Goal: Task Accomplishment & Management: Manage account settings

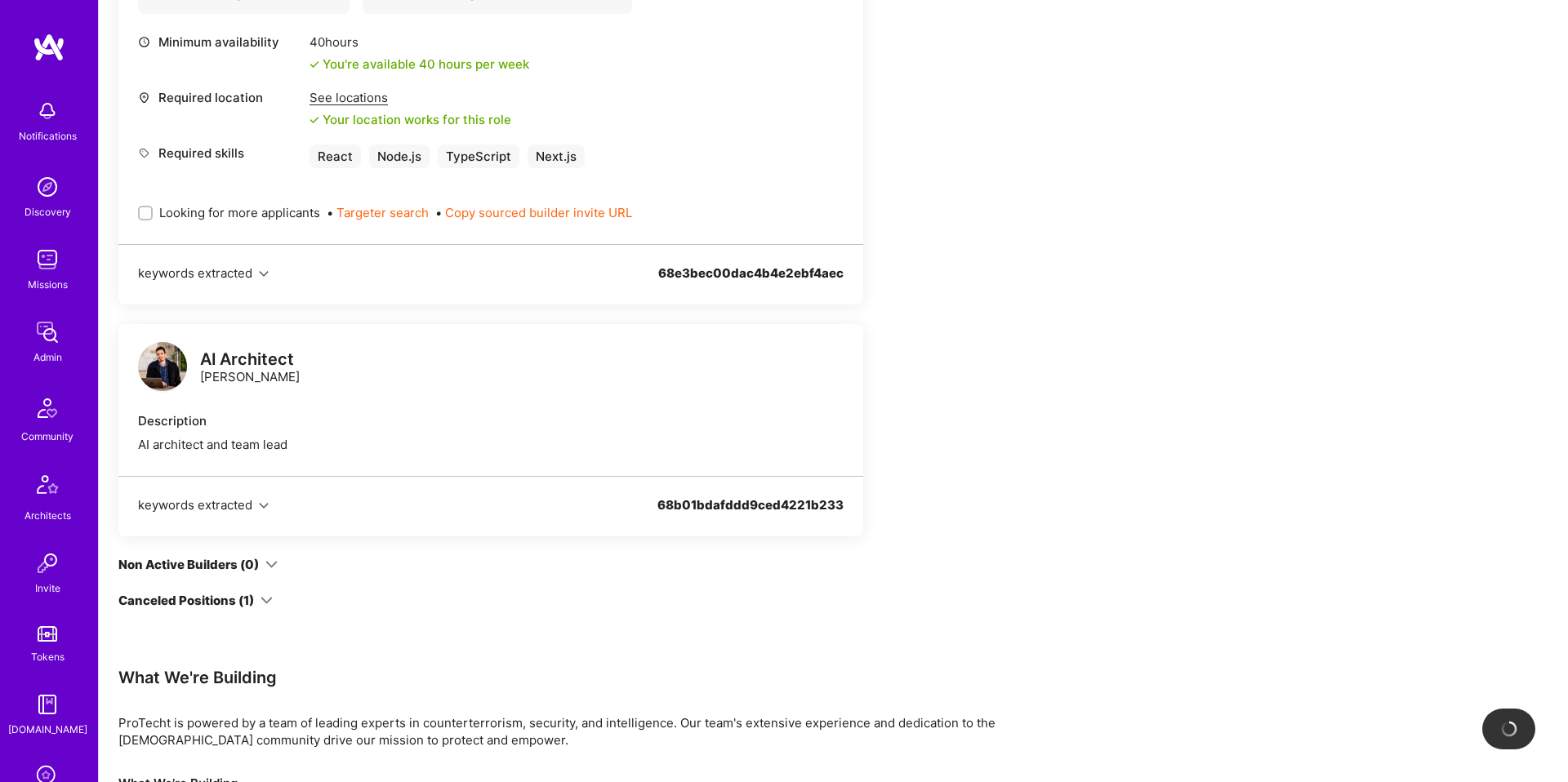
click at [967, 238] on div "Team Members We've proposed builders to ProTecht. You can still apply but there…" at bounding box center [608, 502] width 980 height 1749
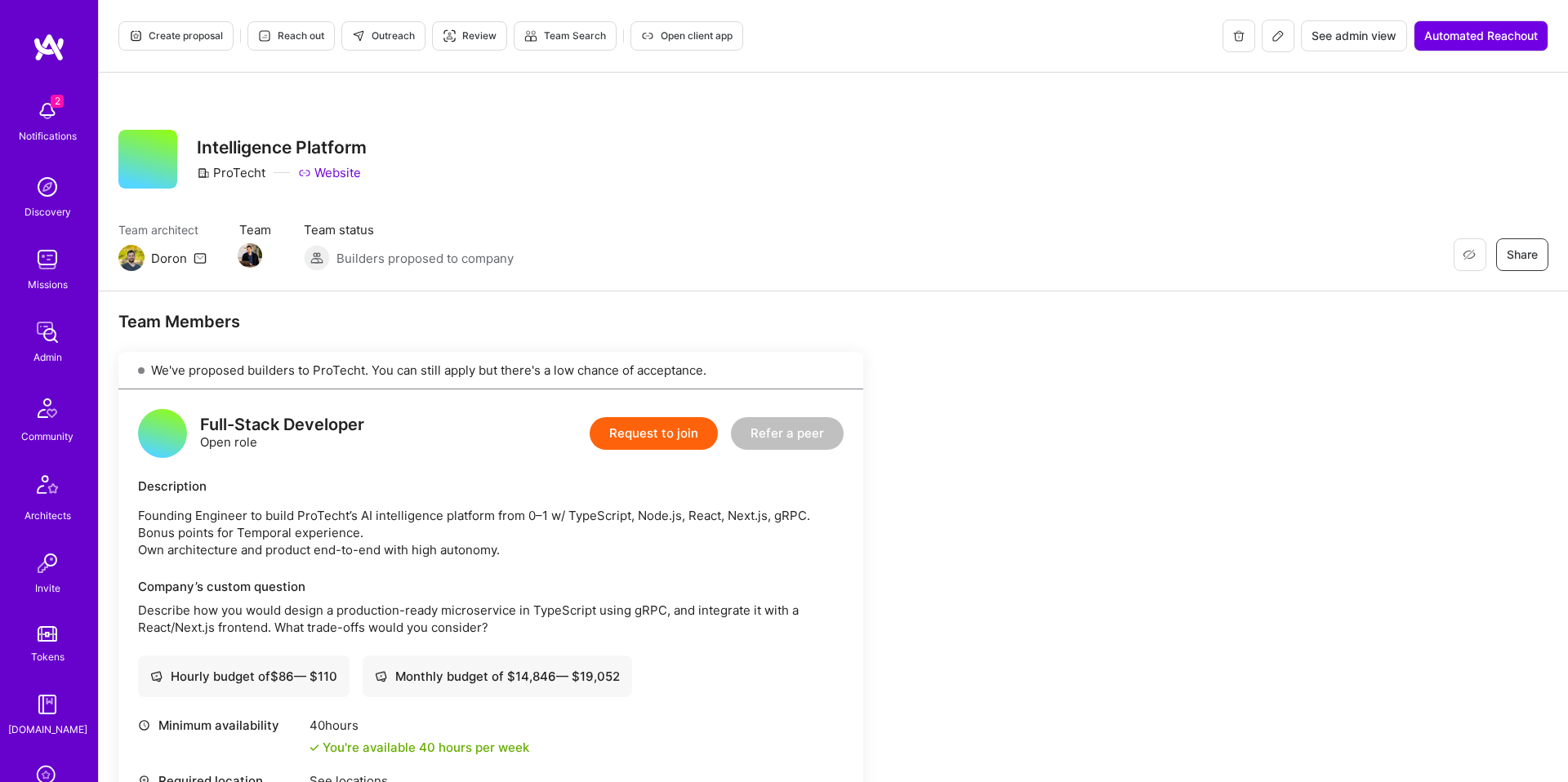
click at [707, 32] on span "Open client app" at bounding box center [686, 35] width 92 height 15
click at [474, 511] on p "Founding Engineer to build ProTecht’s AI intelligence platform from 0–1 w/ Type…" at bounding box center [490, 532] width 705 height 52
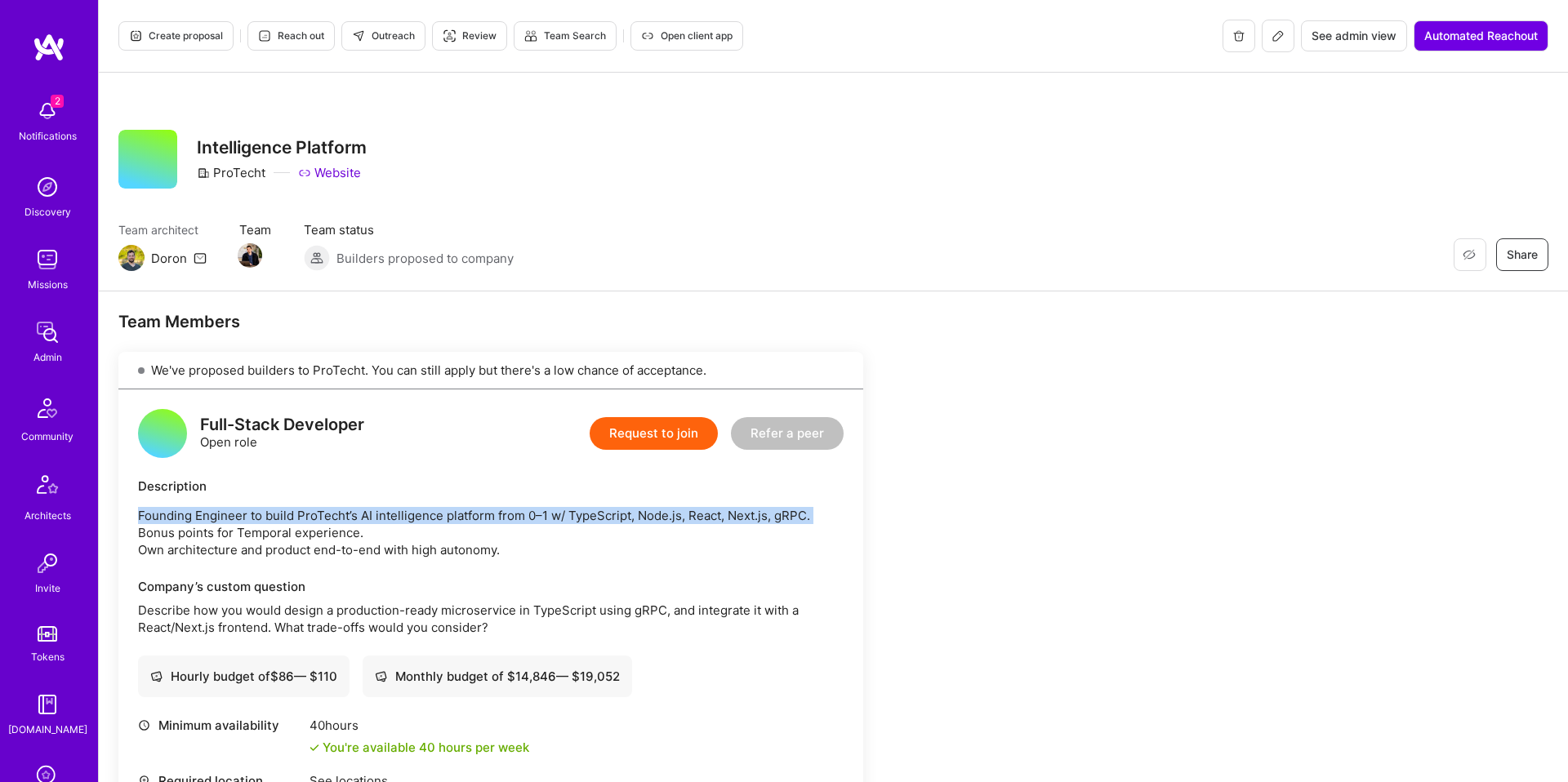
click at [474, 511] on p "Founding Engineer to build ProTecht’s AI intelligence platform from 0–1 w/ Type…" at bounding box center [490, 532] width 705 height 52
click at [505, 547] on p "Founding Engineer to build ProTecht’s AI intelligence platform from 0–1 w/ Type…" at bounding box center [490, 532] width 705 height 52
copy p "Founding Engineer to build ProTecht’s AI intelligence platform from 0–1 w/ Type…"
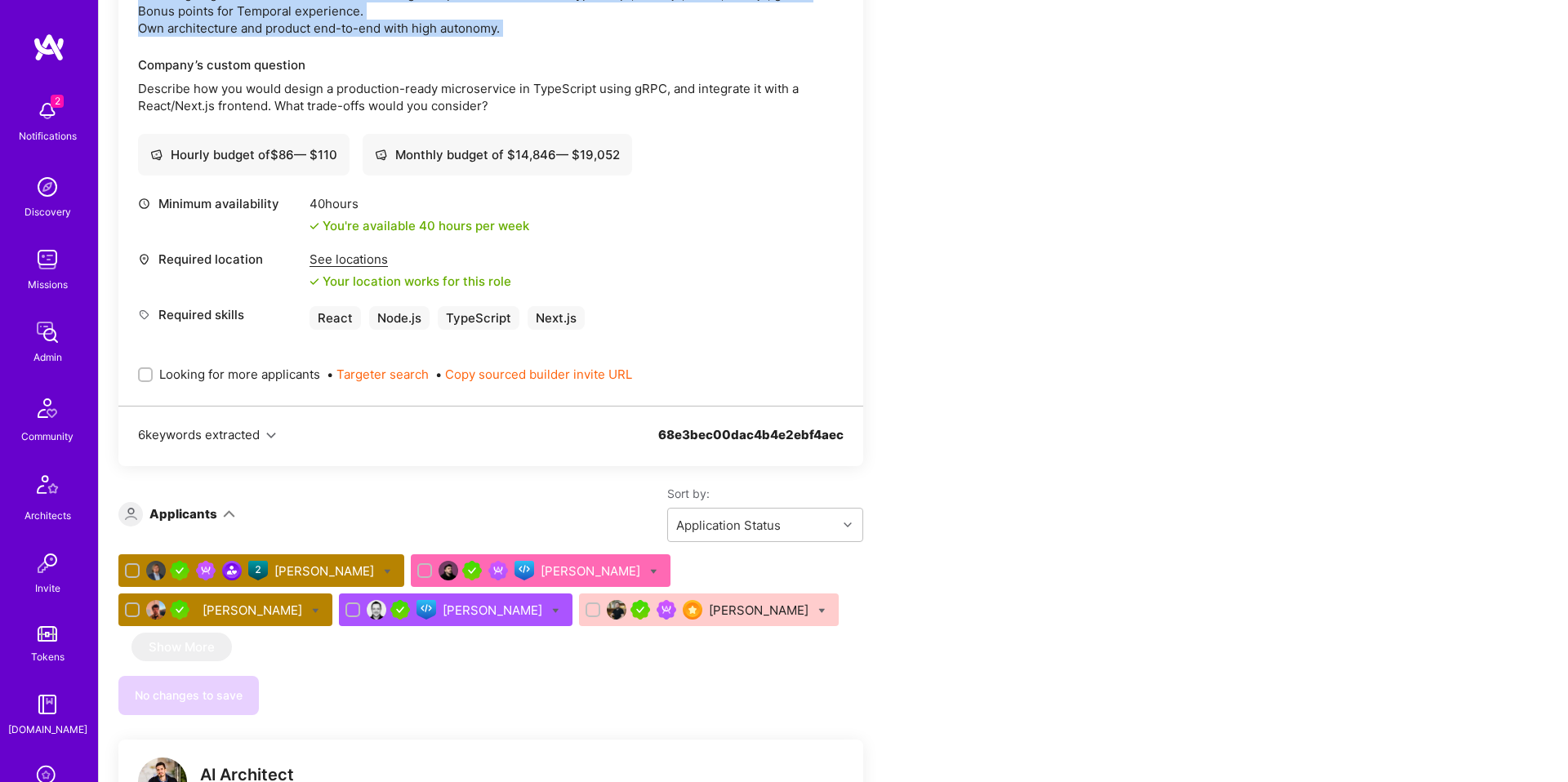
scroll to position [526, 0]
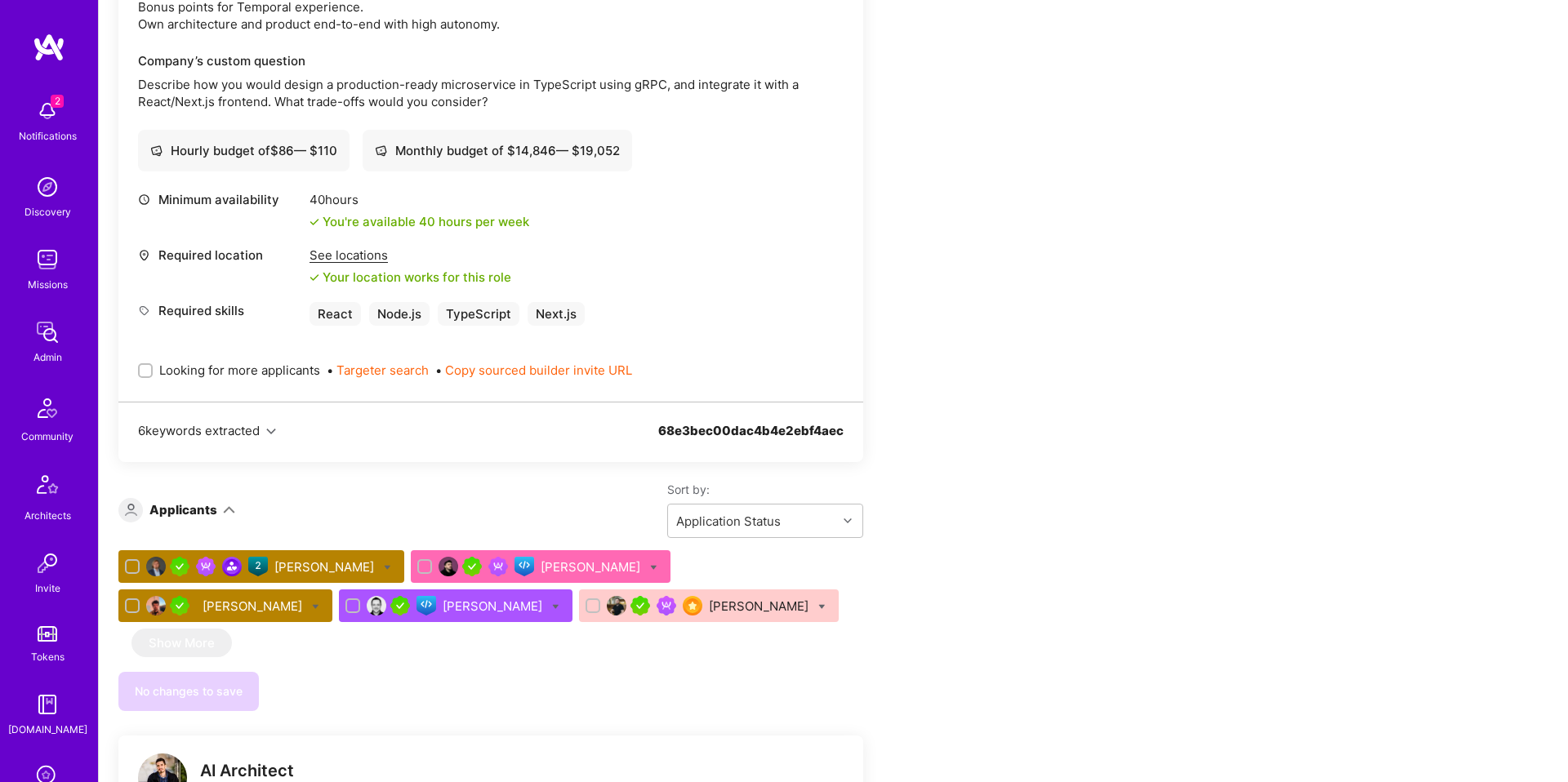
click at [334, 567] on div "Piotr Jachowicz" at bounding box center [325, 567] width 102 height 18
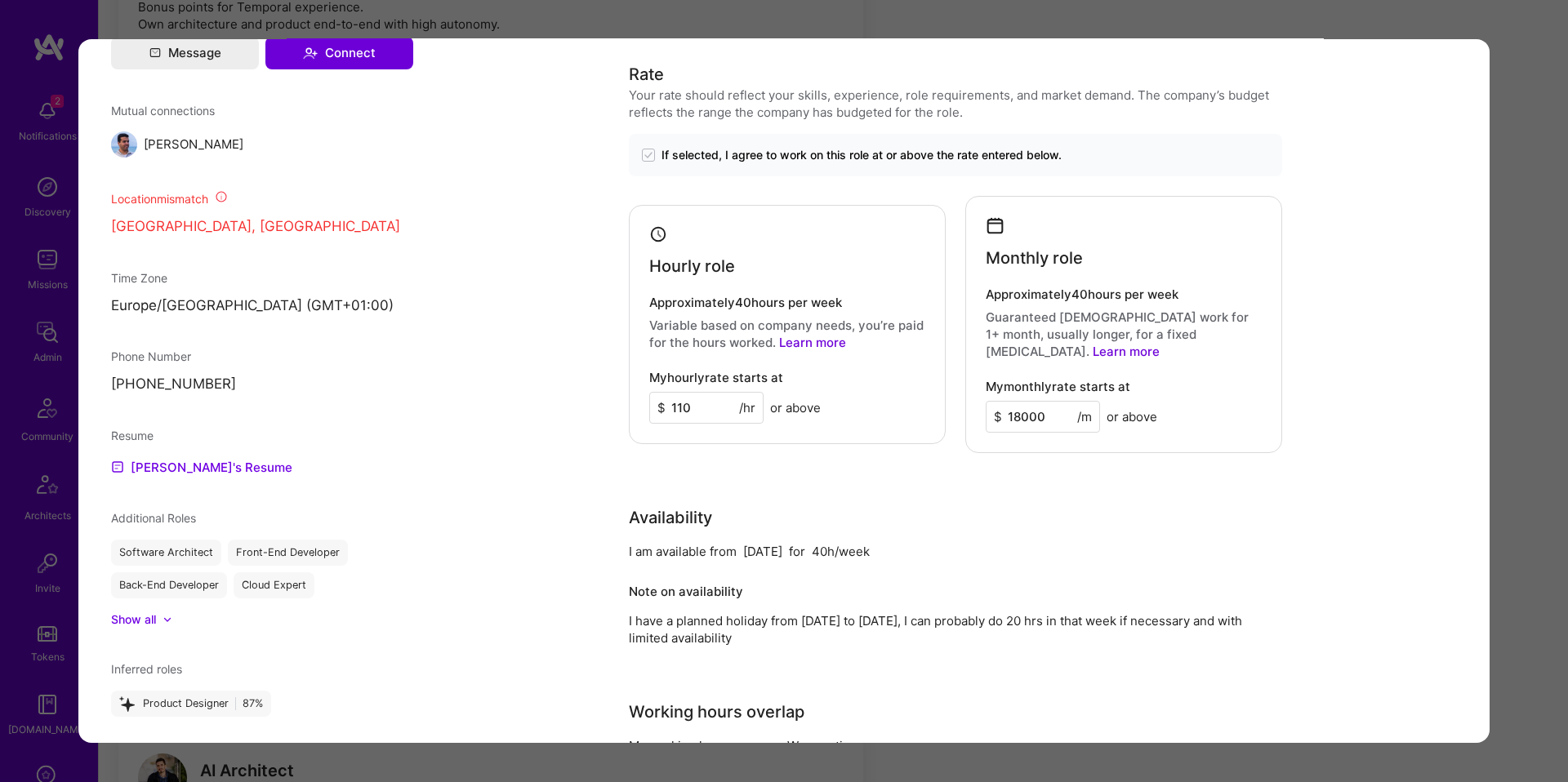
scroll to position [1397, 0]
click at [1538, 412] on div "Application 1 of 5 Builder Missing Requirements Required Location See locations…" at bounding box center [784, 391] width 1568 height 782
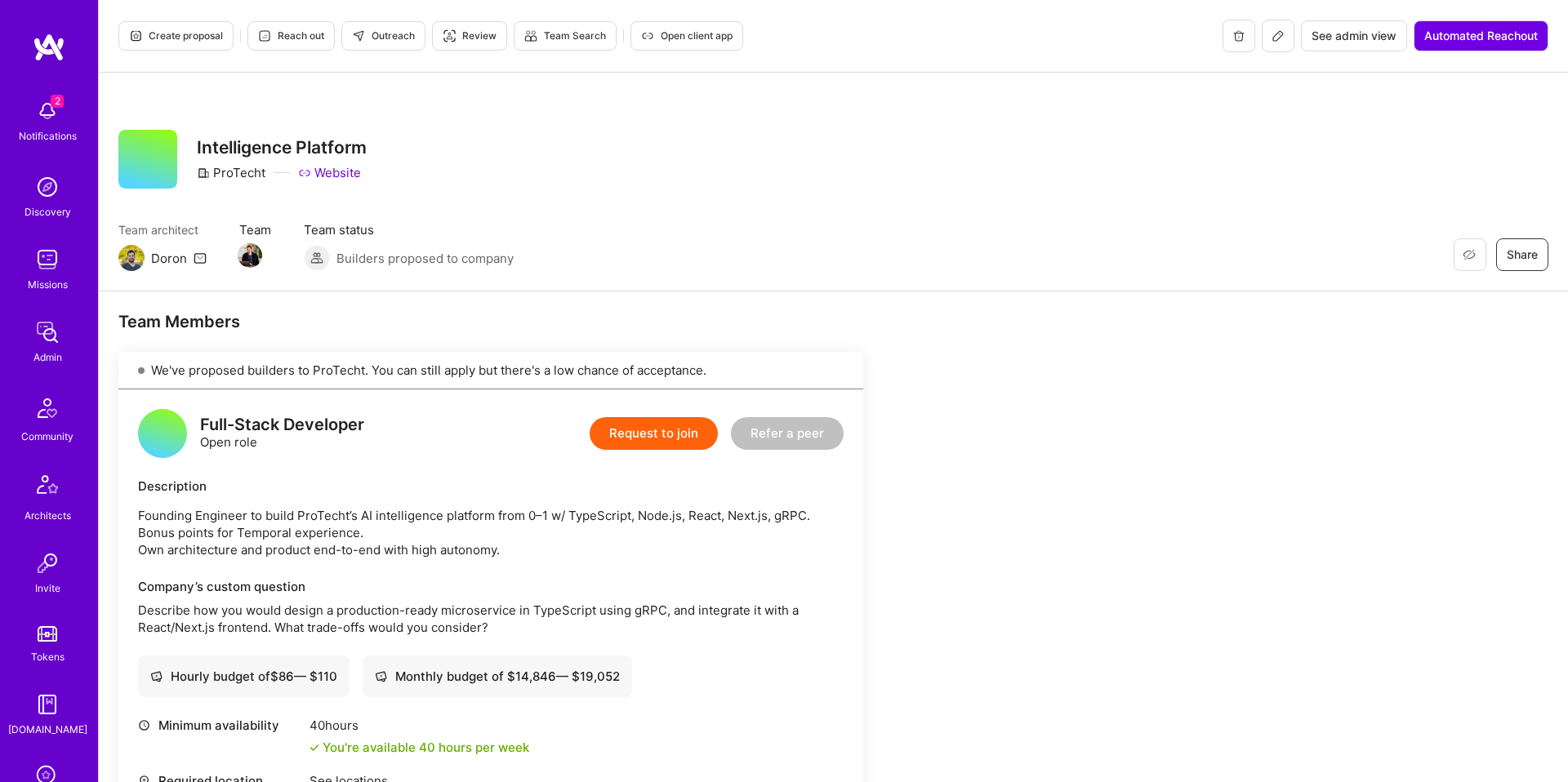
click at [161, 33] on span "Create proposal" at bounding box center [176, 35] width 94 height 15
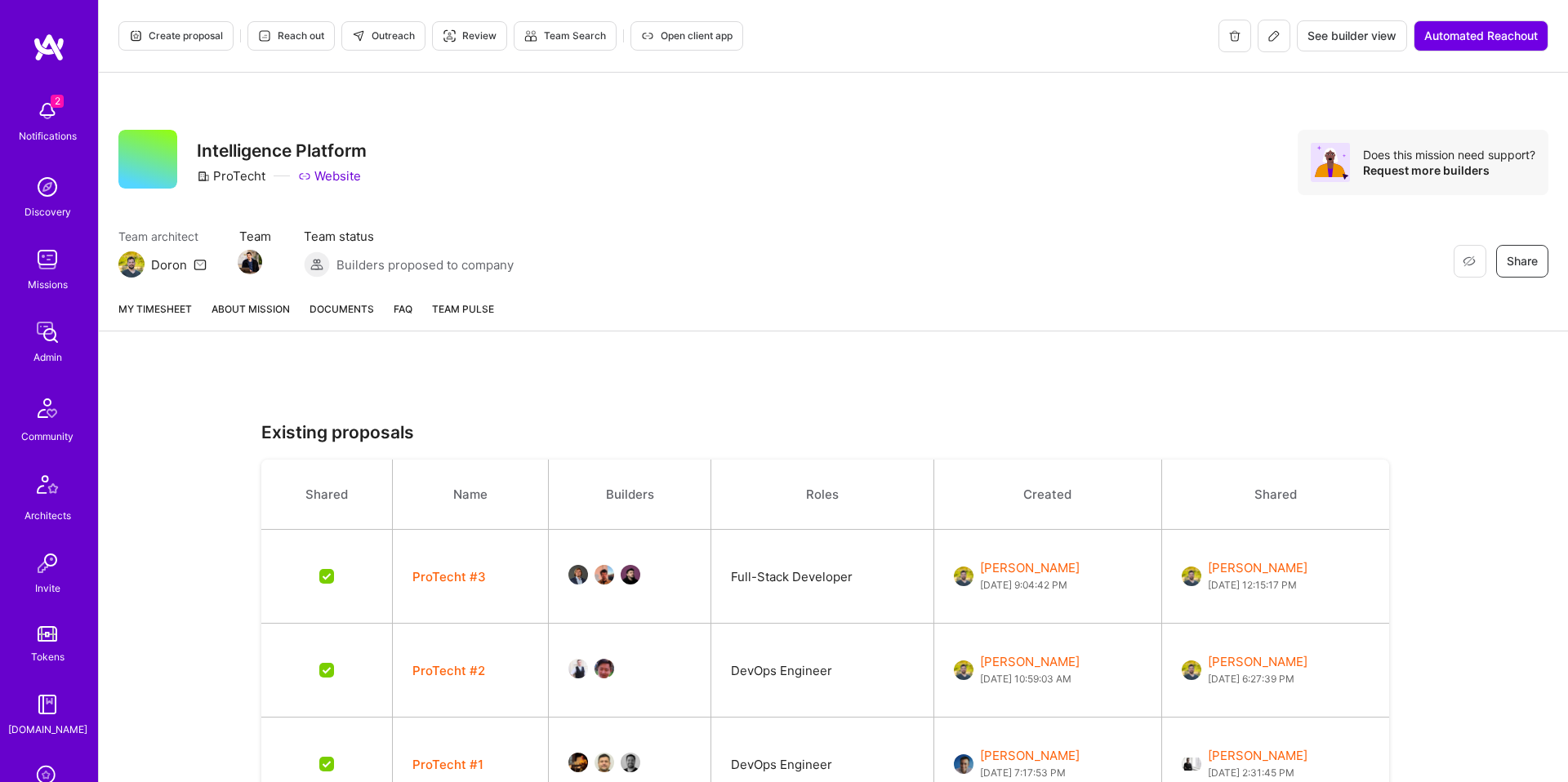
click at [462, 576] on button "ProTecht #3" at bounding box center [449, 577] width 73 height 18
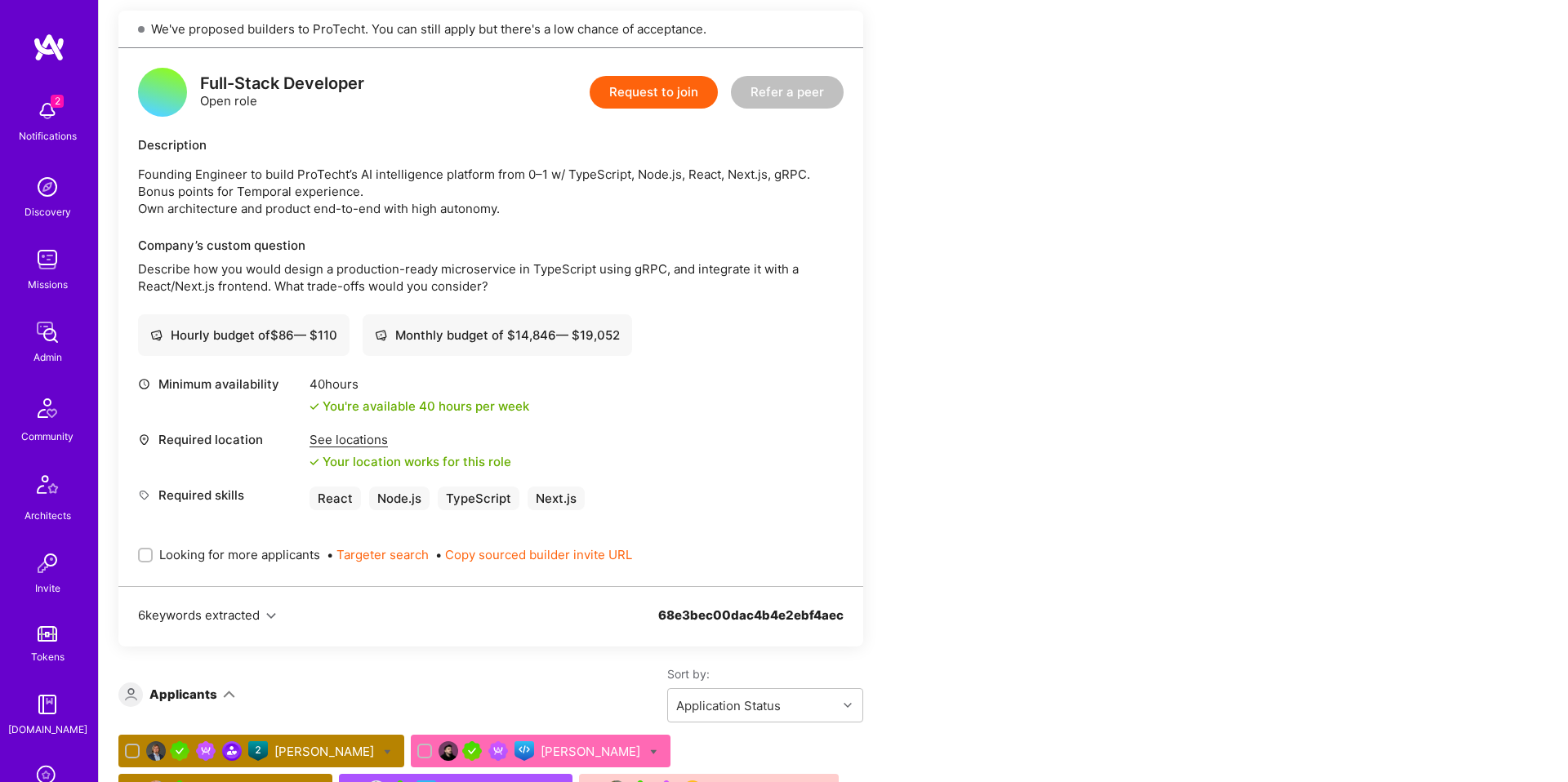
scroll to position [471, 0]
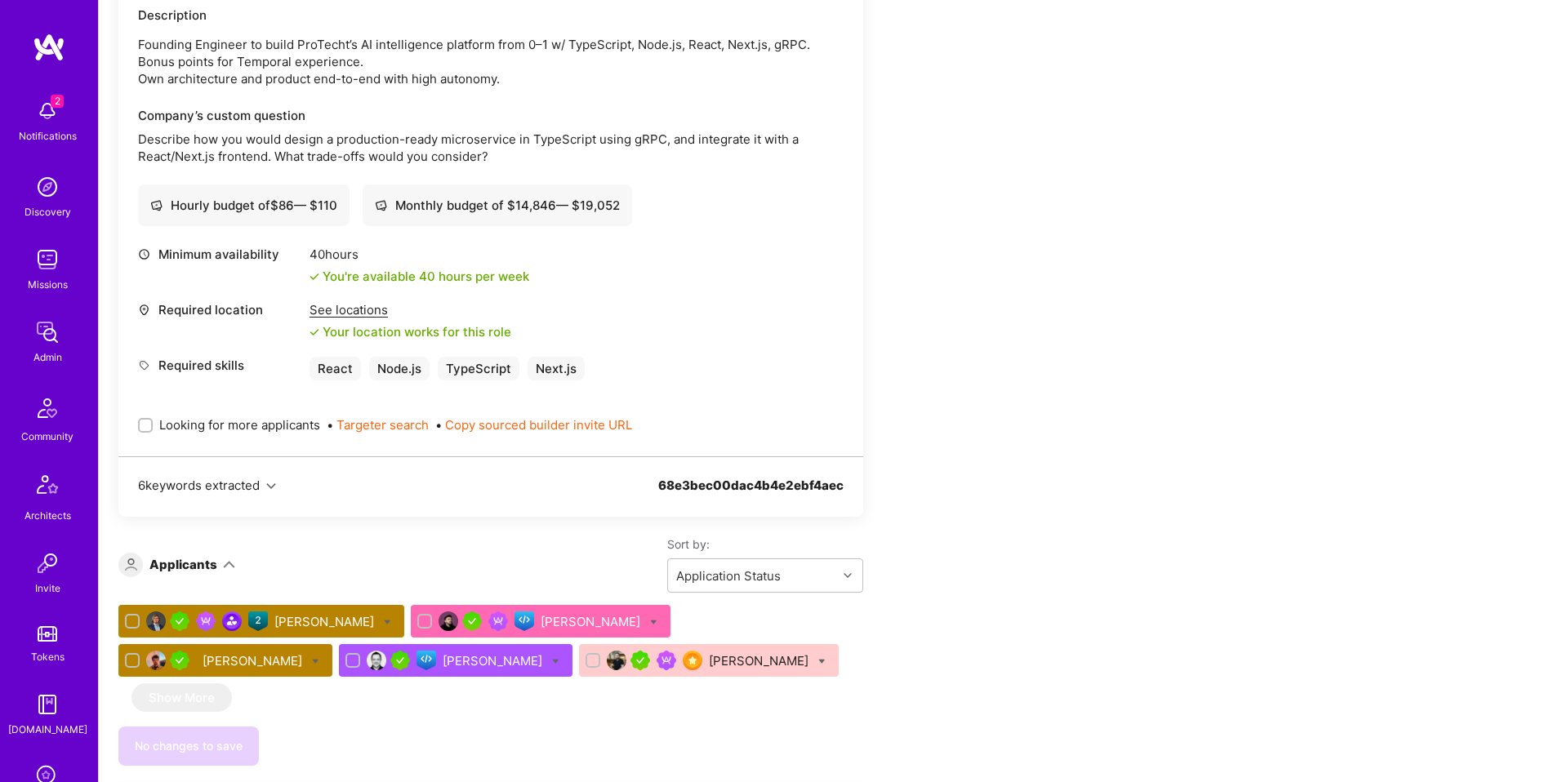
click at [356, 151] on p "Describe how you would design a production-ready microservice in TypeScript usi…" at bounding box center [490, 147] width 705 height 34
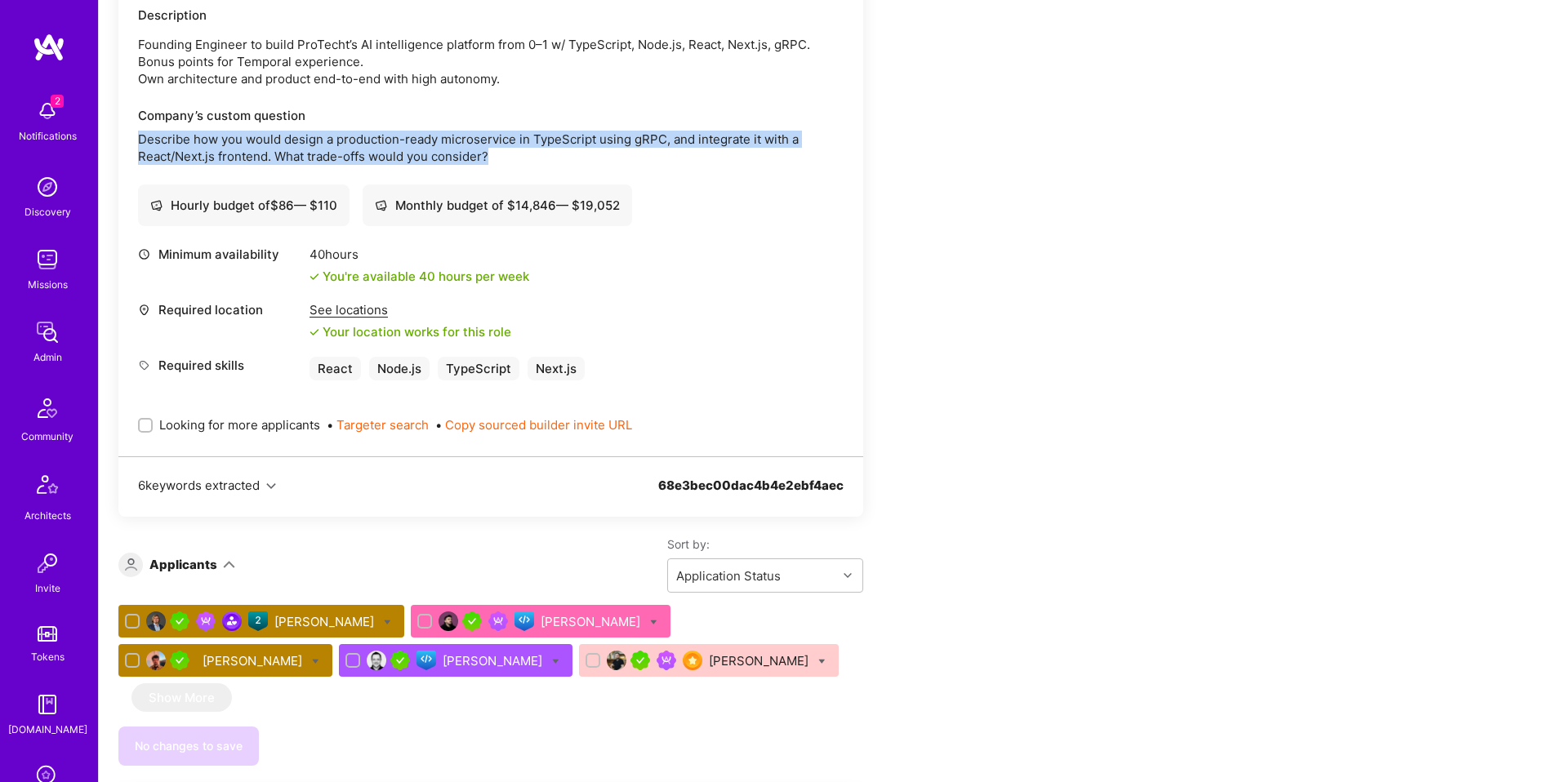
click at [356, 152] on p "Describe how you would design a production-ready microservice in TypeScript usi…" at bounding box center [490, 147] width 705 height 34
copy p "Describe how you would design a production-ready microservice in TypeScript usi…"
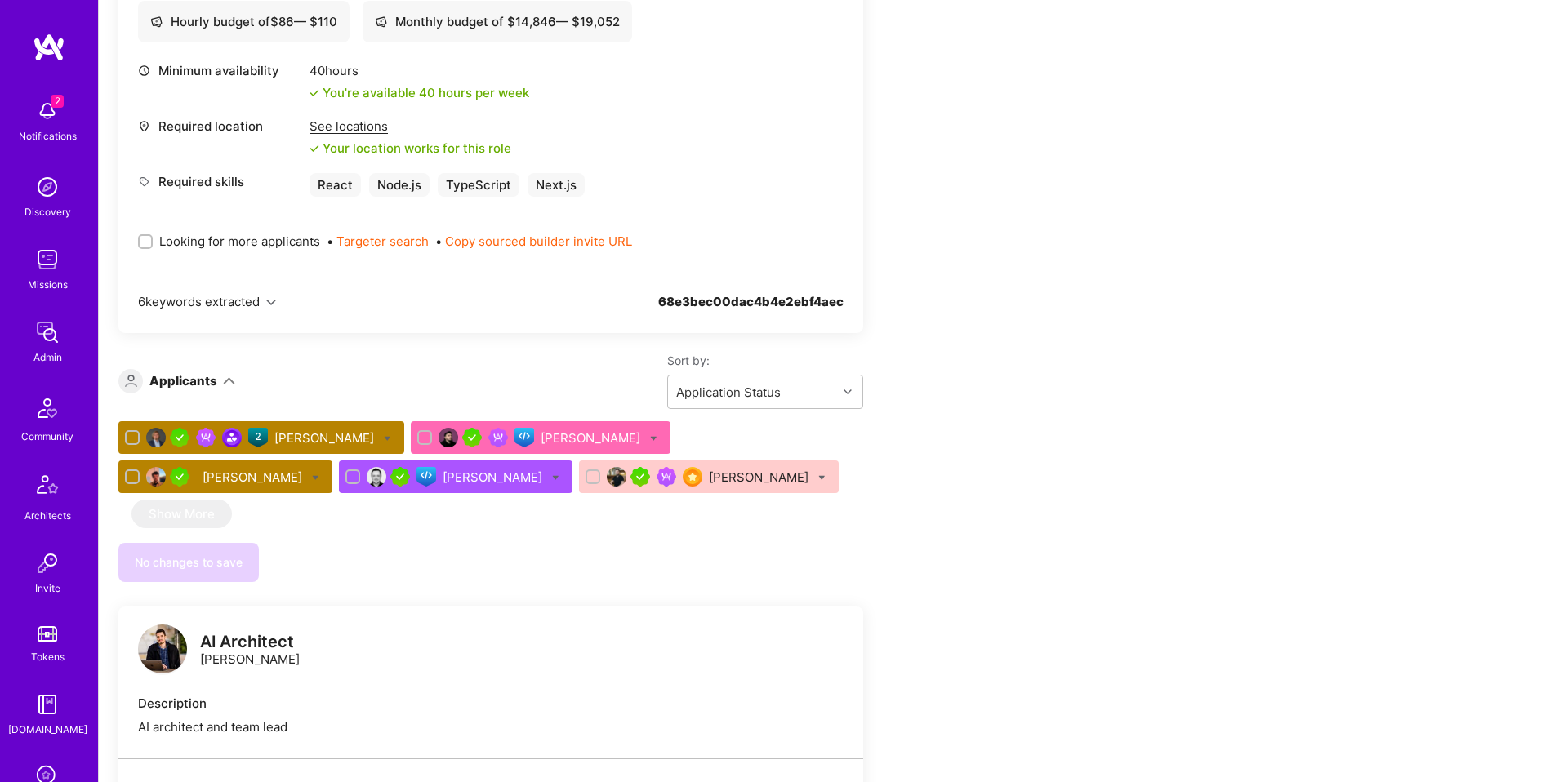
scroll to position [1310, 0]
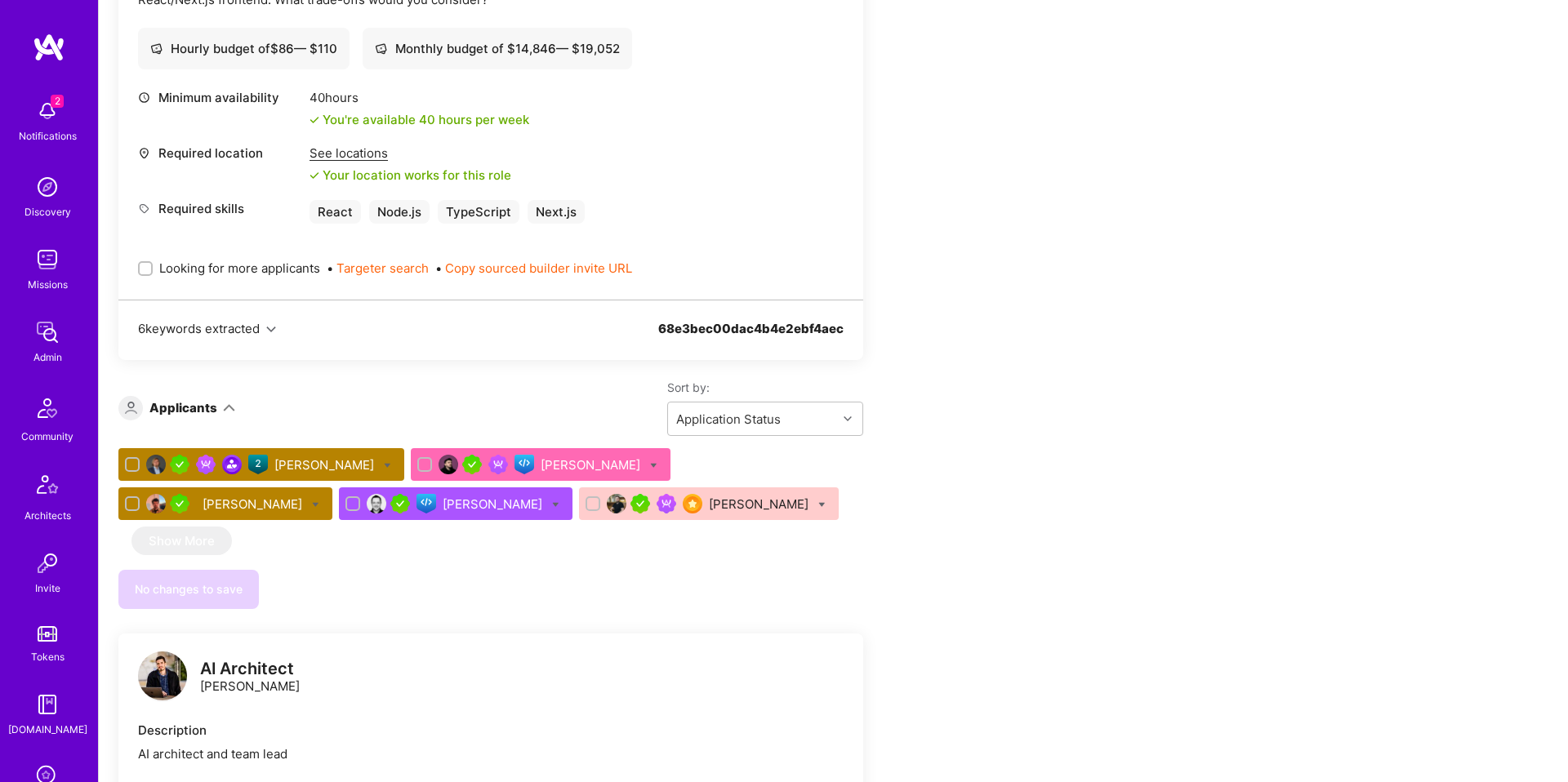
click at [324, 460] on div "[PERSON_NAME]" at bounding box center [325, 465] width 102 height 18
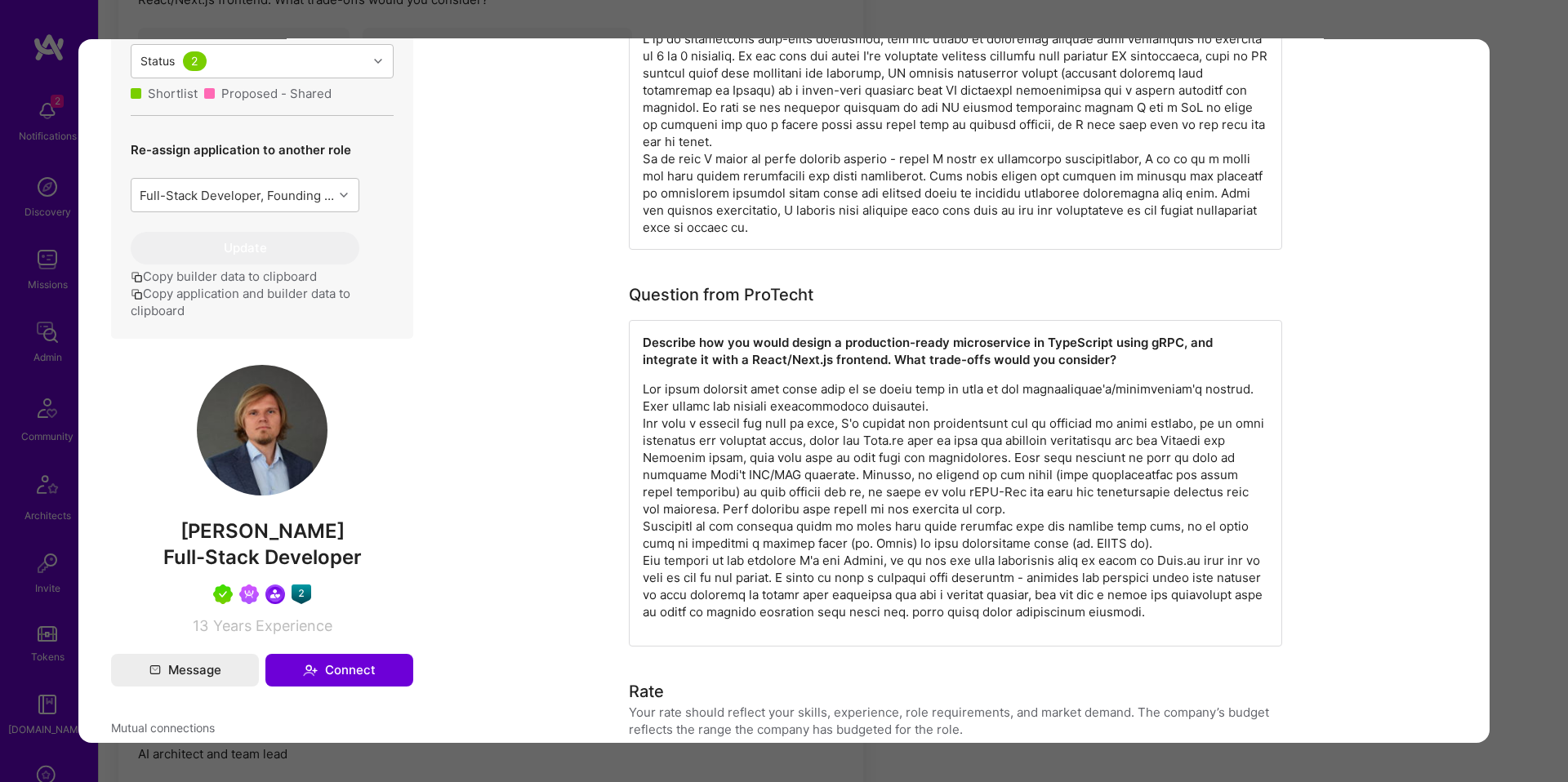
scroll to position [768, 0]
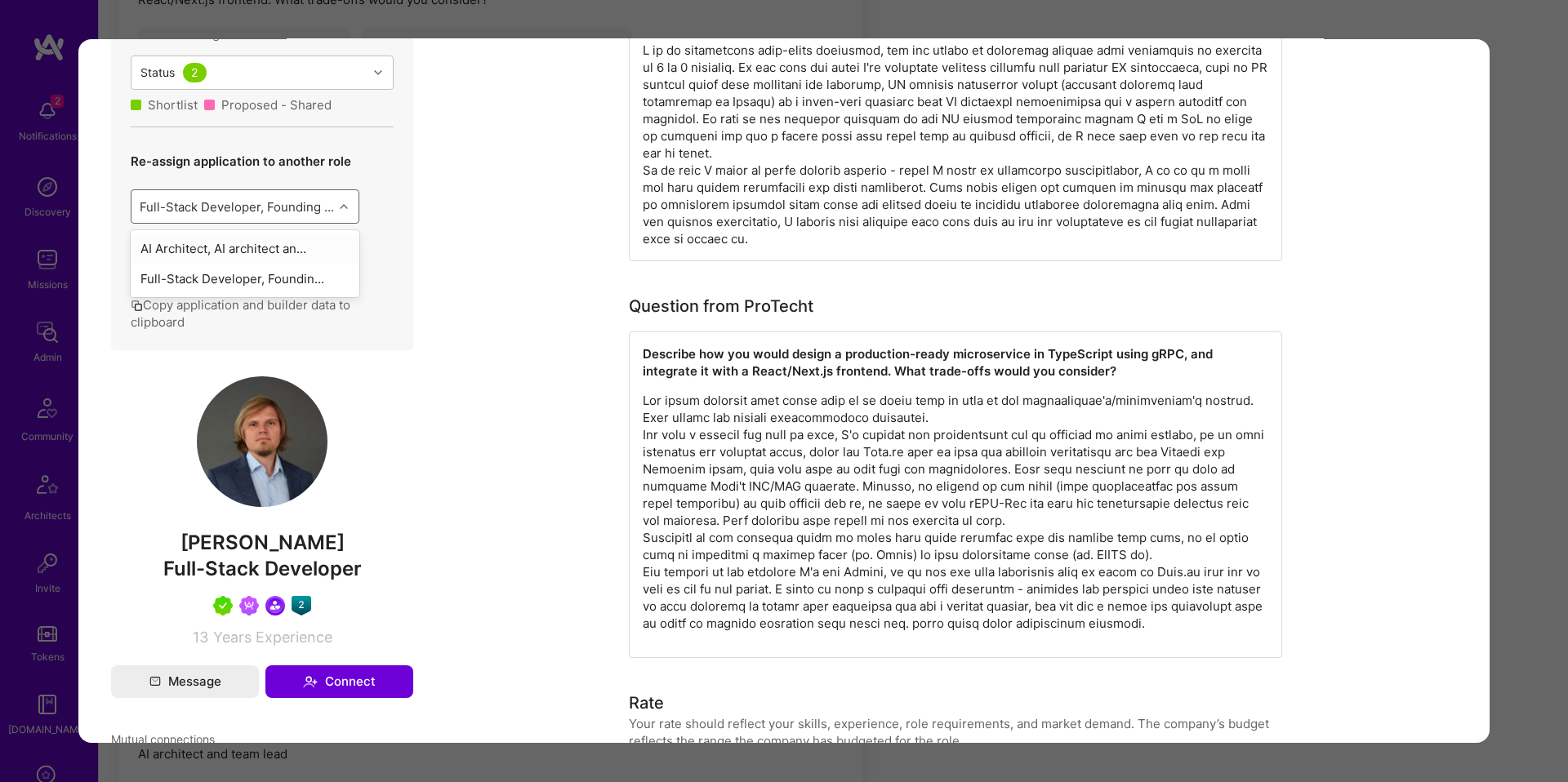
click at [238, 207] on div "Full-Stack Developer, Founding Engineer to build ProTecht’s AI intelligence pla…" at bounding box center [237, 207] width 195 height 18
click at [217, 276] on div "Full-Stack Developer, Foundin..." at bounding box center [245, 278] width 228 height 30
click at [291, 245] on button "Update" at bounding box center [245, 259] width 228 height 32
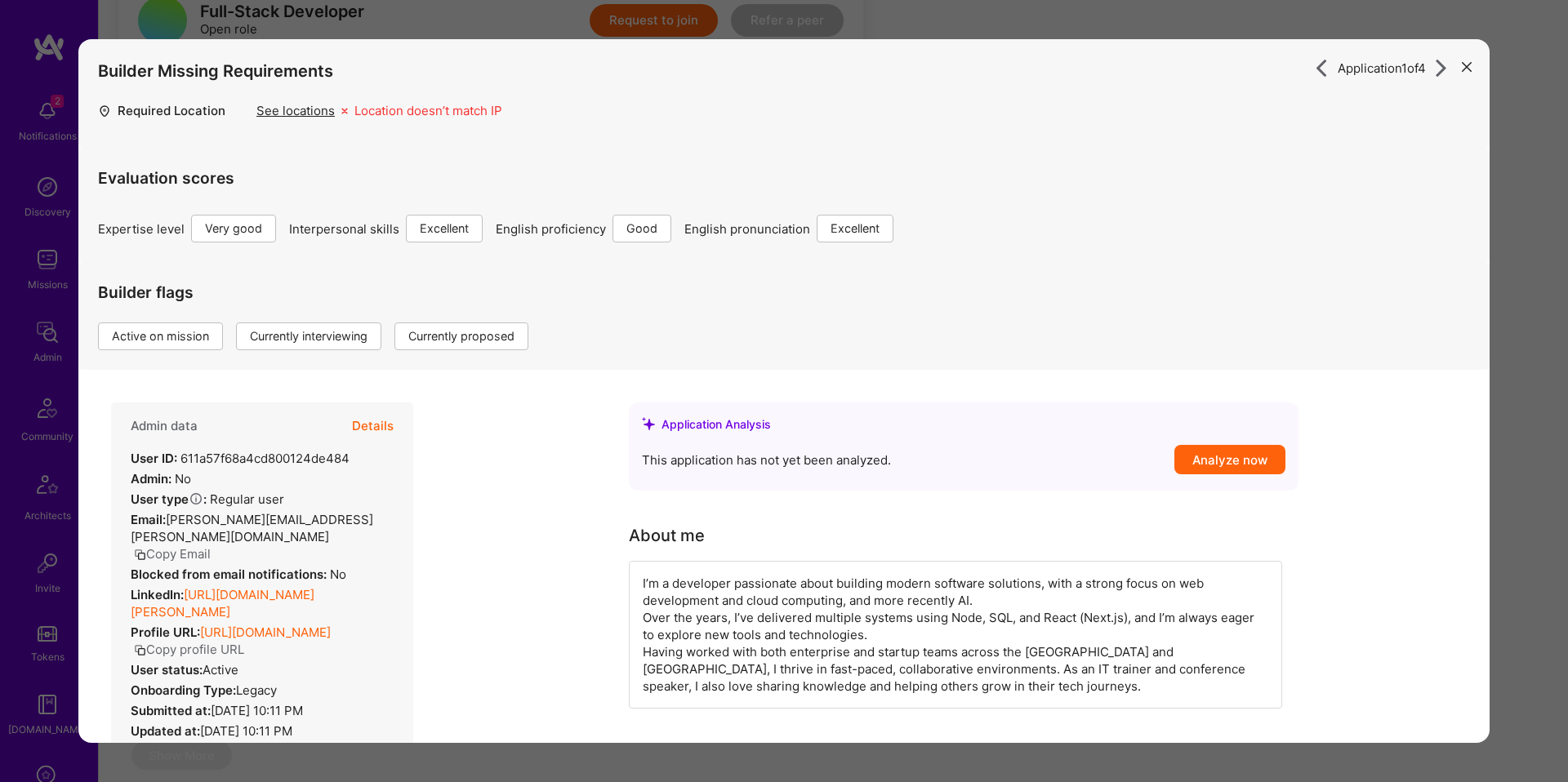
scroll to position [1524, 0]
click at [1517, 226] on div "Application 1 of 4 Builder Missing Requirements Required Location See locations…" at bounding box center [784, 391] width 1568 height 782
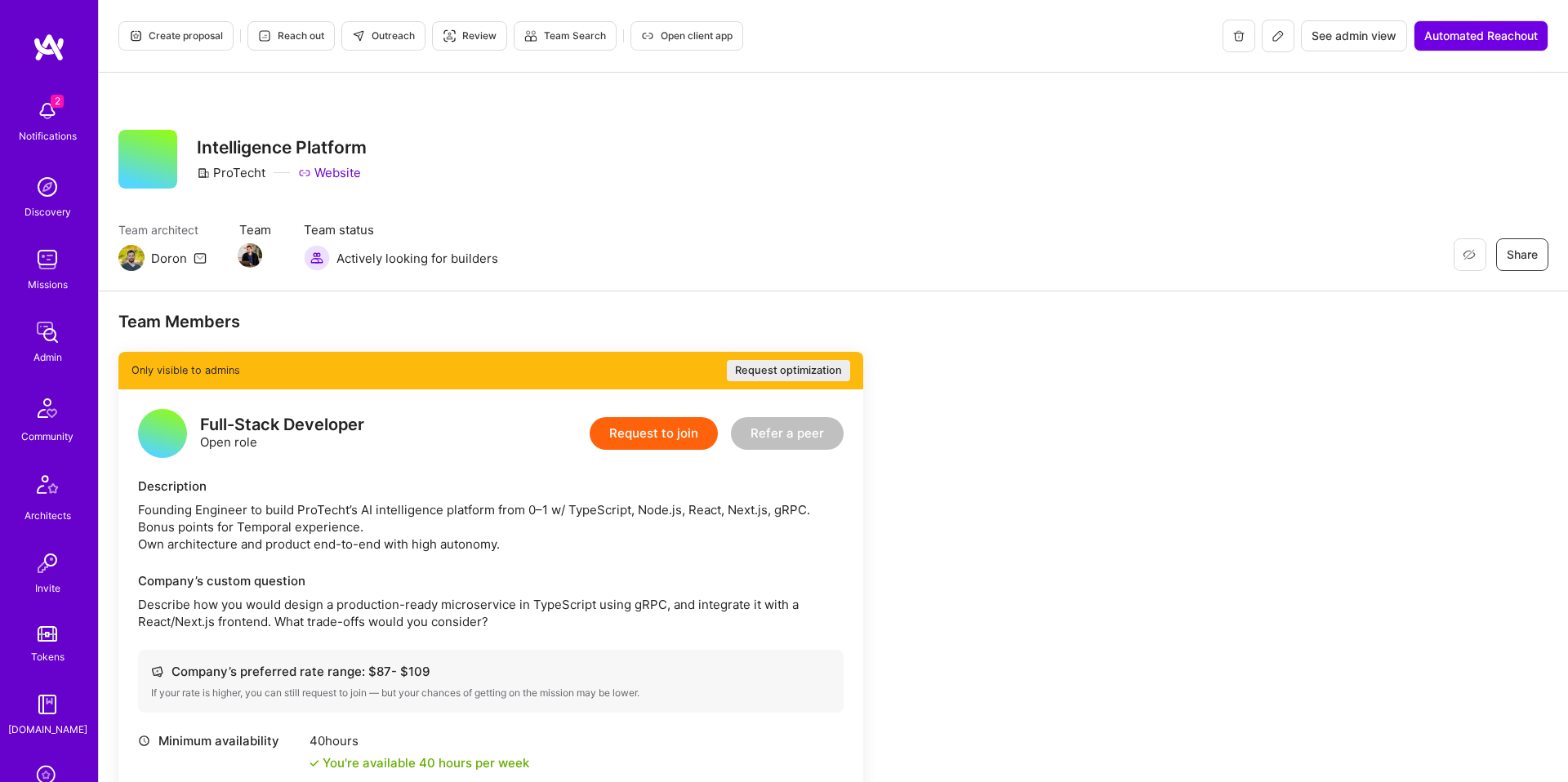
click at [1282, 27] on button at bounding box center [1277, 35] width 32 height 32
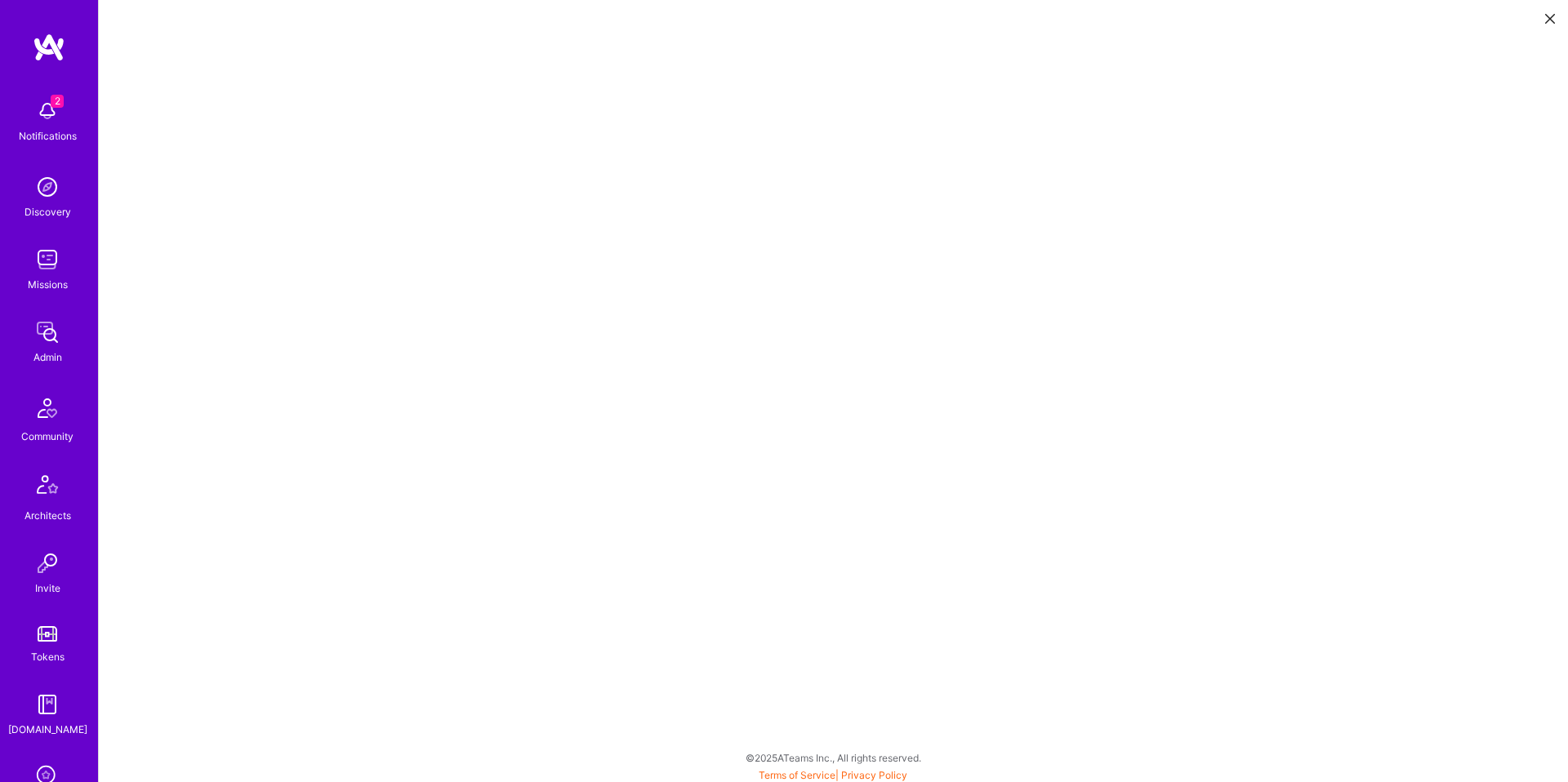
click at [1549, 17] on icon at bounding box center [1549, 19] width 10 height 10
click at [1546, 18] on icon at bounding box center [1549, 19] width 10 height 10
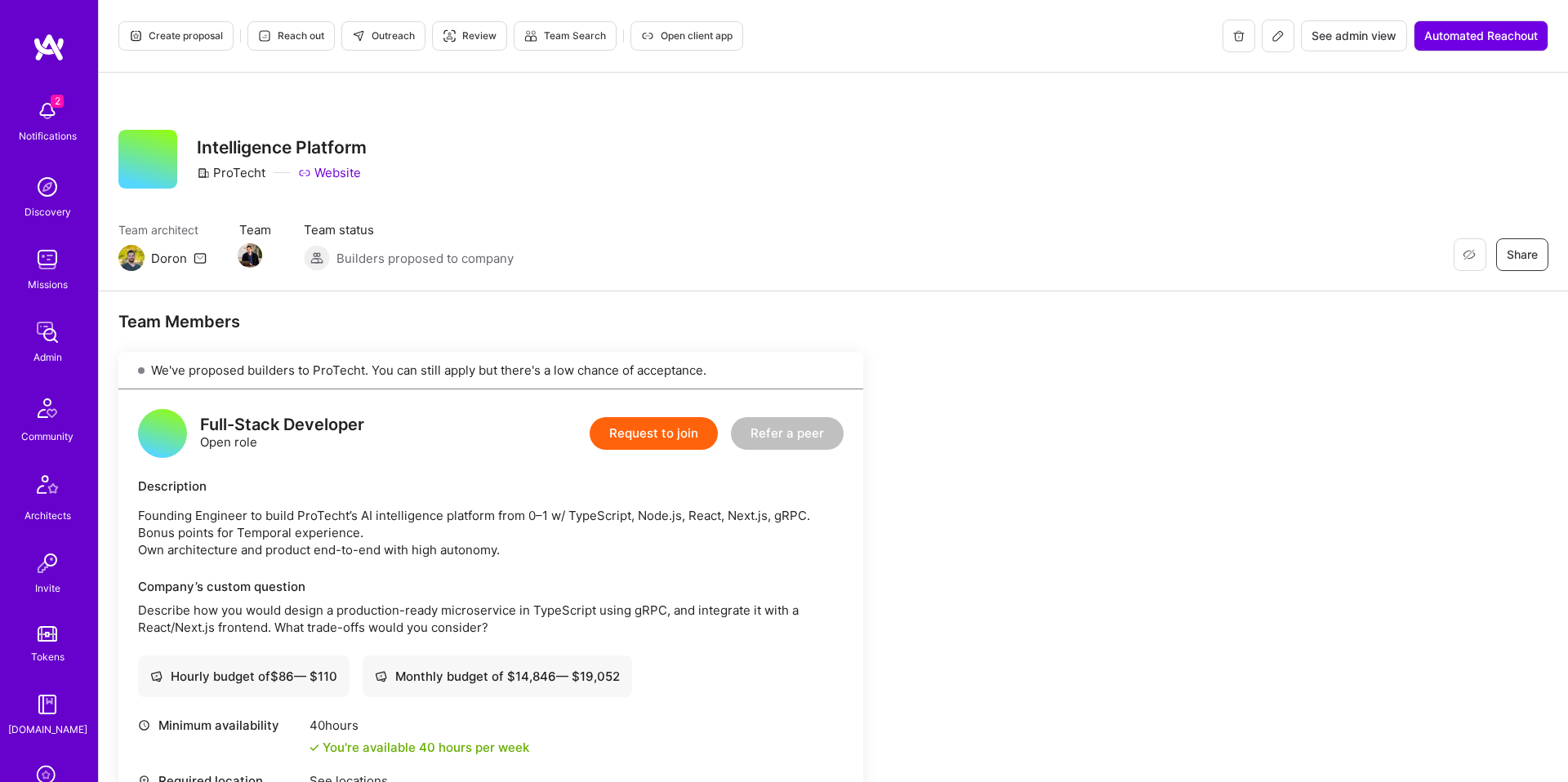
click at [1278, 30] on icon at bounding box center [1277, 35] width 13 height 13
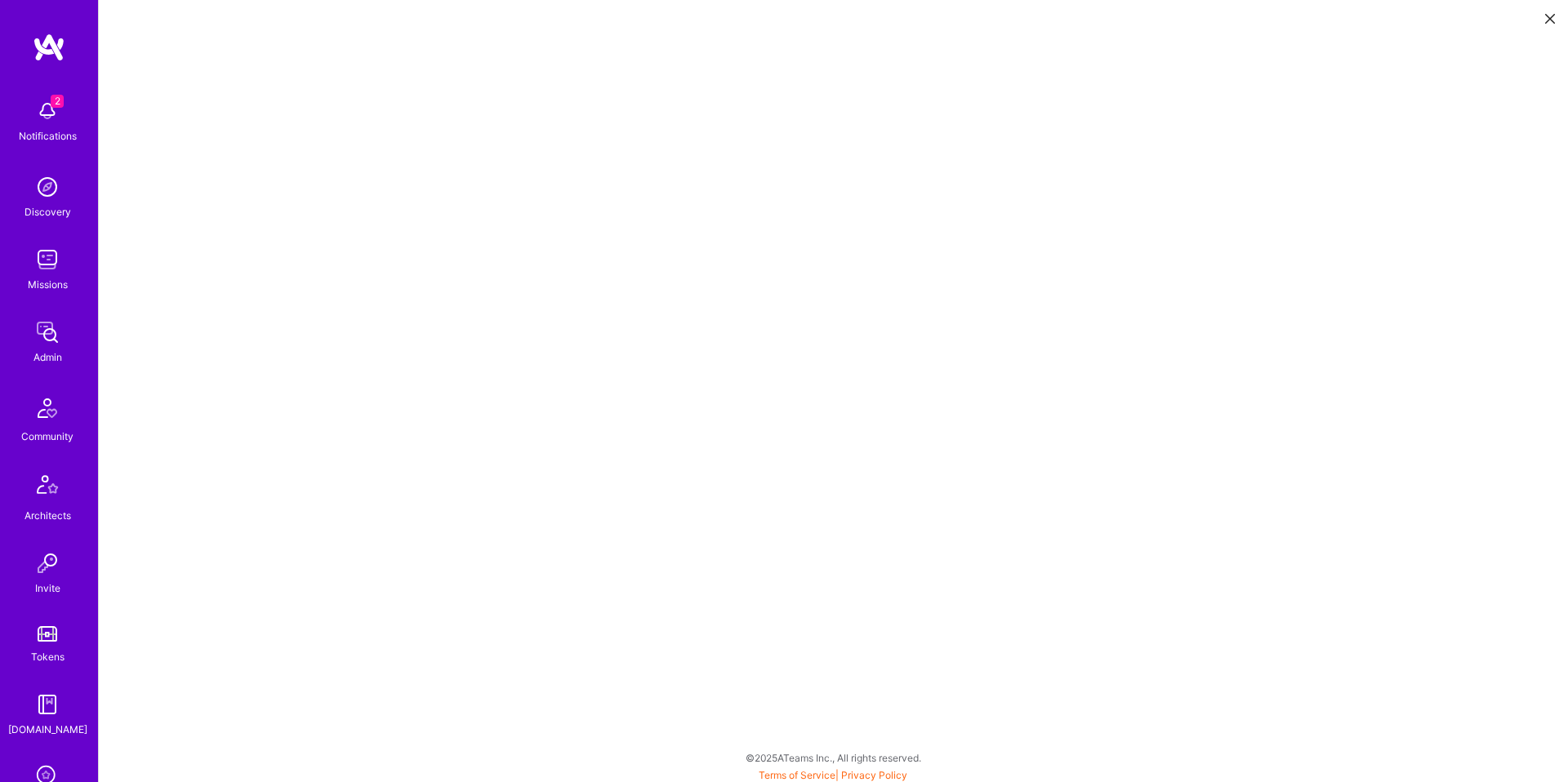
click at [1558, 22] on button at bounding box center [1549, 18] width 20 height 27
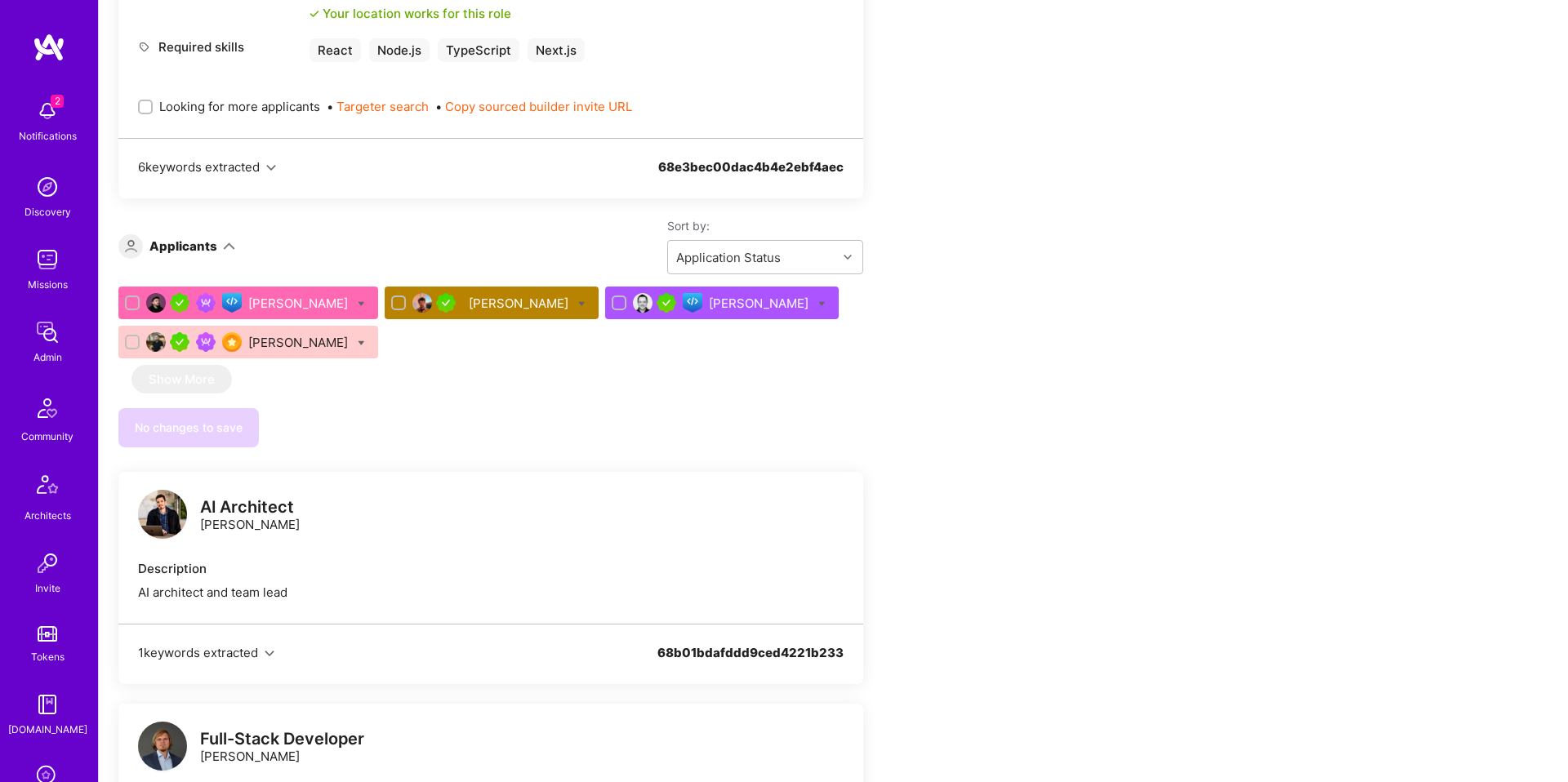
scroll to position [788, 0]
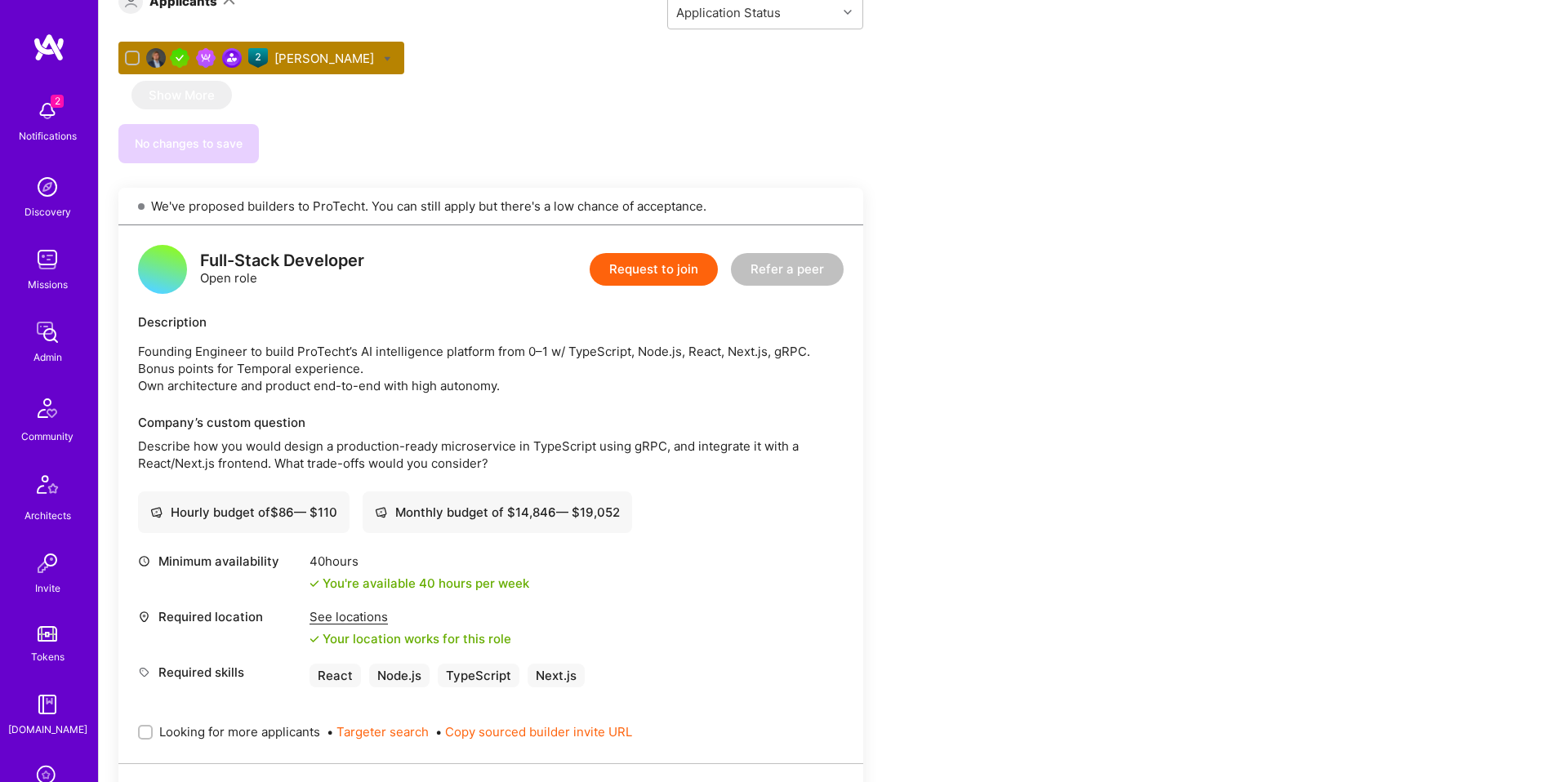
scroll to position [852, 0]
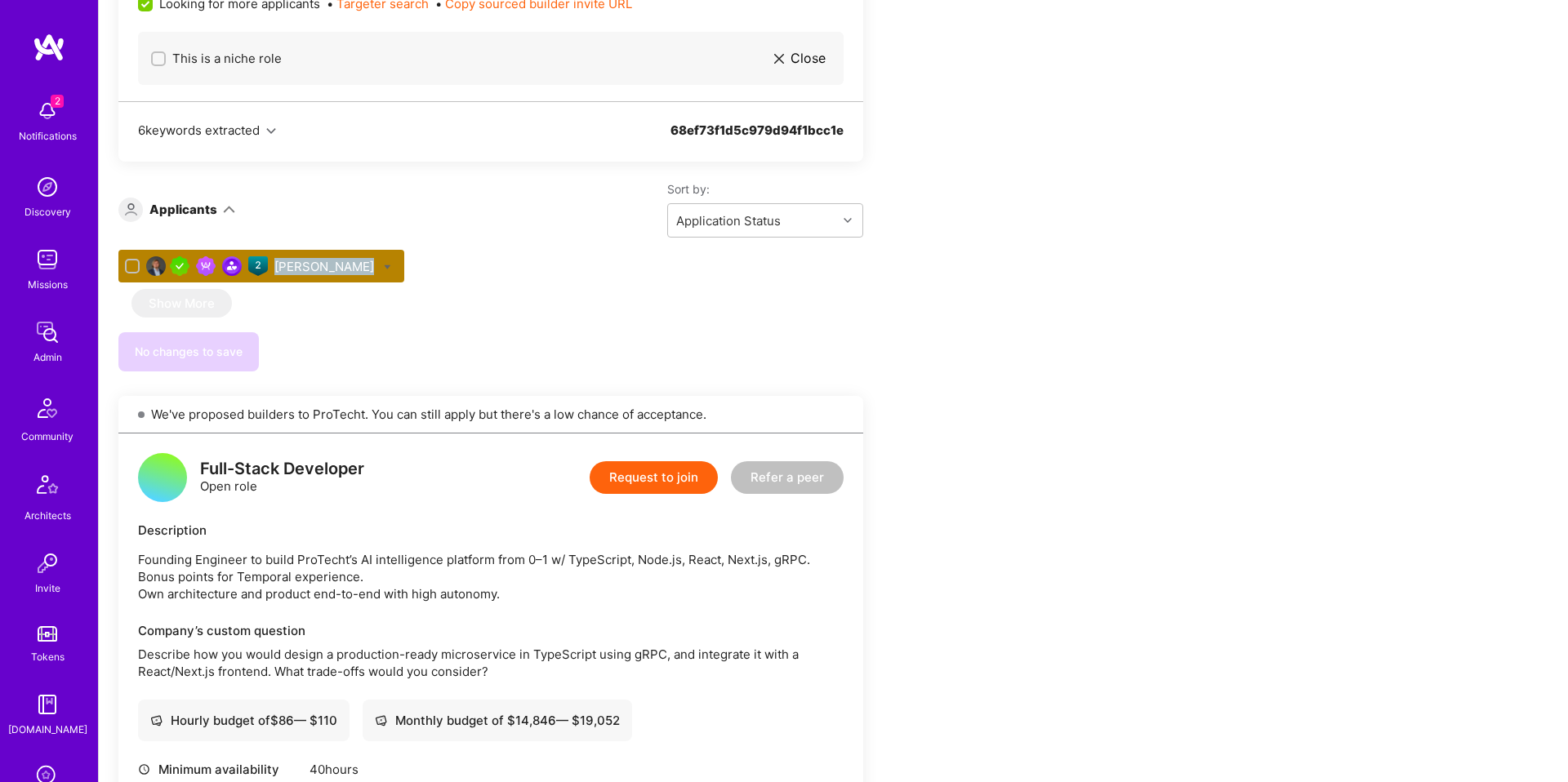
drag, startPoint x: 412, startPoint y: 256, endPoint x: 272, endPoint y: 265, distance: 140.3
click at [272, 265] on div "Piotr Jachowicz" at bounding box center [490, 269] width 745 height 39
copy div "Piotr Jachowicz"
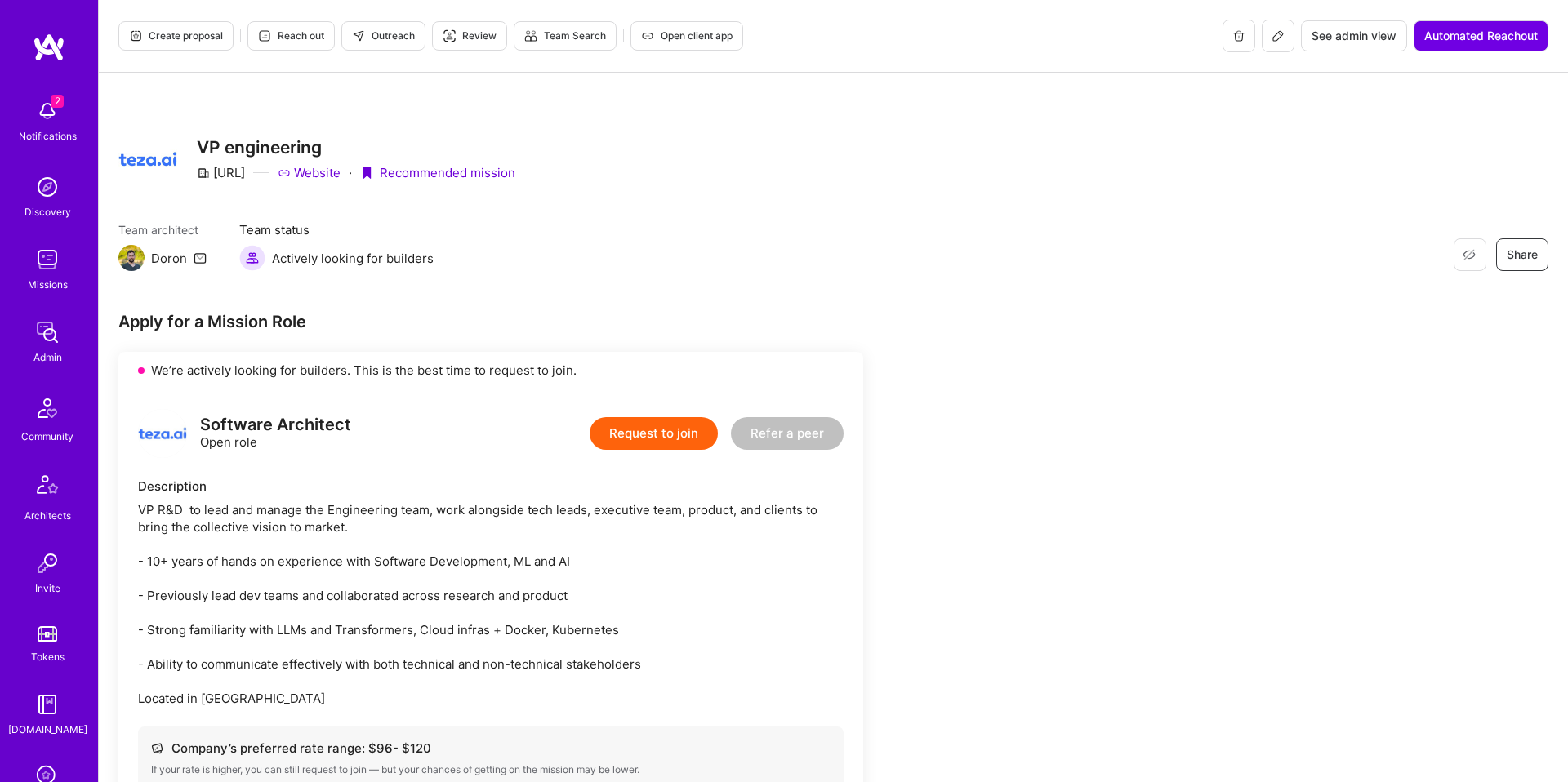
click at [1286, 42] on button at bounding box center [1277, 35] width 32 height 32
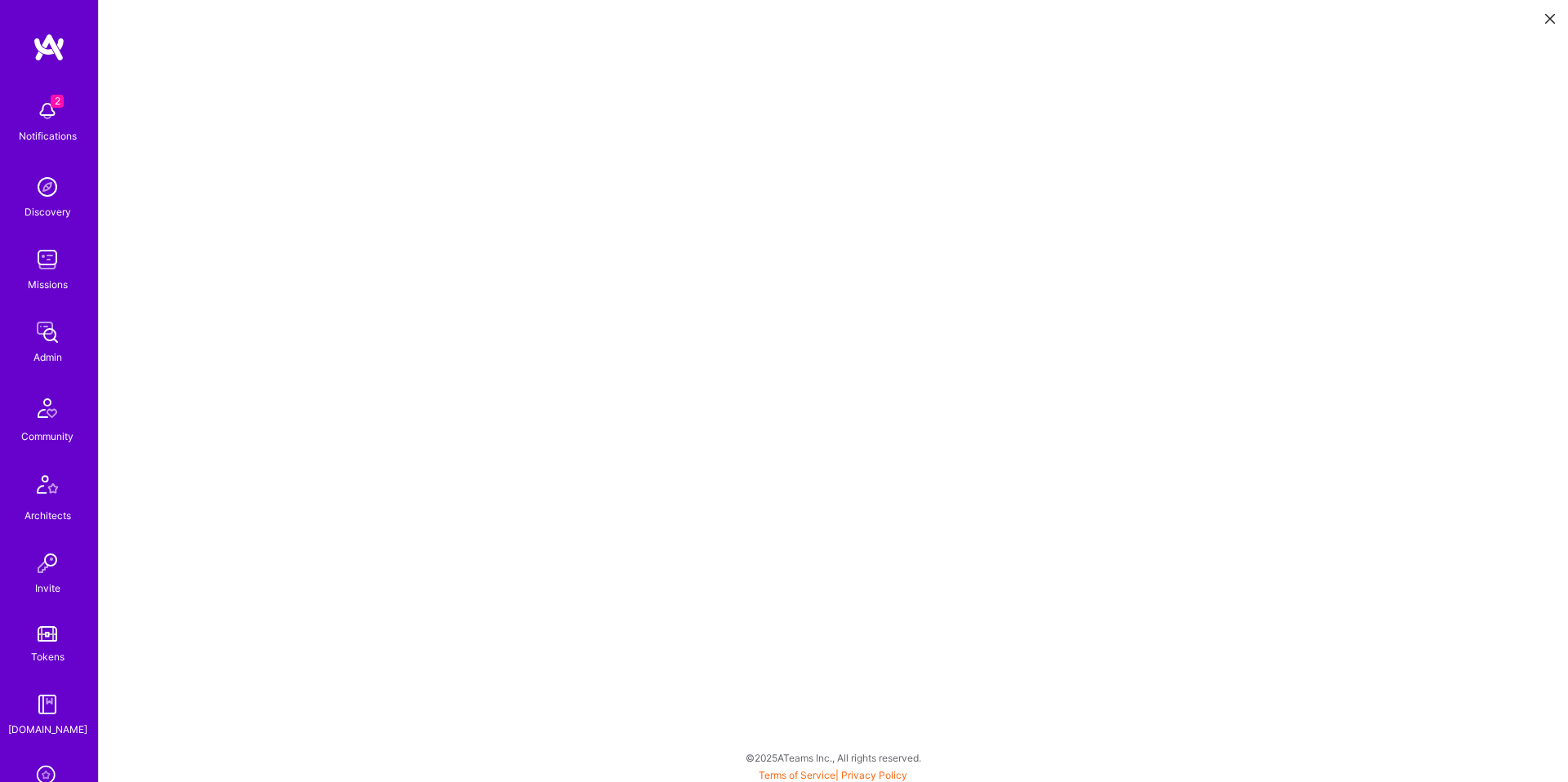
click at [1548, 17] on icon at bounding box center [1549, 19] width 10 height 10
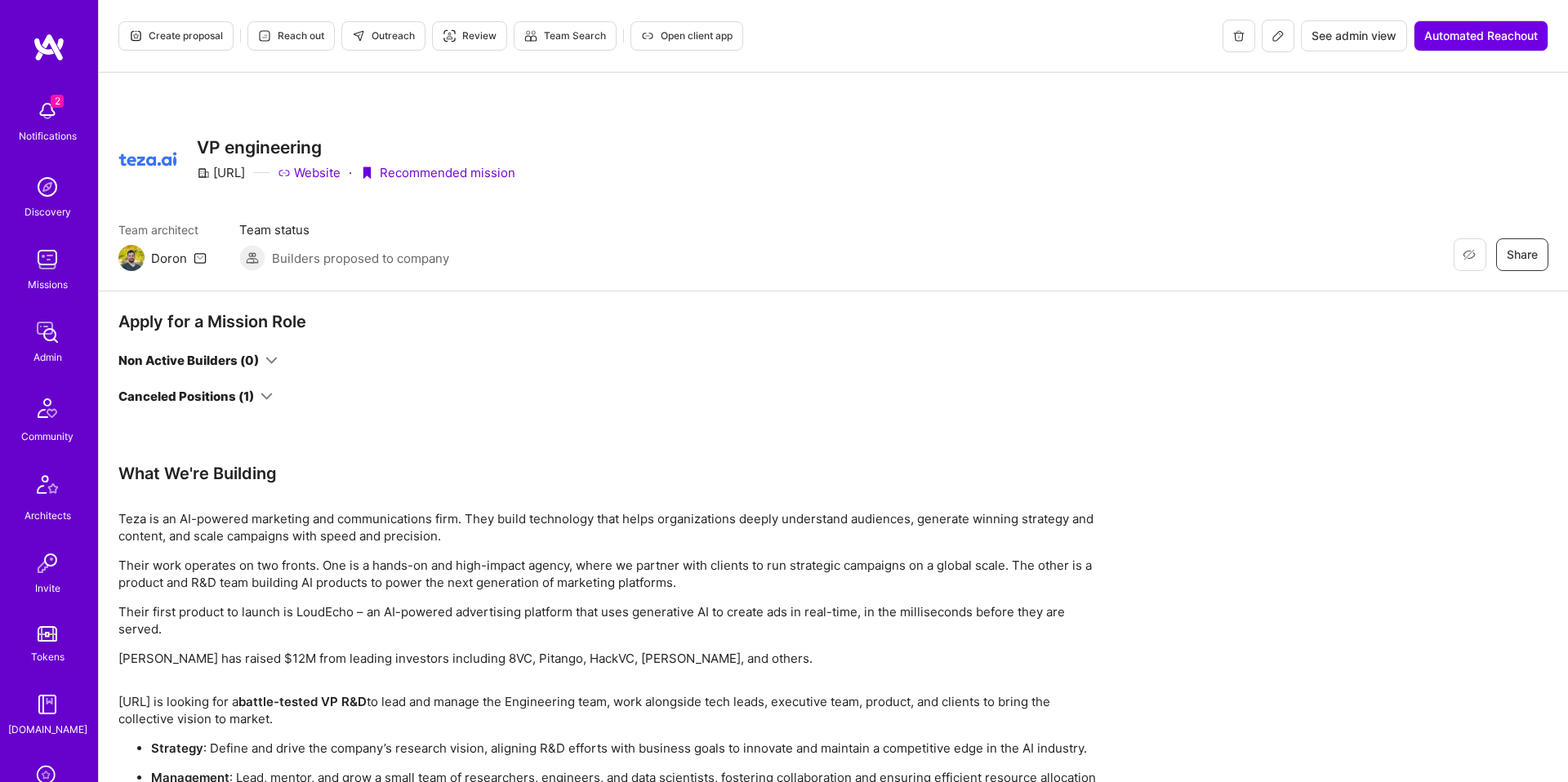
click at [1288, 47] on button at bounding box center [1277, 35] width 32 height 32
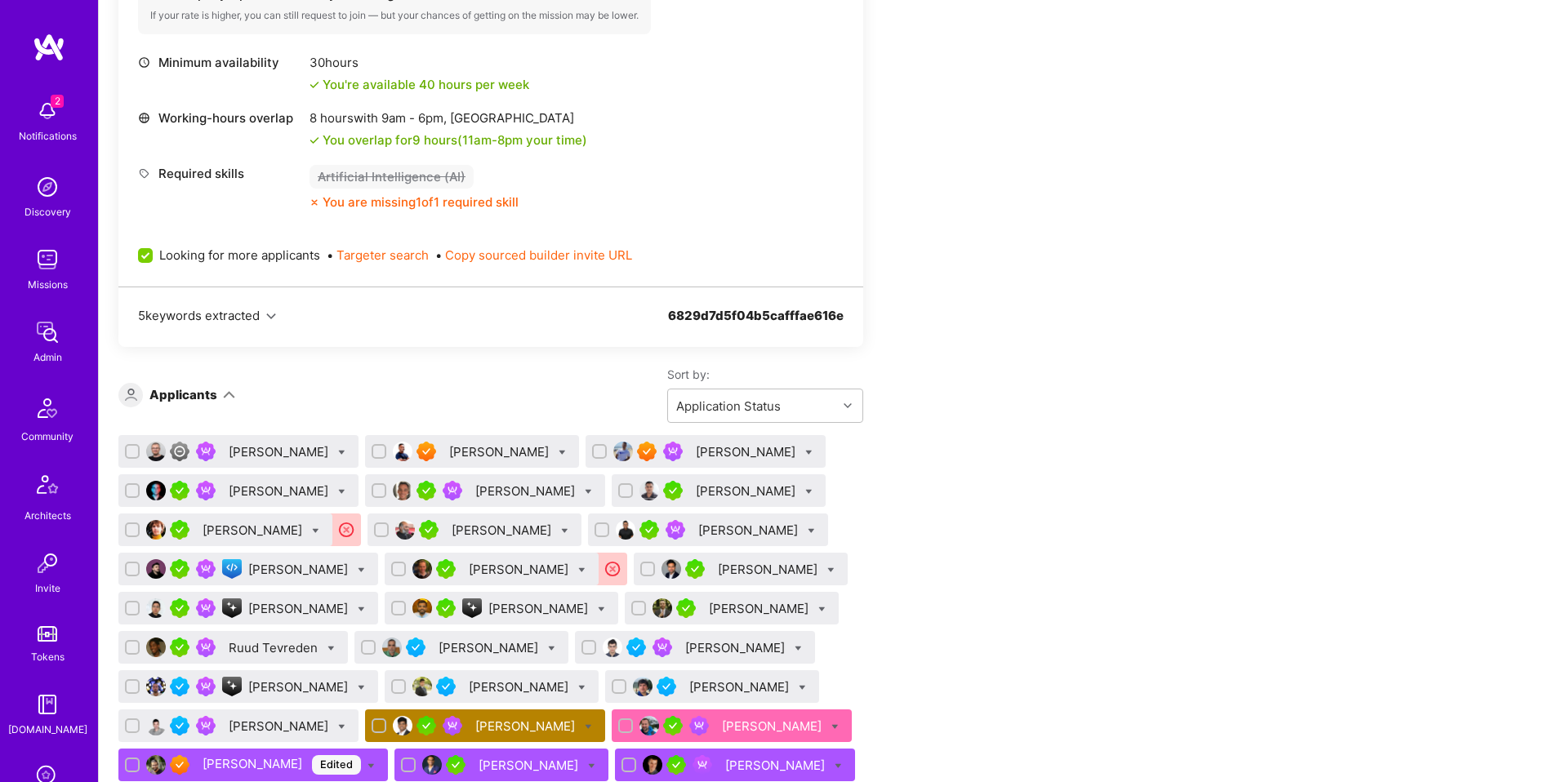
scroll to position [638, 0]
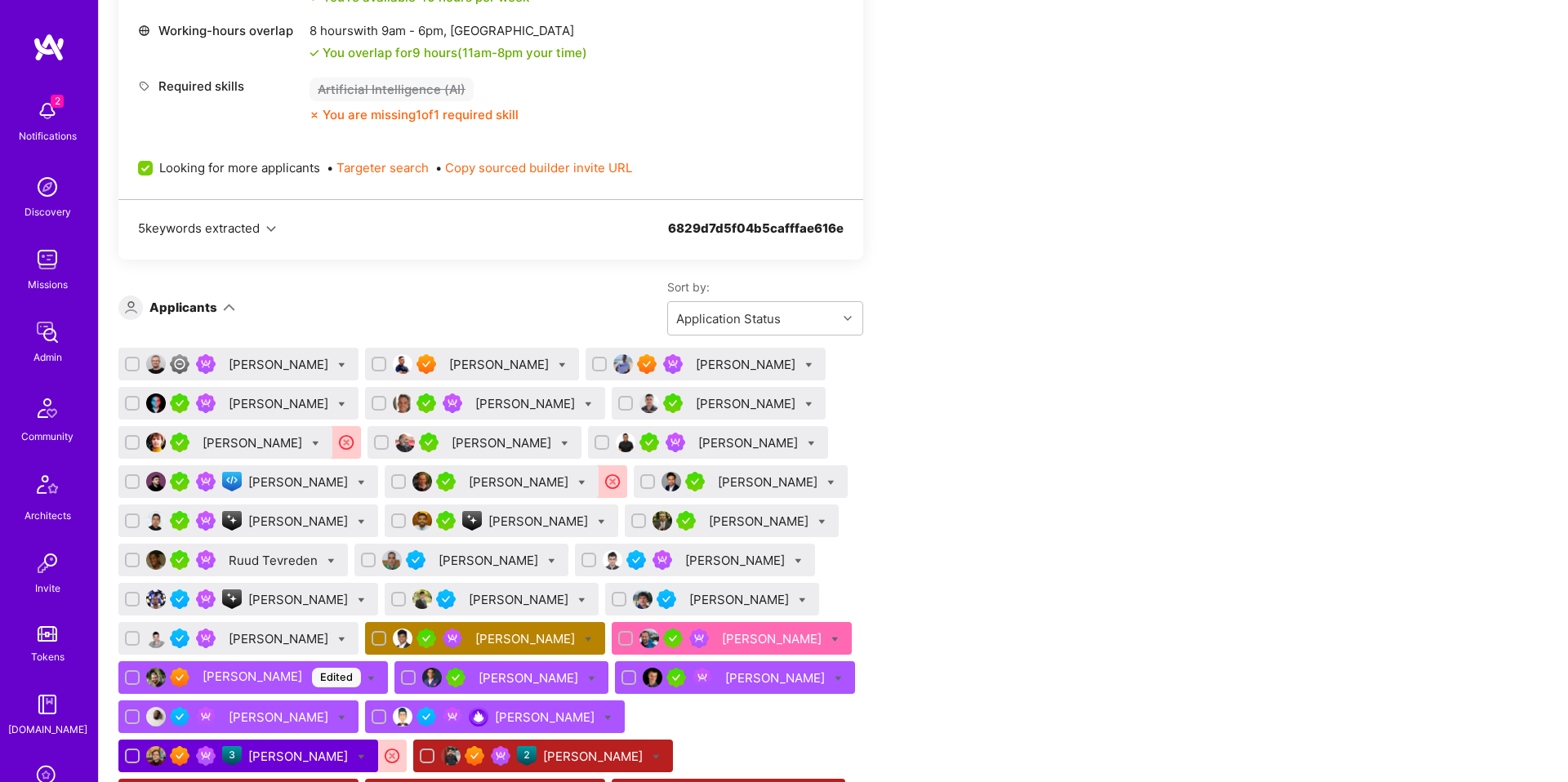
scroll to position [752, 0]
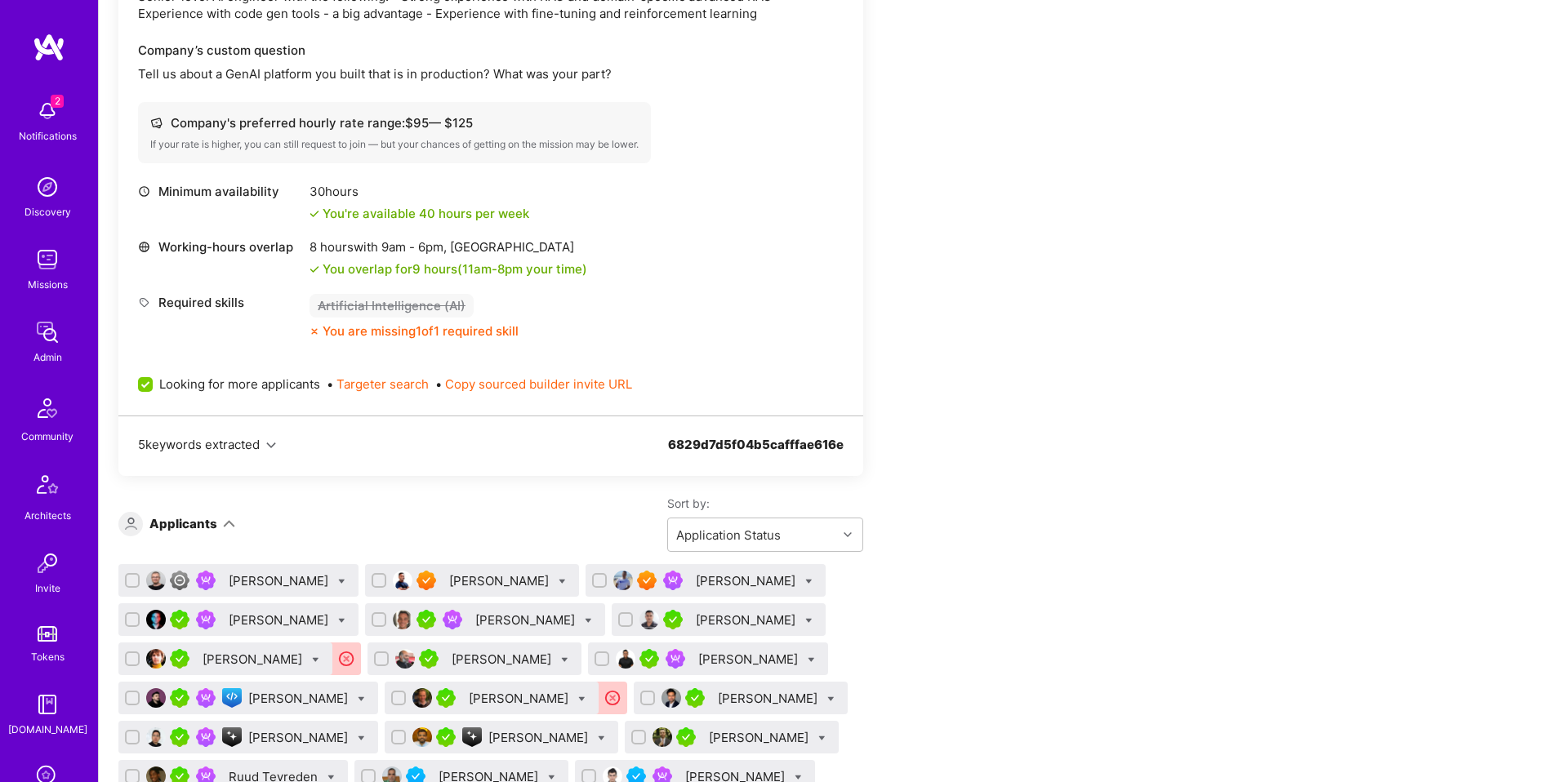
scroll to position [872, 0]
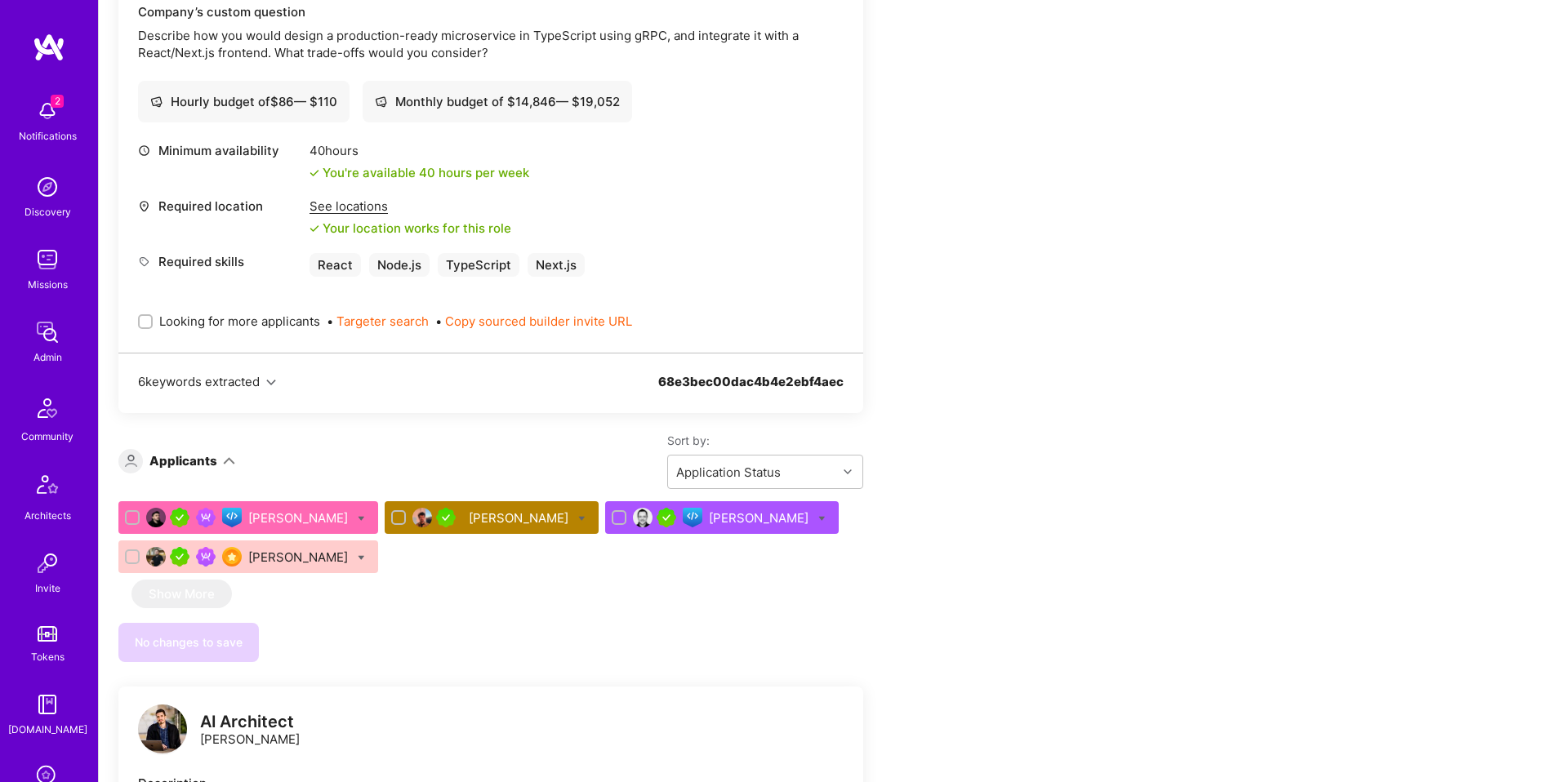
scroll to position [576, 0]
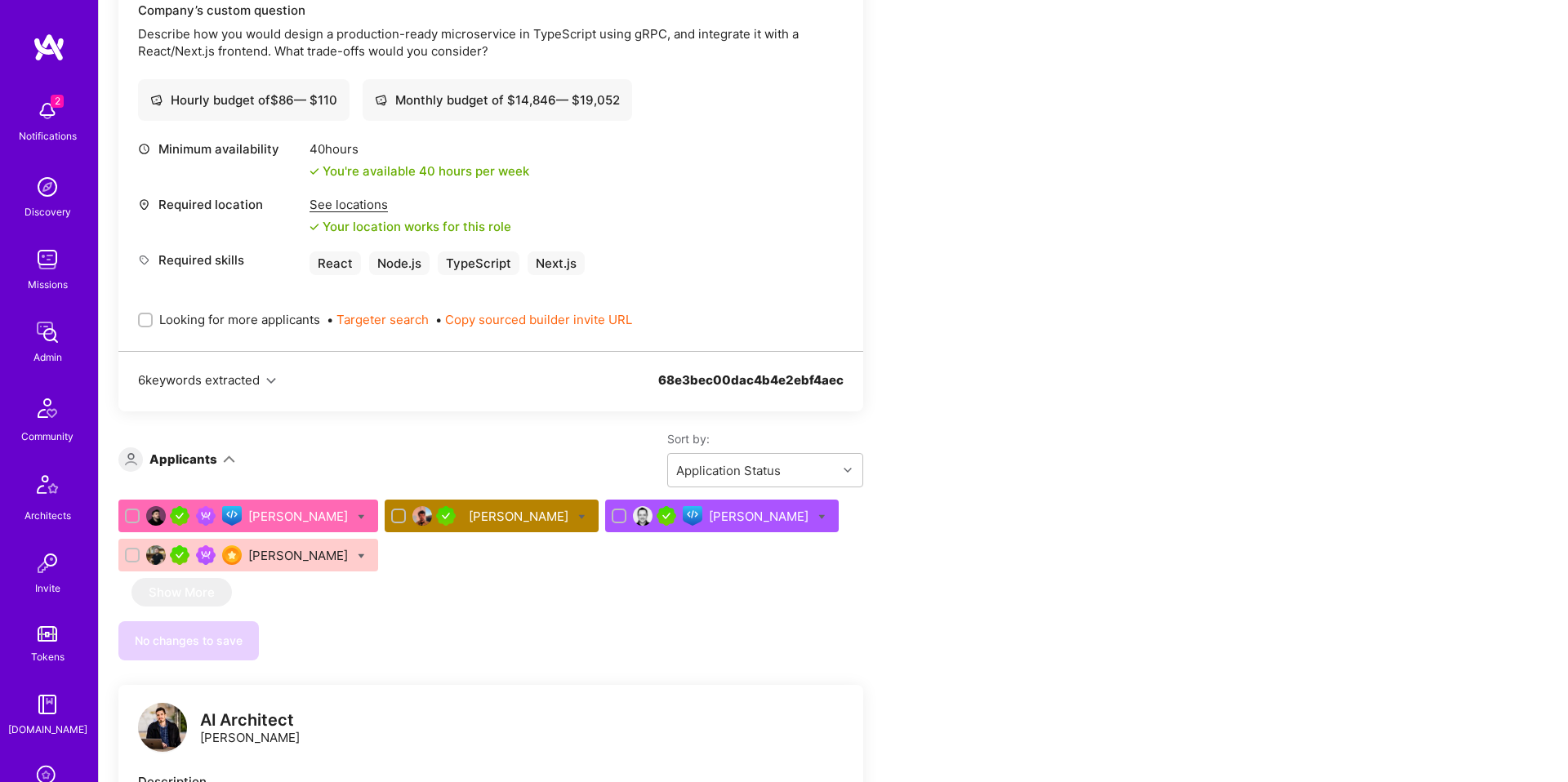
click at [469, 514] on div "[PERSON_NAME]" at bounding box center [520, 517] width 102 height 18
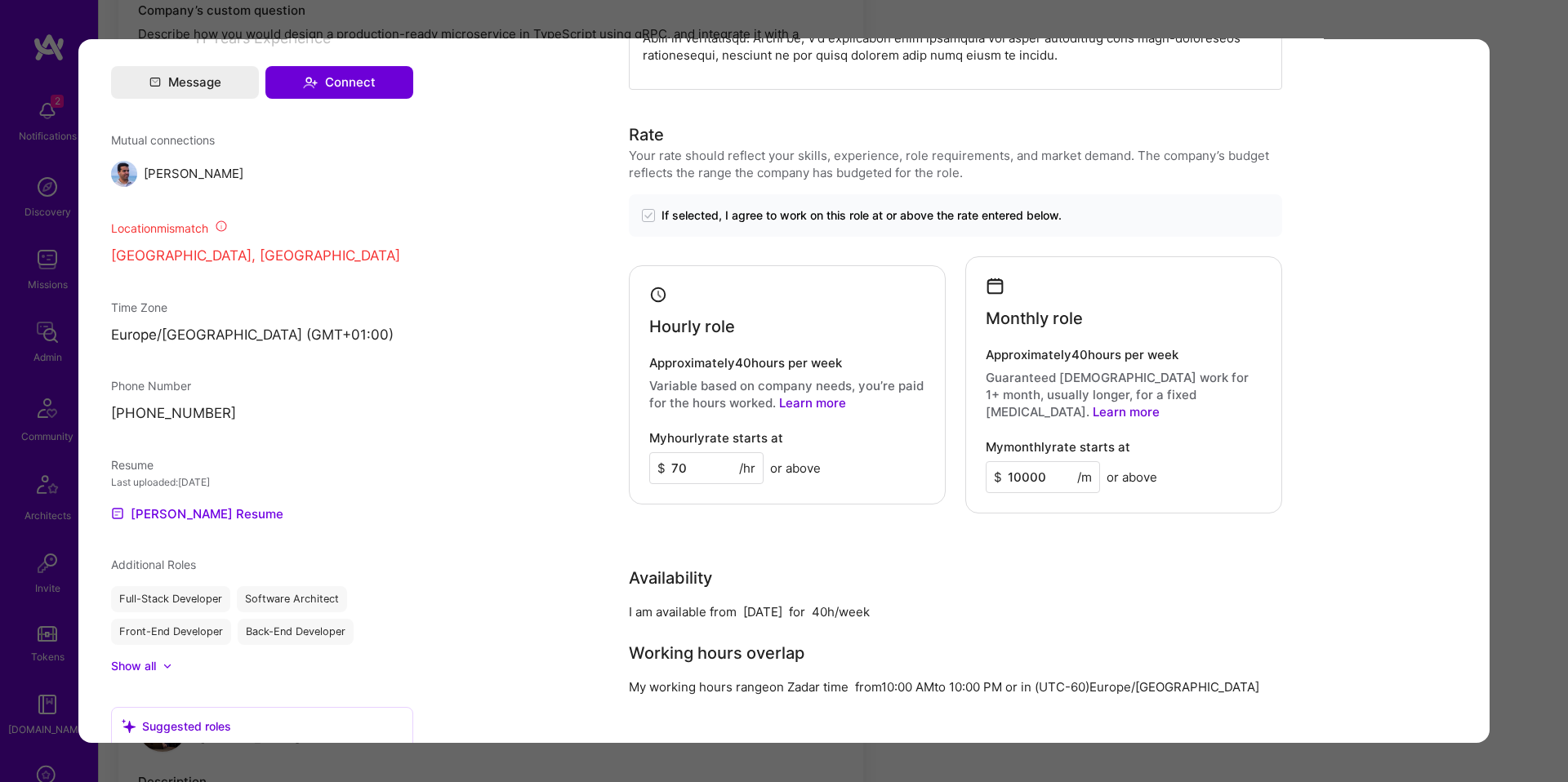
scroll to position [1433, 0]
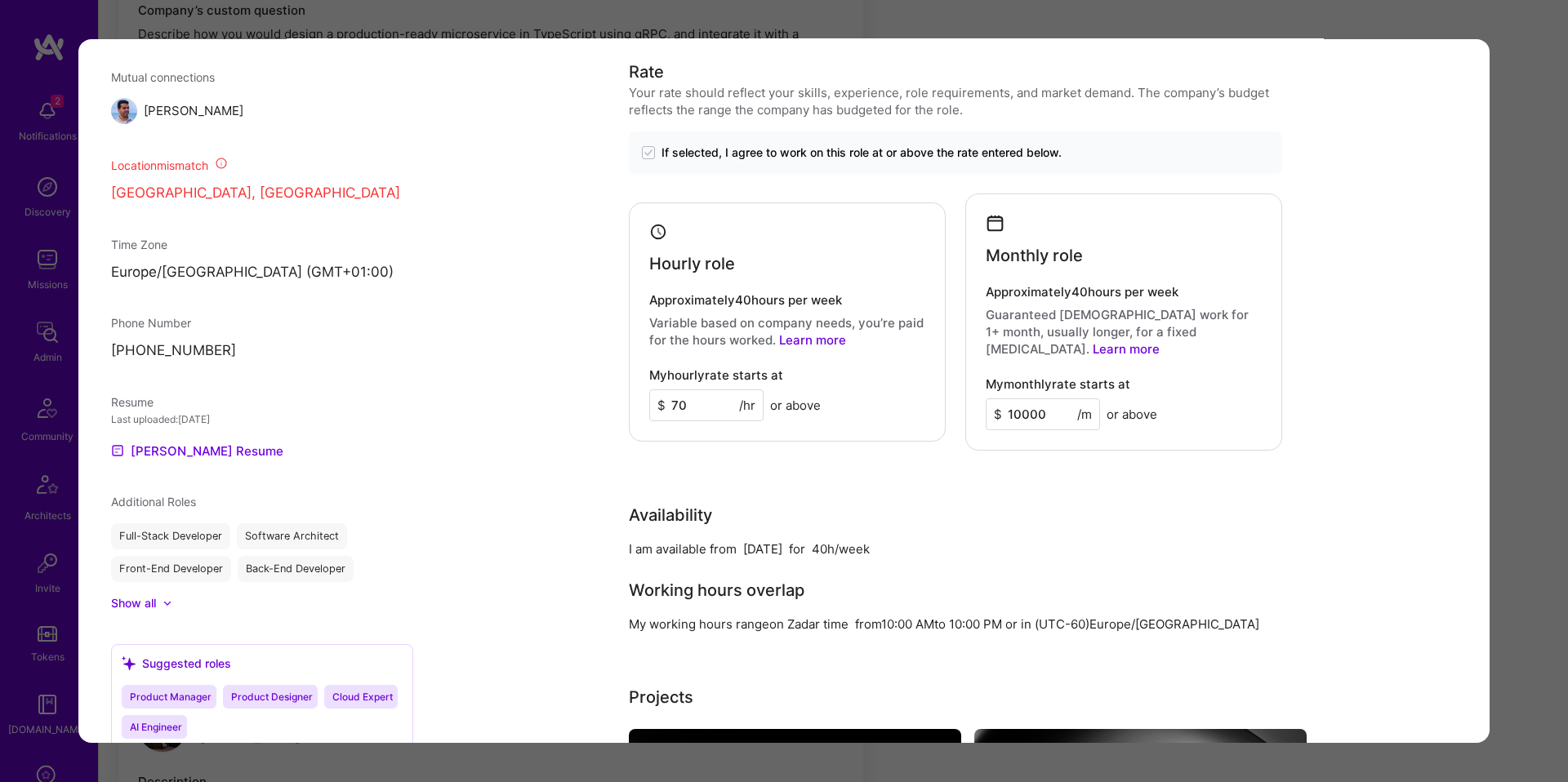
click at [1512, 354] on div "Application 2 of 4 Builder Missing Requirements Required Location See locations…" at bounding box center [784, 391] width 1568 height 782
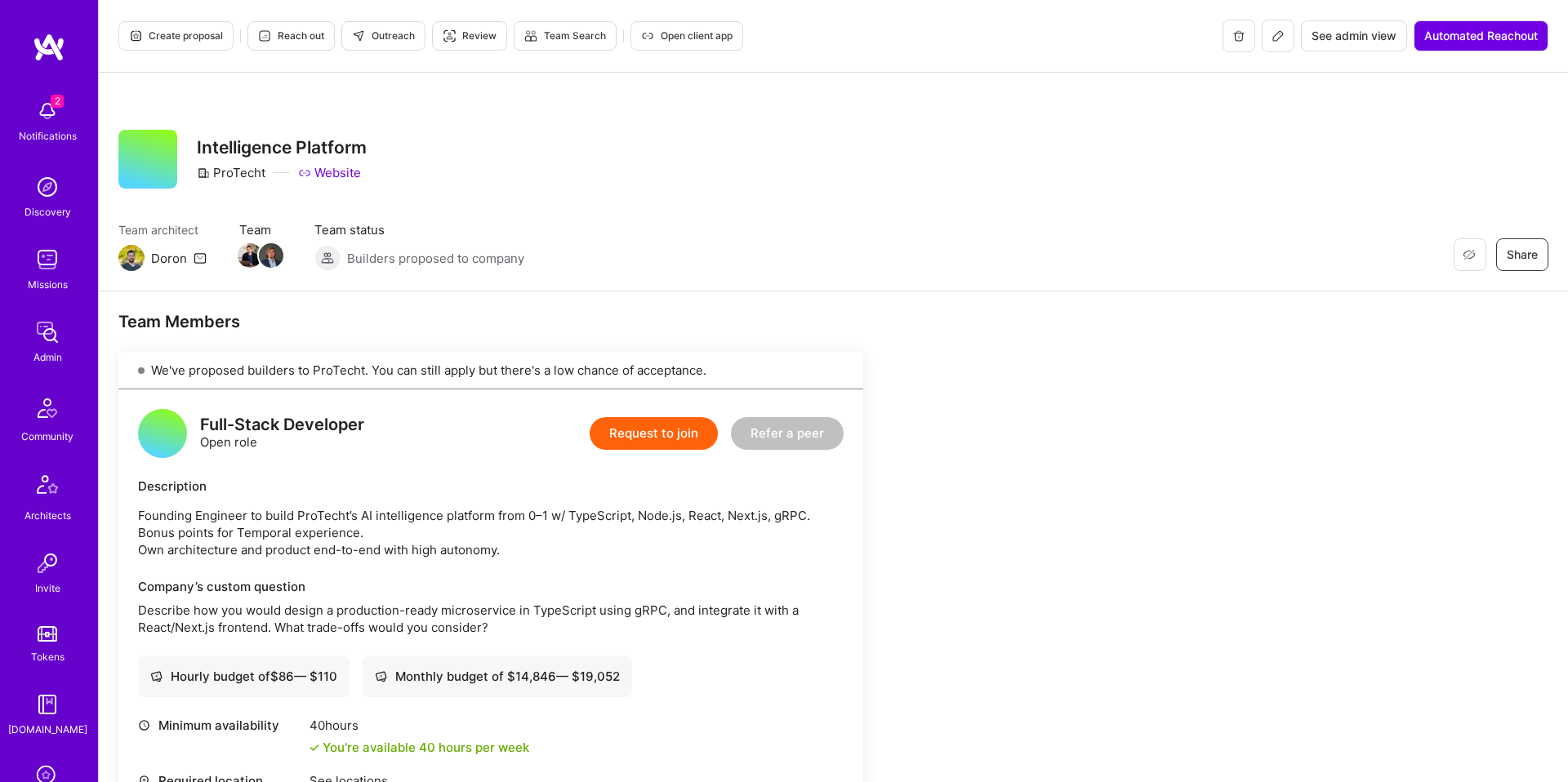
click at [207, 32] on span "Create proposal" at bounding box center [176, 35] width 94 height 15
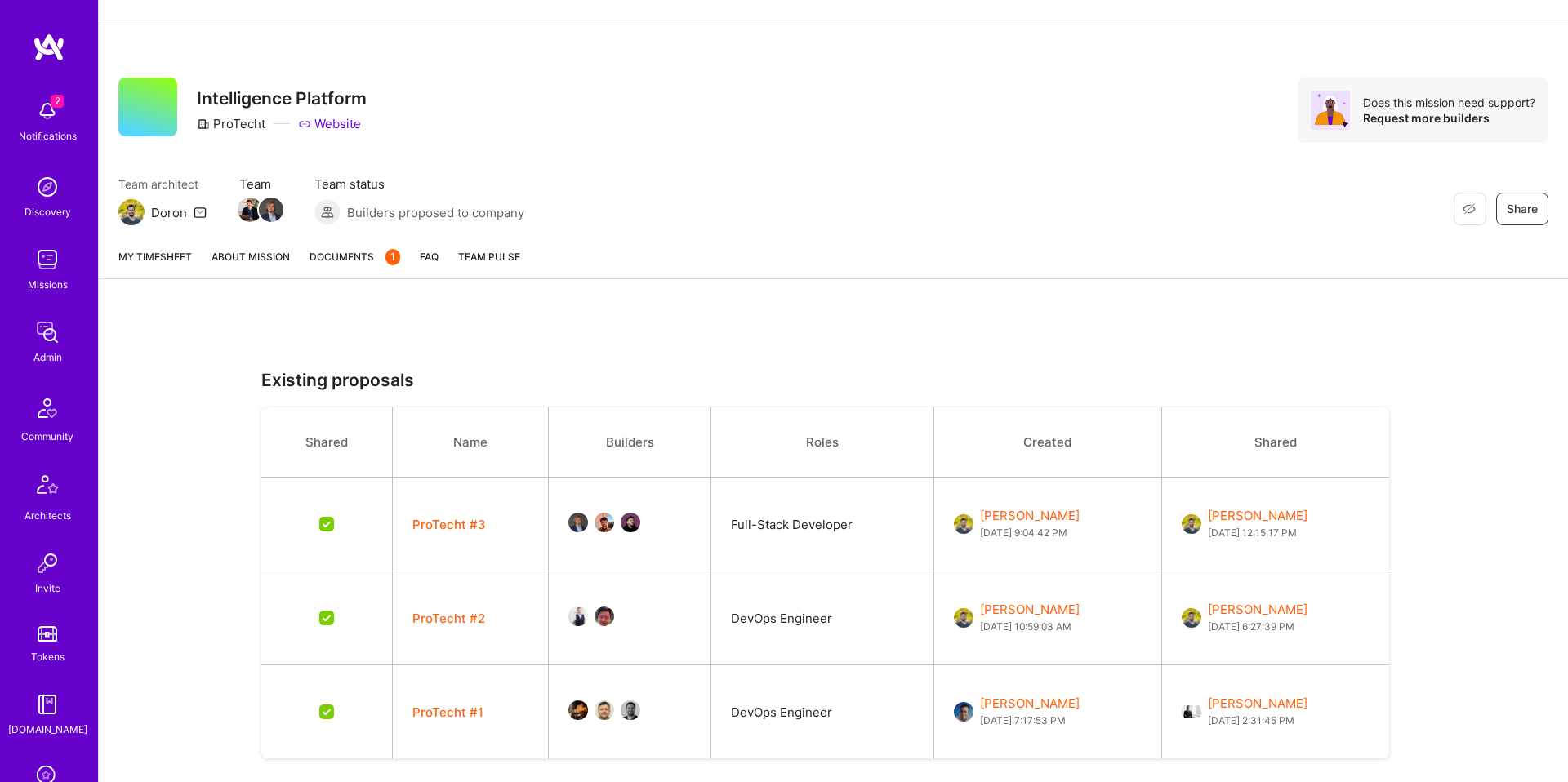
scroll to position [54, 0]
click at [430, 525] on button "ProTecht #3" at bounding box center [449, 523] width 73 height 18
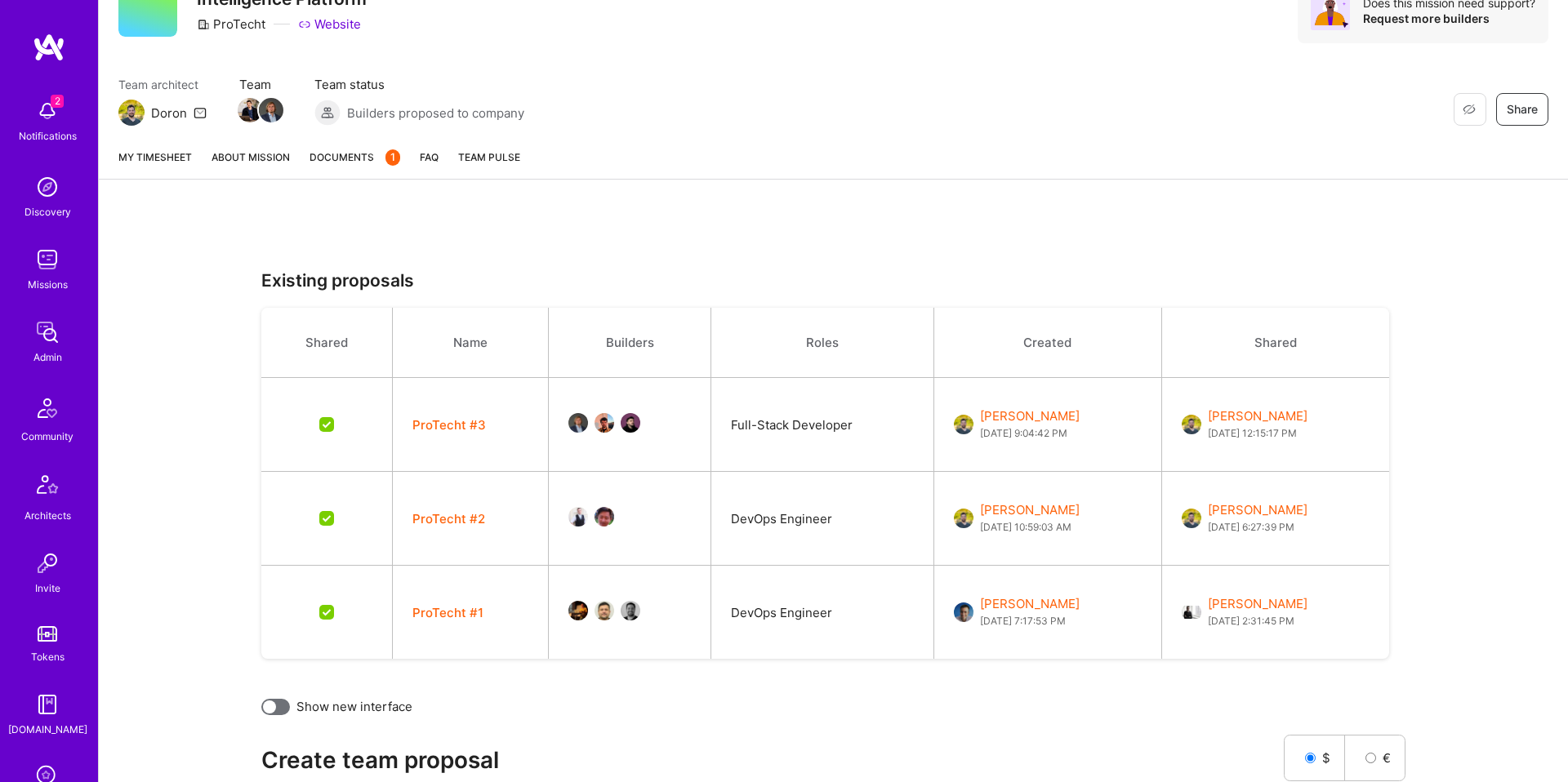
scroll to position [0, 0]
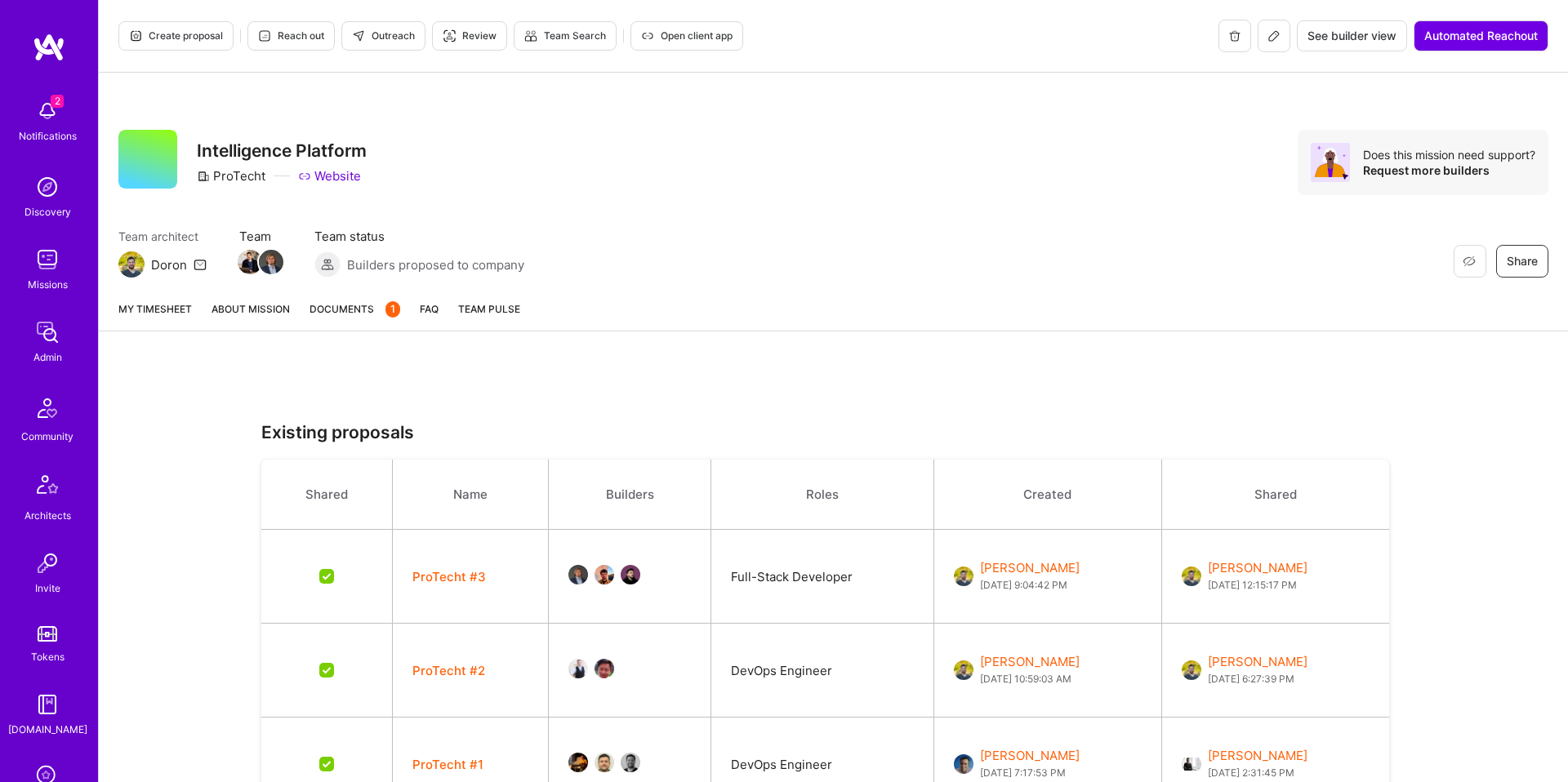
click at [1282, 42] on button at bounding box center [1273, 35] width 32 height 32
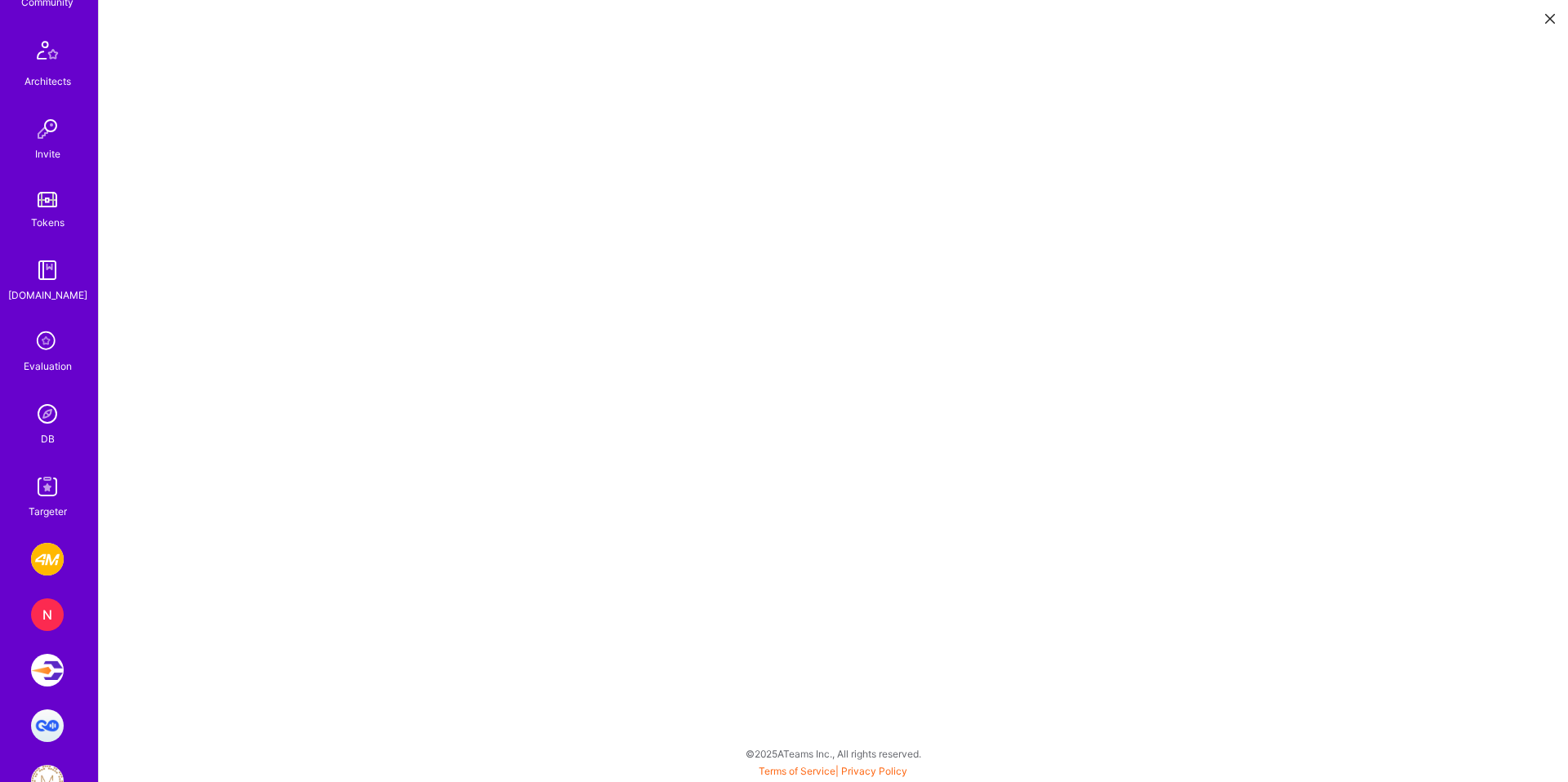
scroll to position [435, 0]
click at [53, 416] on img at bounding box center [47, 412] width 32 height 32
click at [1545, 20] on icon at bounding box center [1549, 19] width 10 height 10
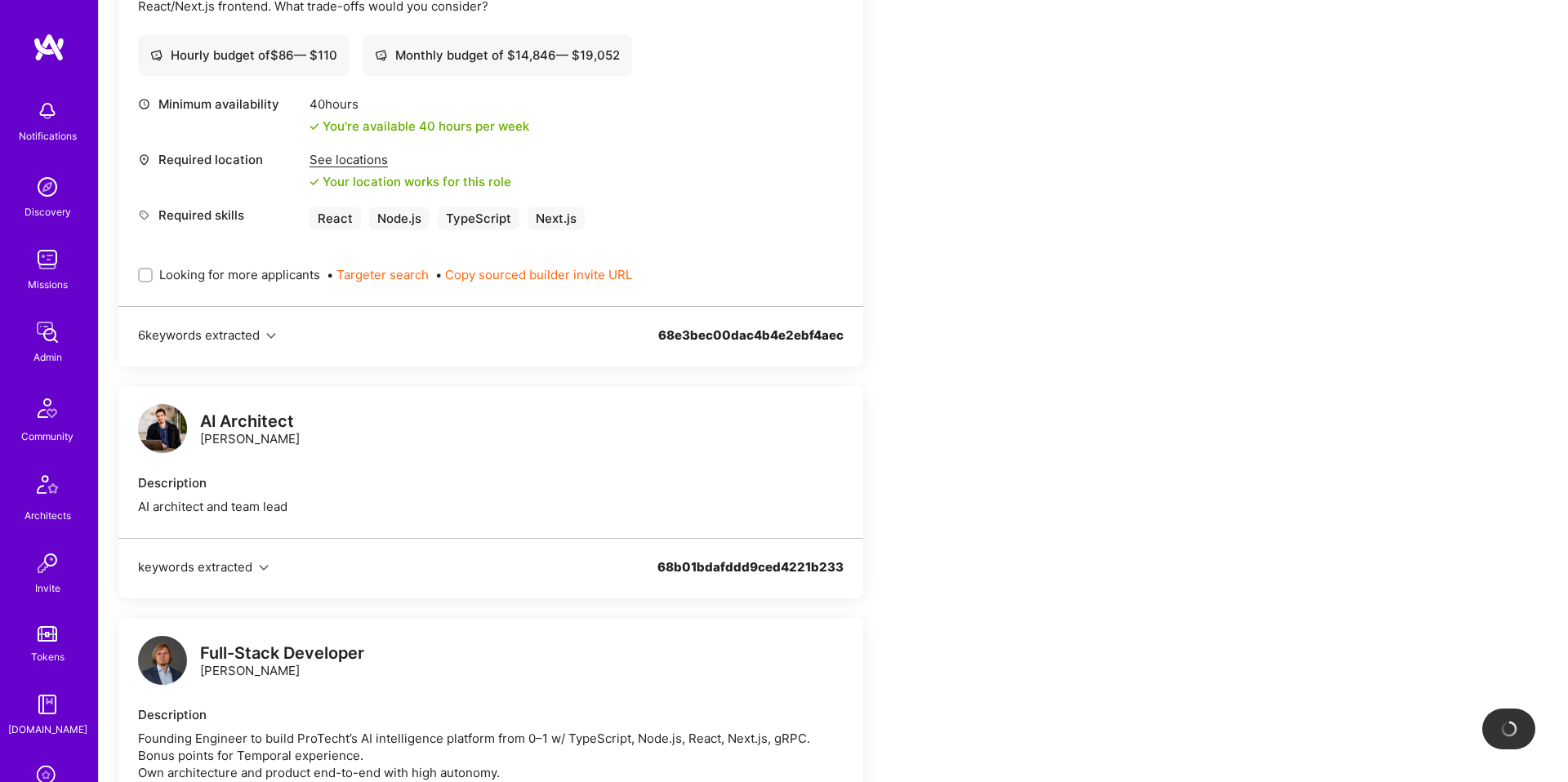
scroll to position [621, 0]
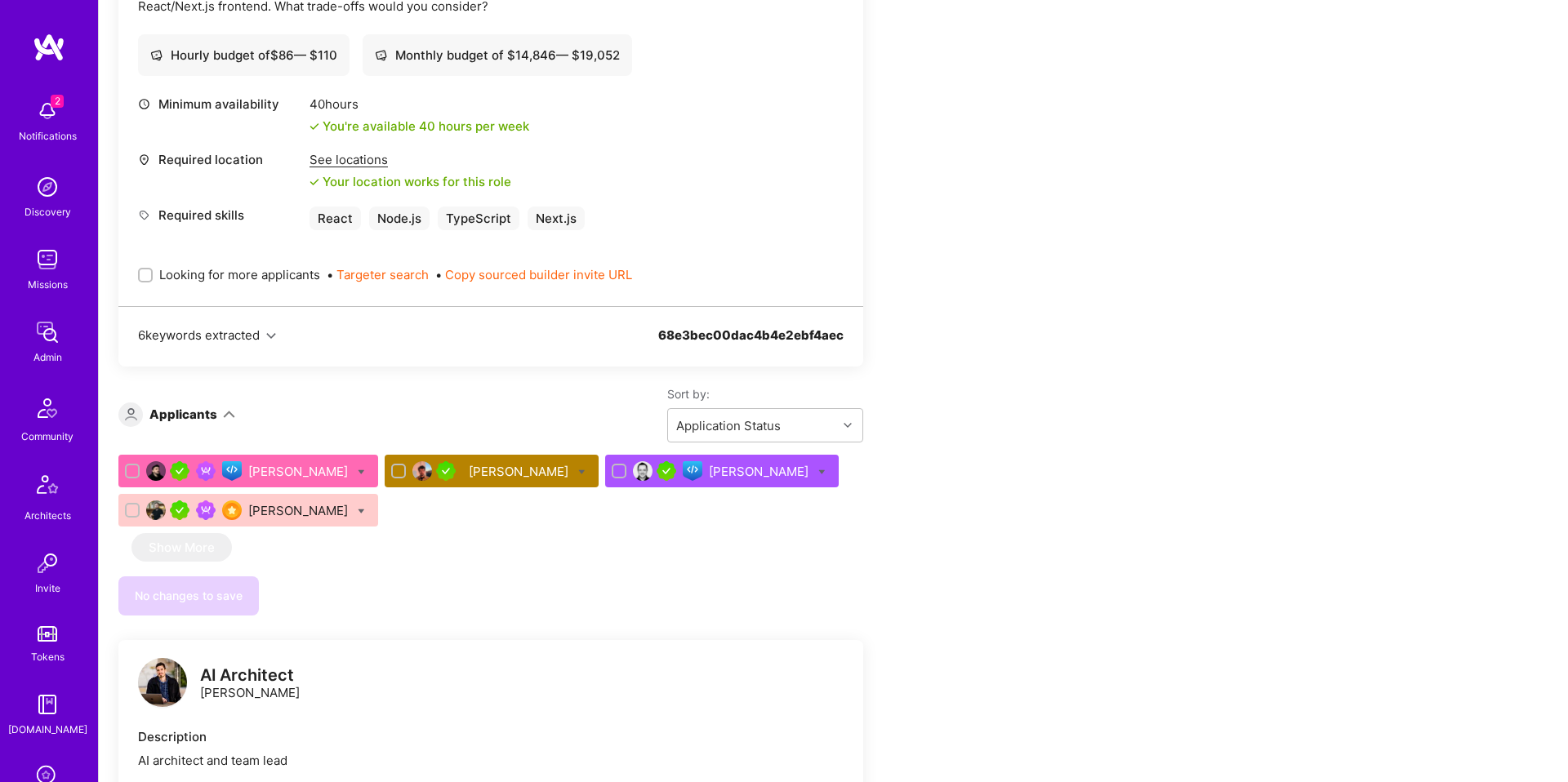
click at [486, 478] on div "Pavlo Kopach" at bounding box center [520, 472] width 102 height 18
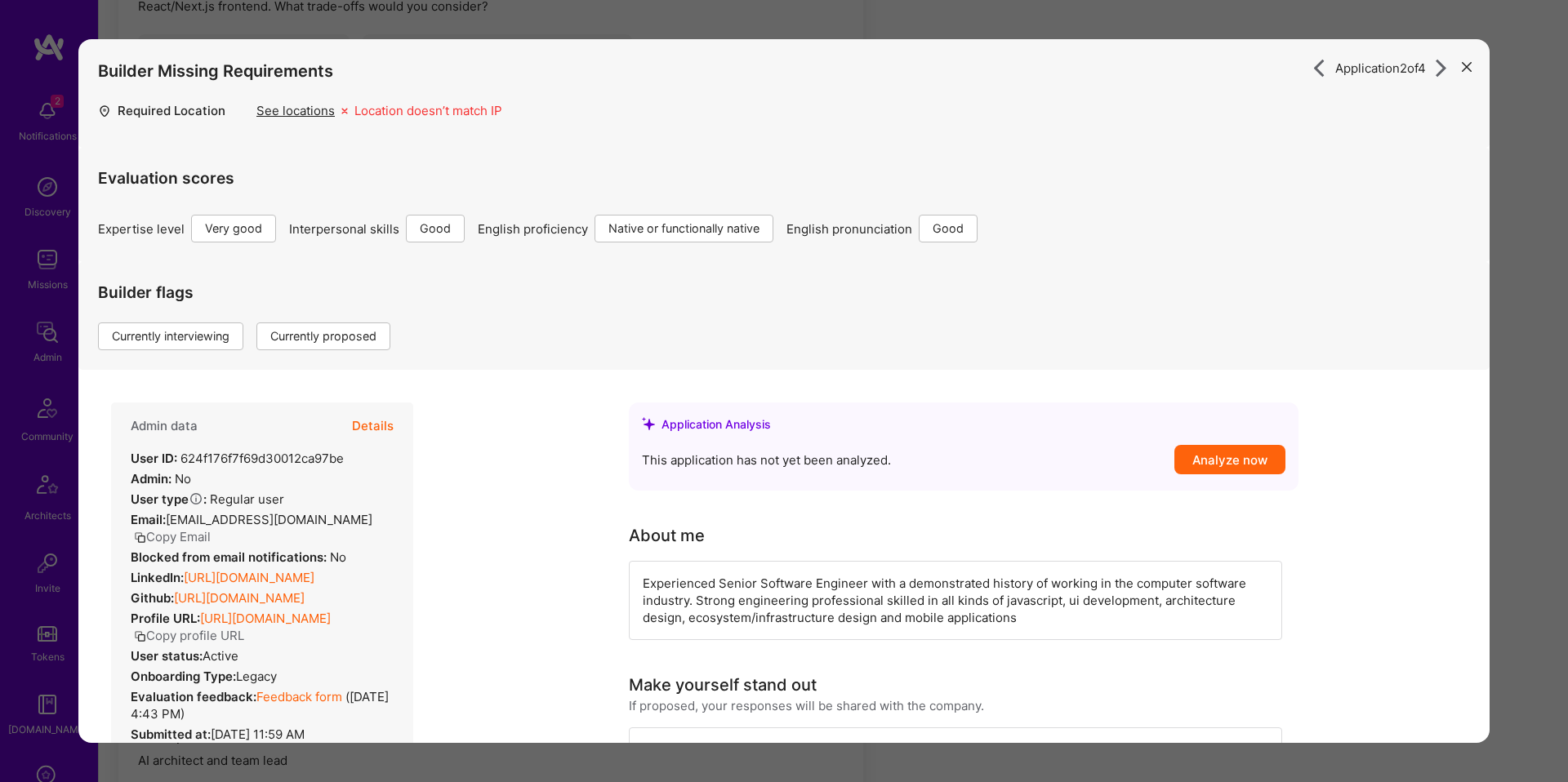
click at [384, 436] on button "Details" at bounding box center [372, 426] width 42 height 48
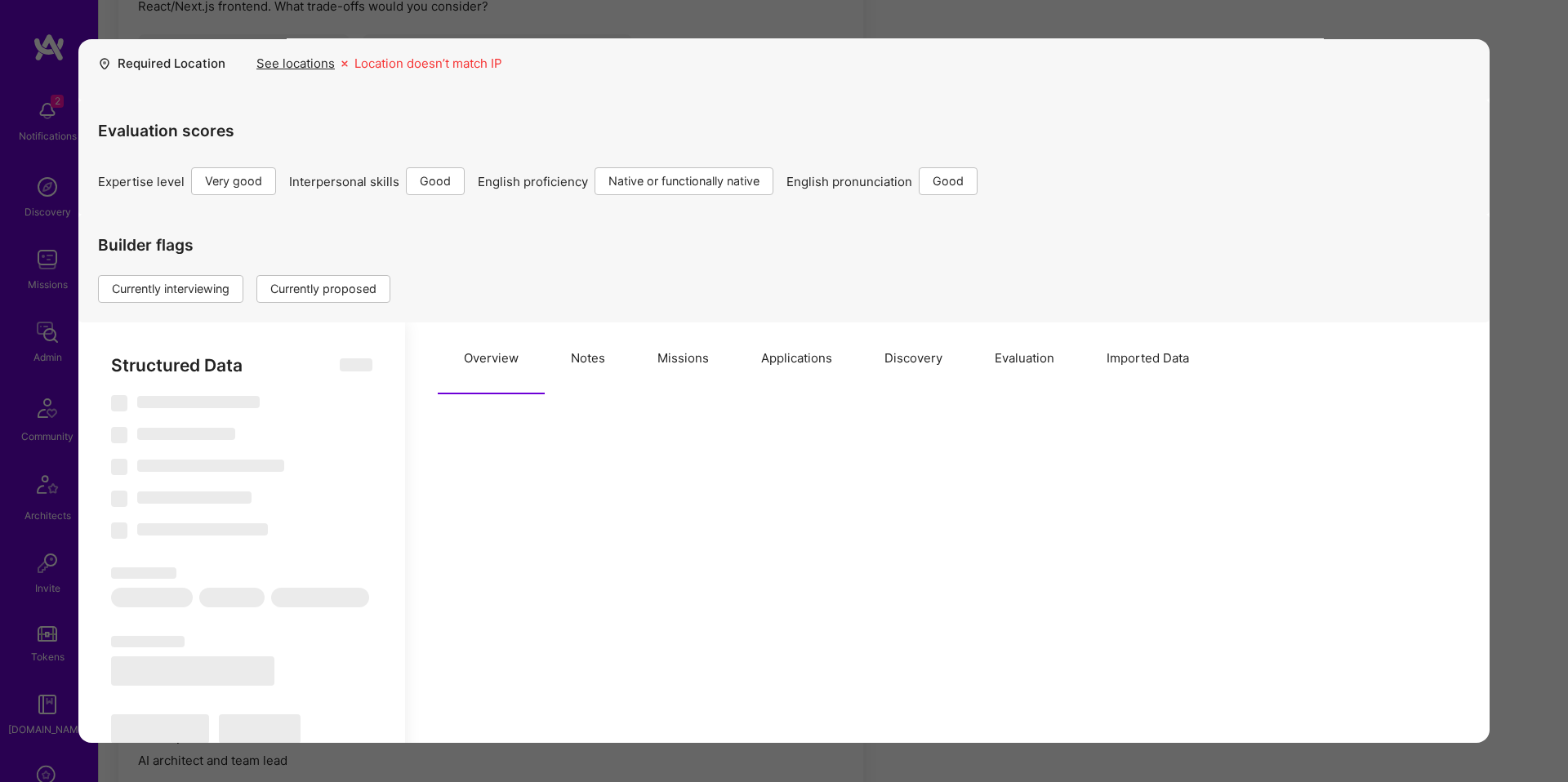
select select "Right Now"
select select "5"
select select "4"
select select "7"
select select "6"
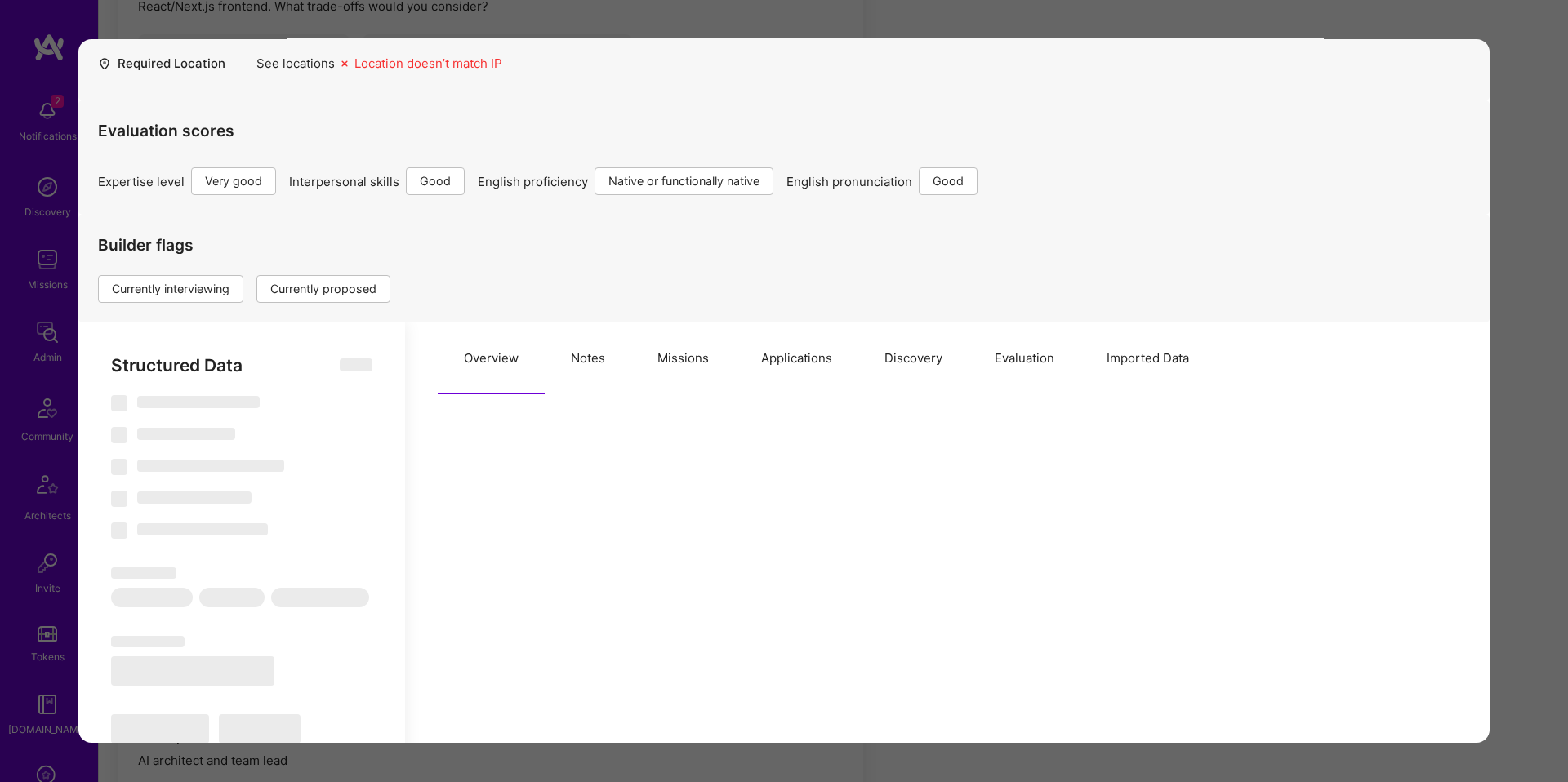
select select "UA"
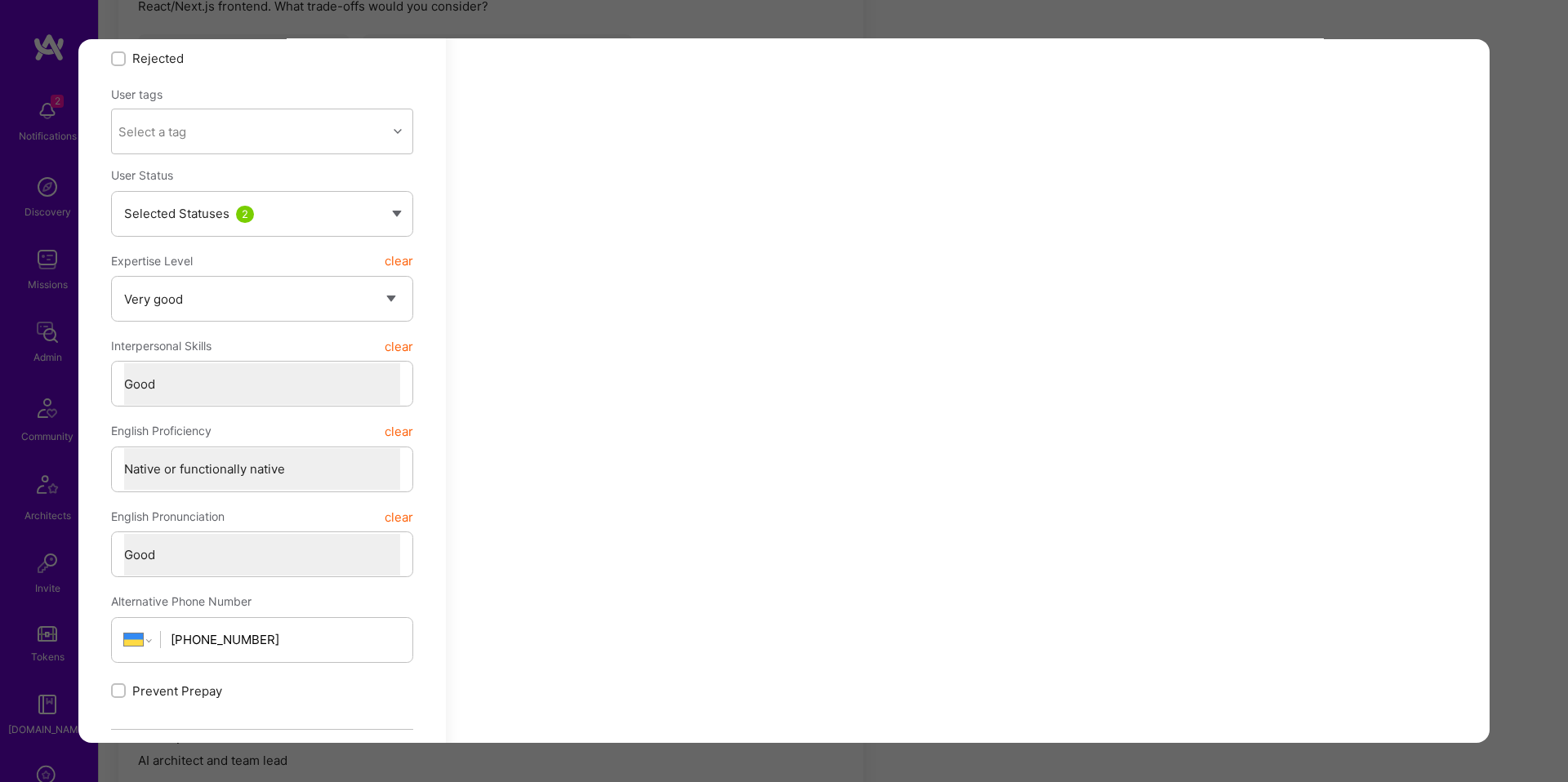
scroll to position [499, 0]
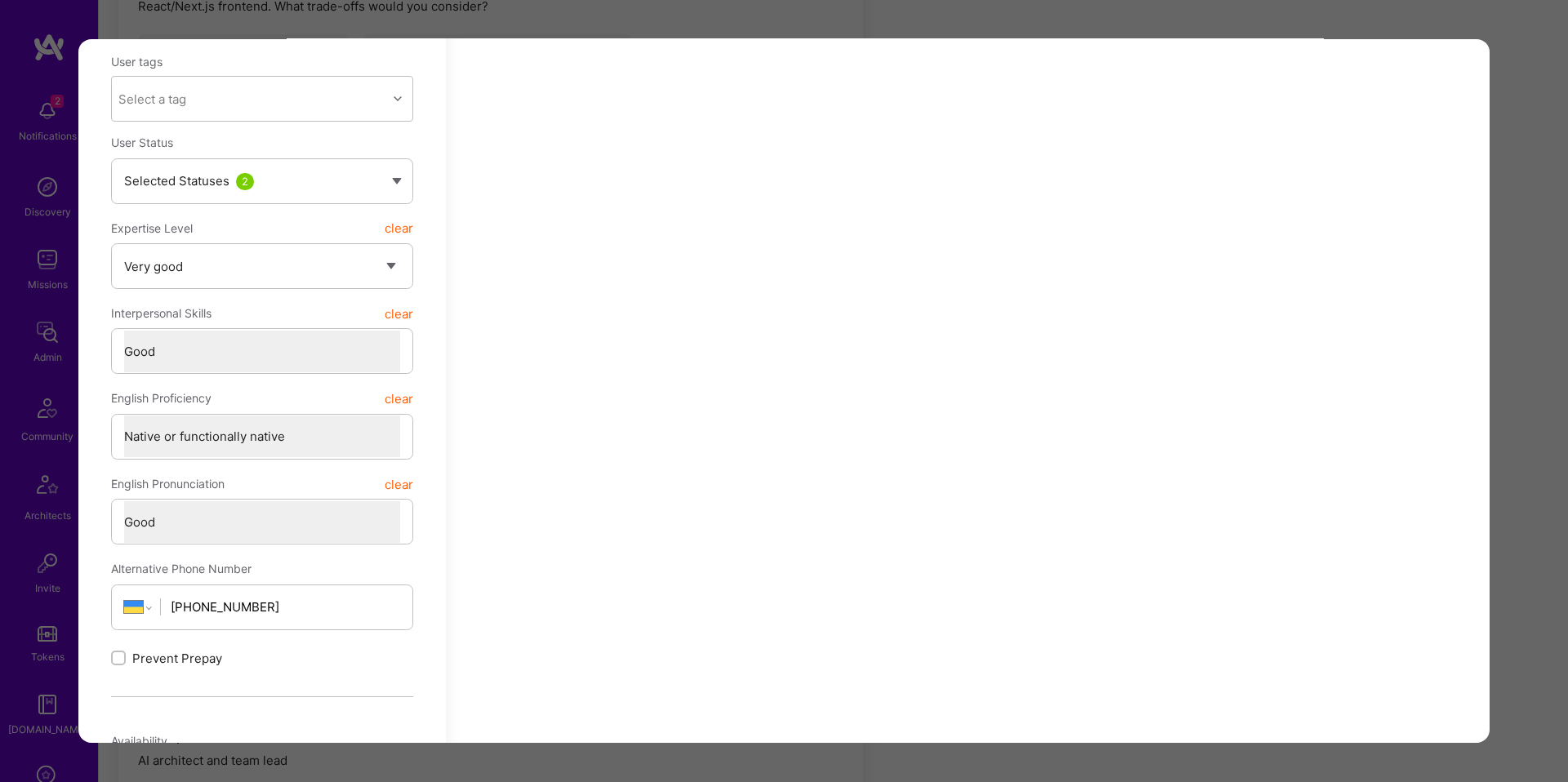
click at [1517, 89] on div "Application 2 of 4 Builder Missing Requirements Required Location See locations…" at bounding box center [784, 391] width 1568 height 782
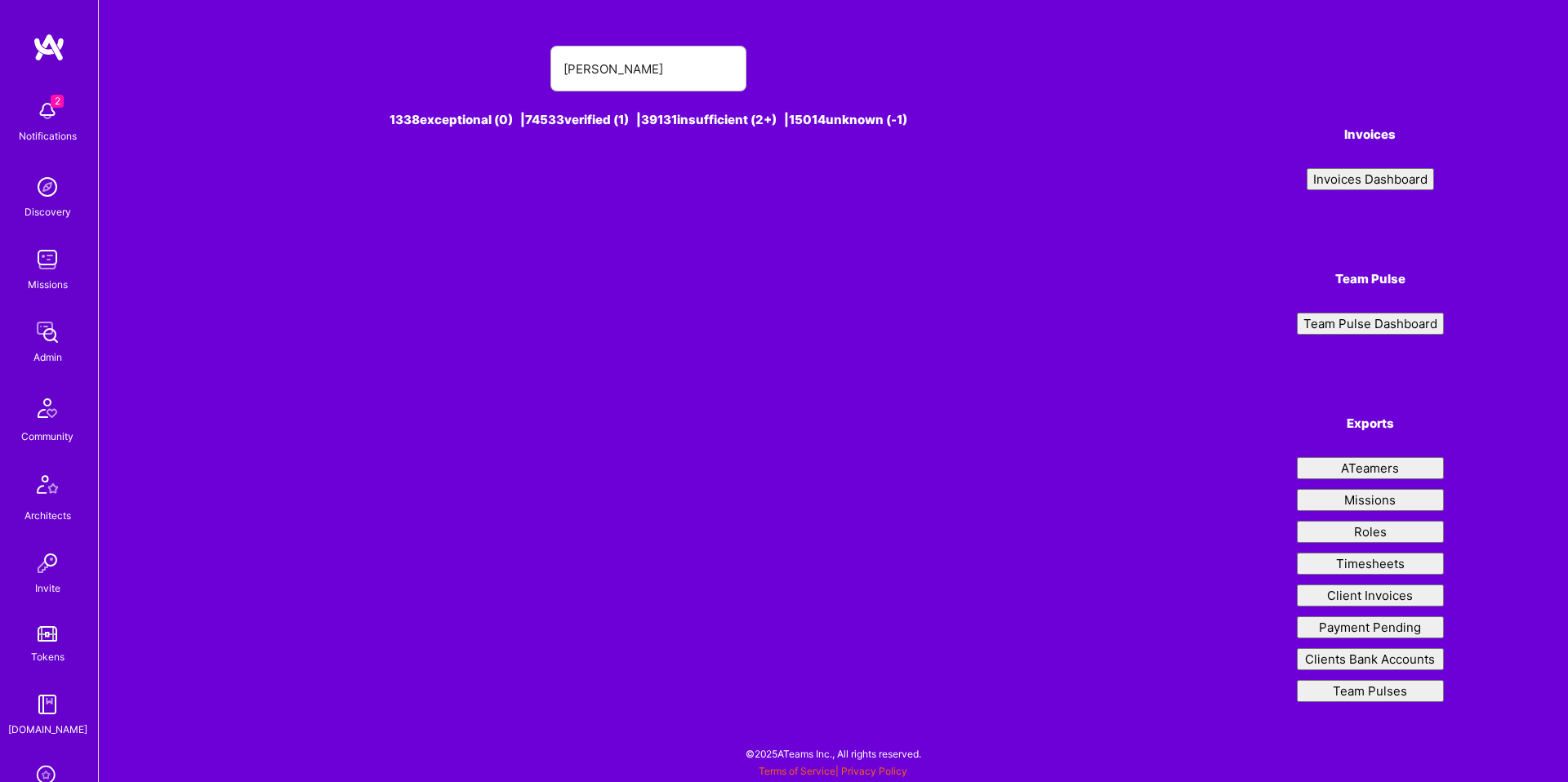
type input "[PERSON_NAME]"
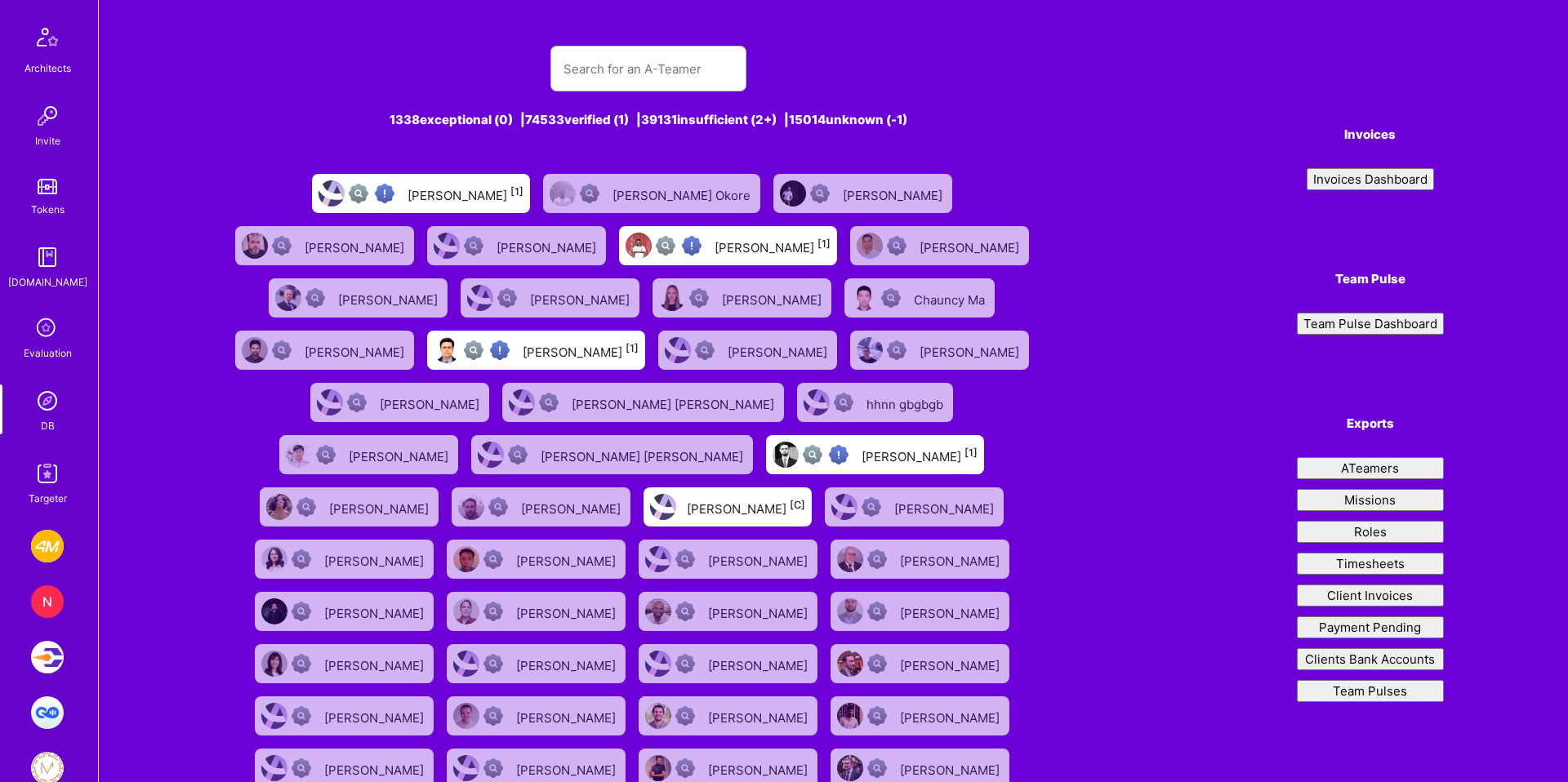
scroll to position [705, 0]
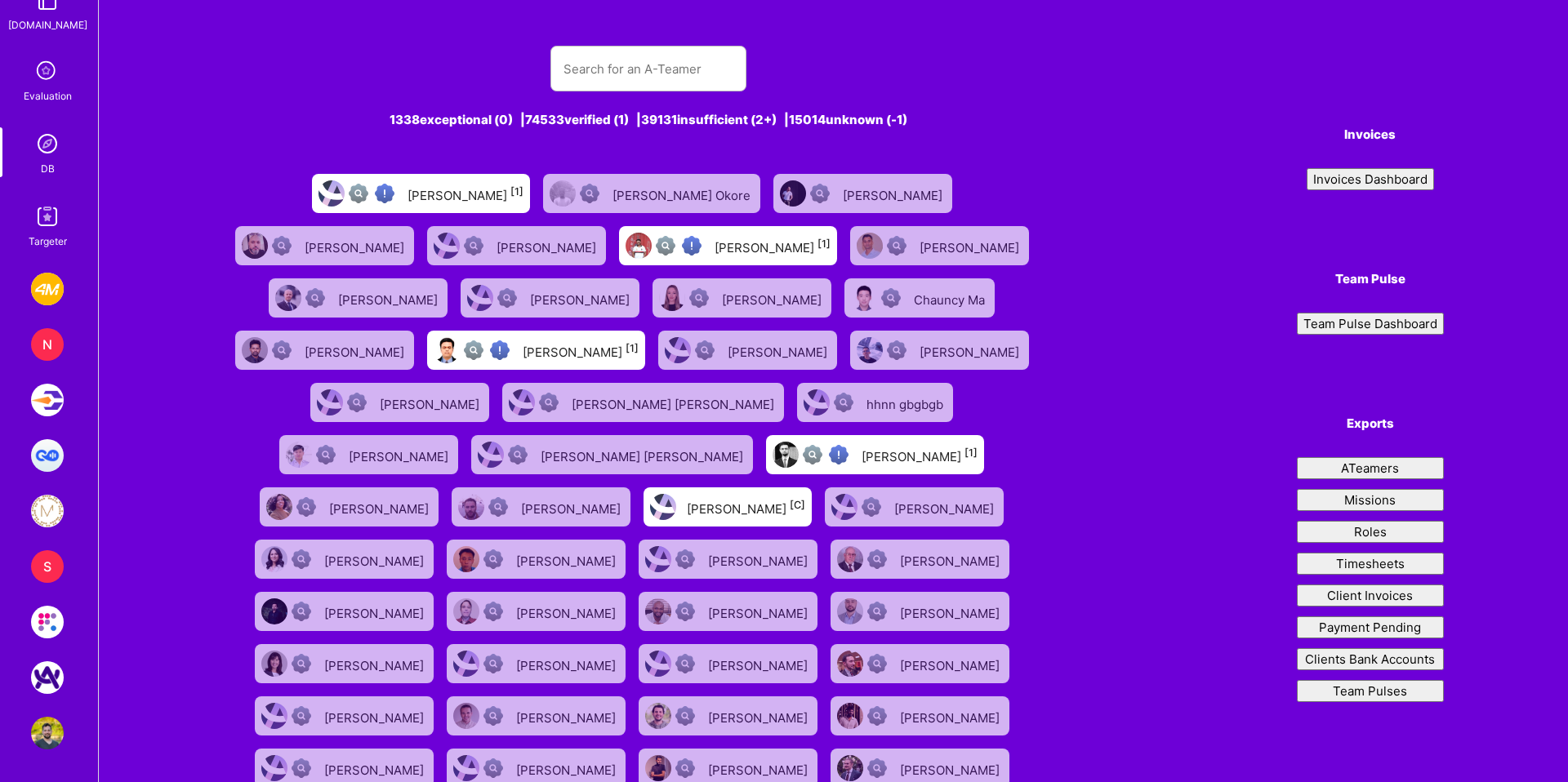
click at [48, 243] on div "Targeter" at bounding box center [47, 242] width 38 height 18
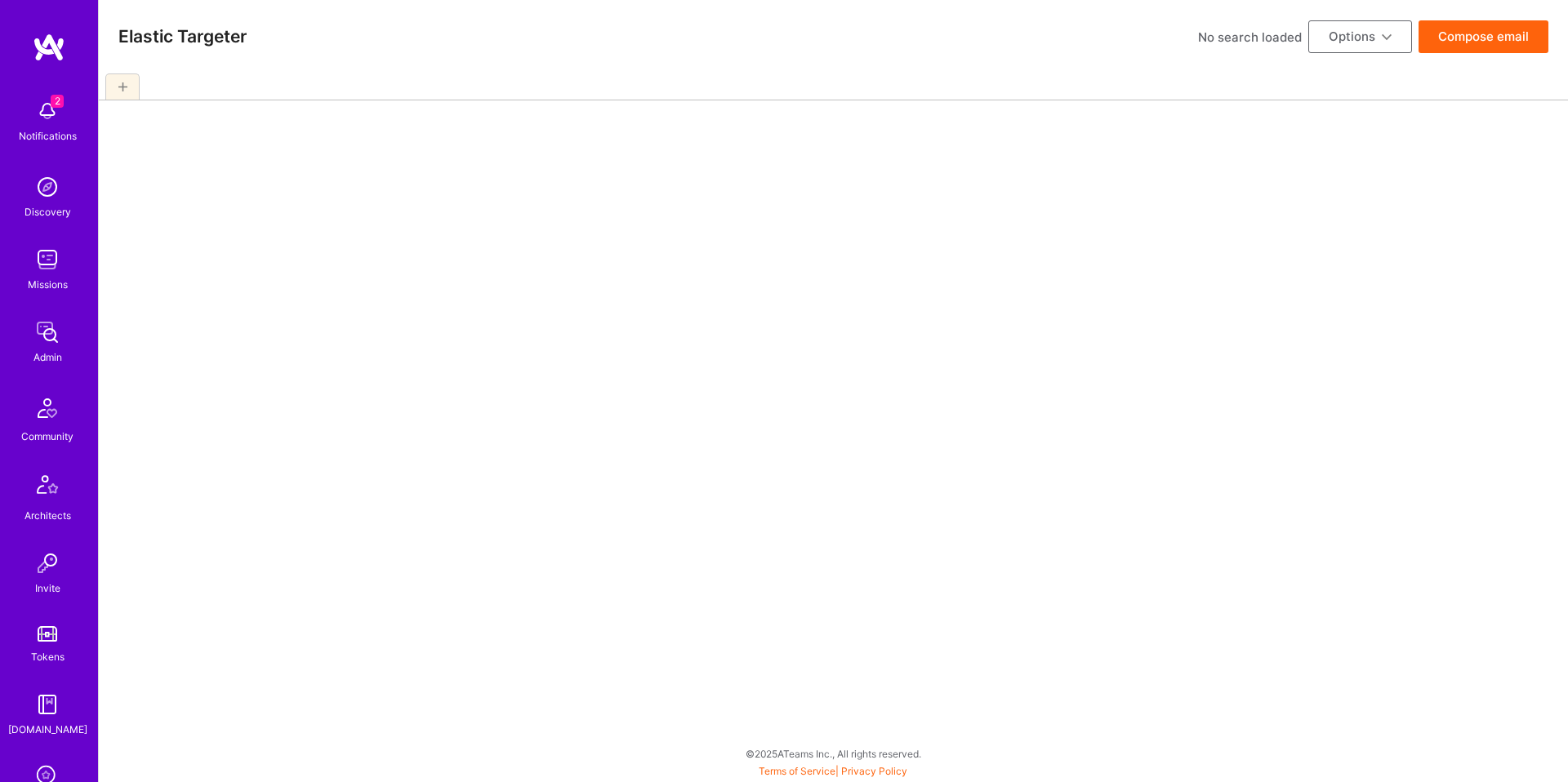
click at [43, 329] on img at bounding box center [47, 332] width 32 height 32
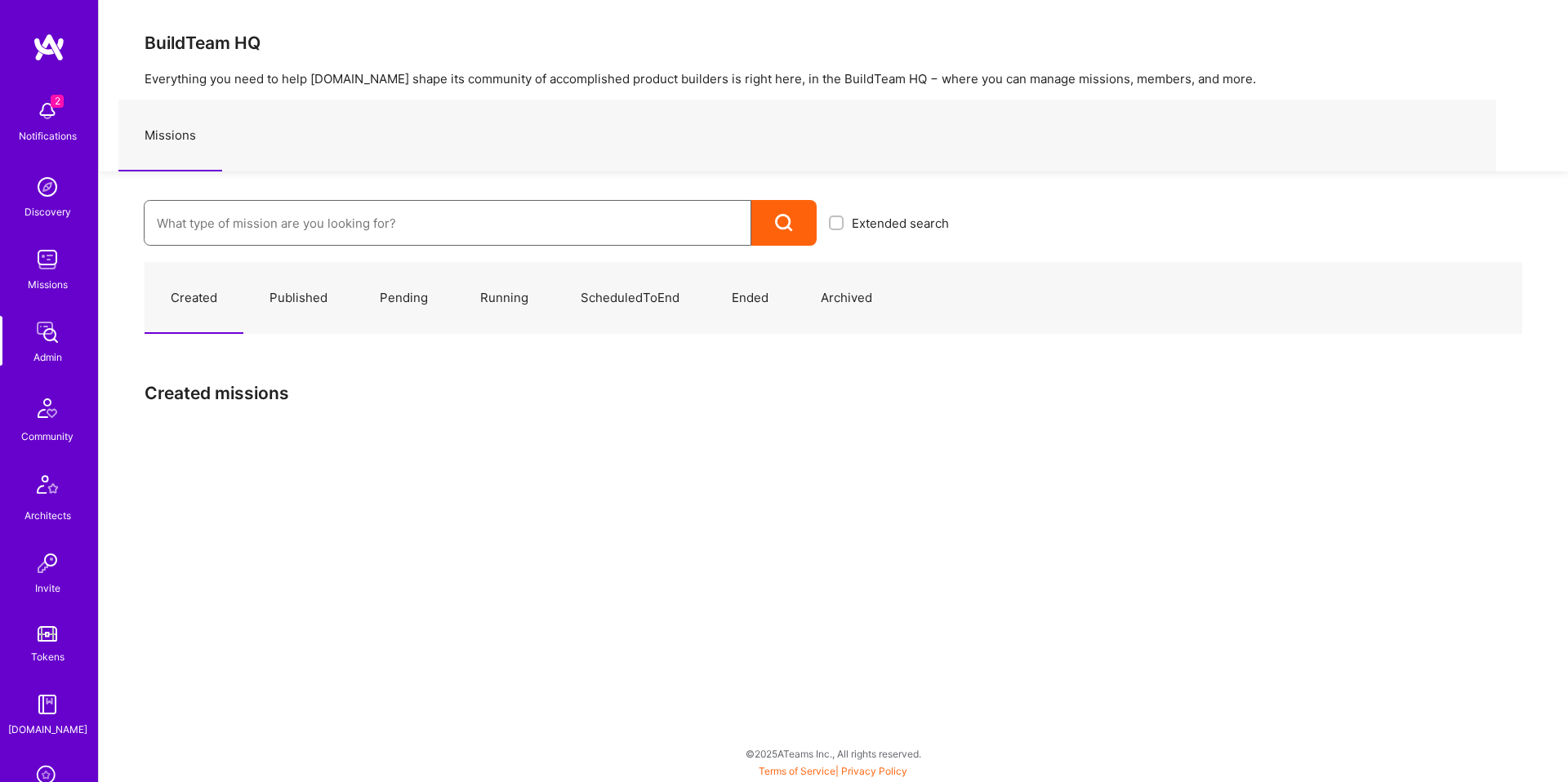
click at [337, 221] on input at bounding box center [448, 223] width 581 height 42
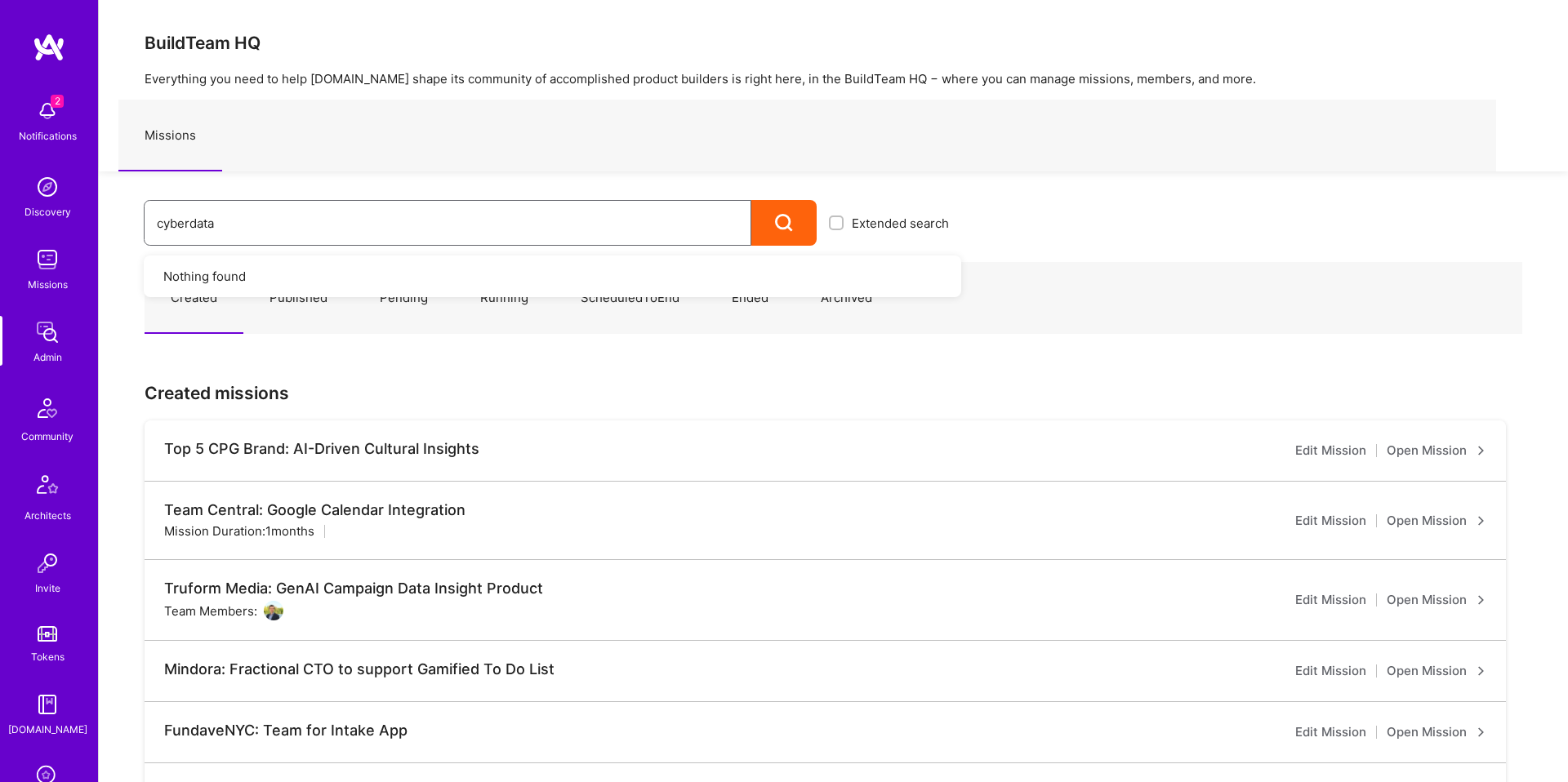
type input "cyberdata"
click at [765, 216] on div at bounding box center [783, 222] width 65 height 46
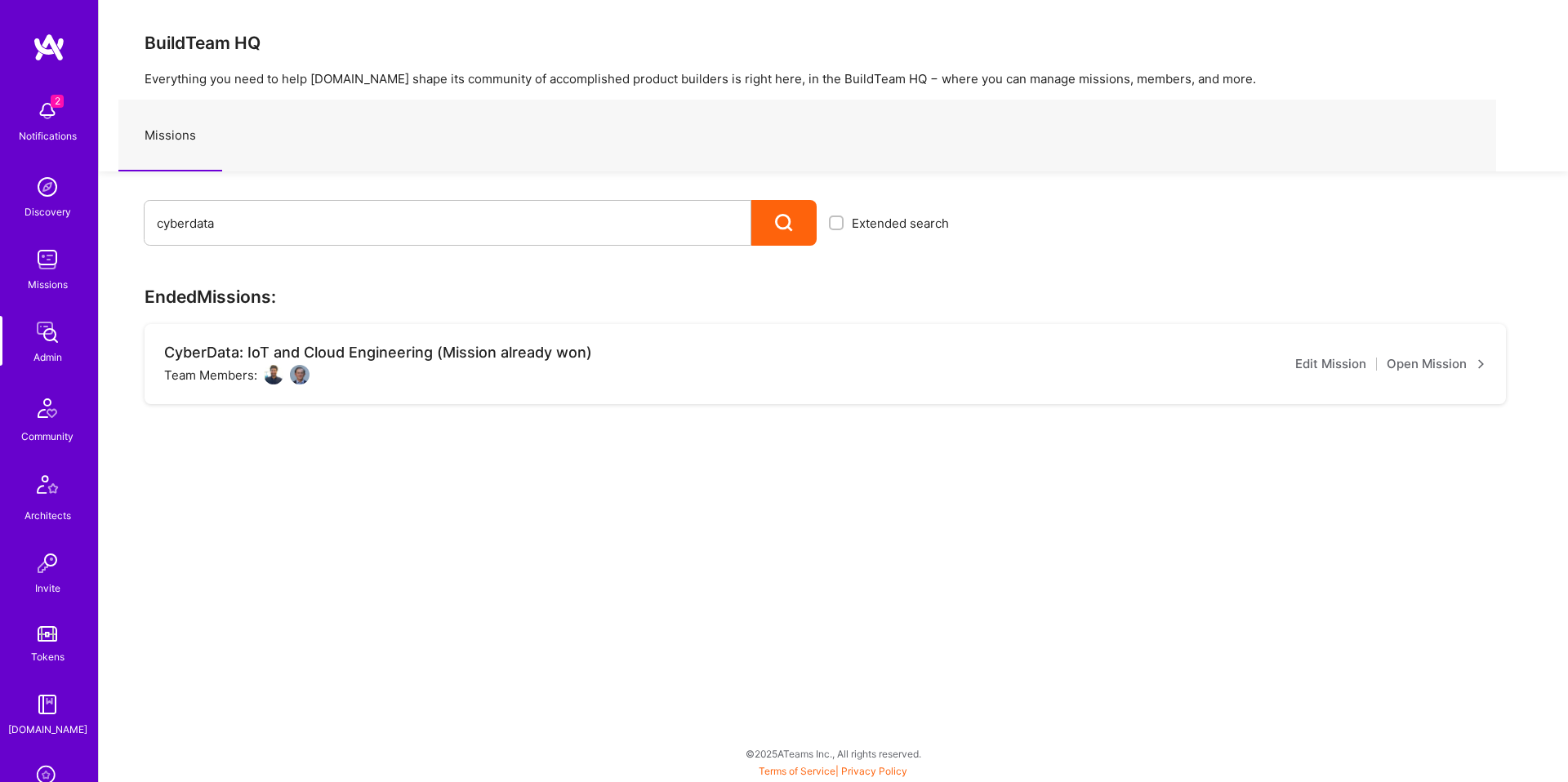
click at [279, 378] on img at bounding box center [273, 374] width 20 height 20
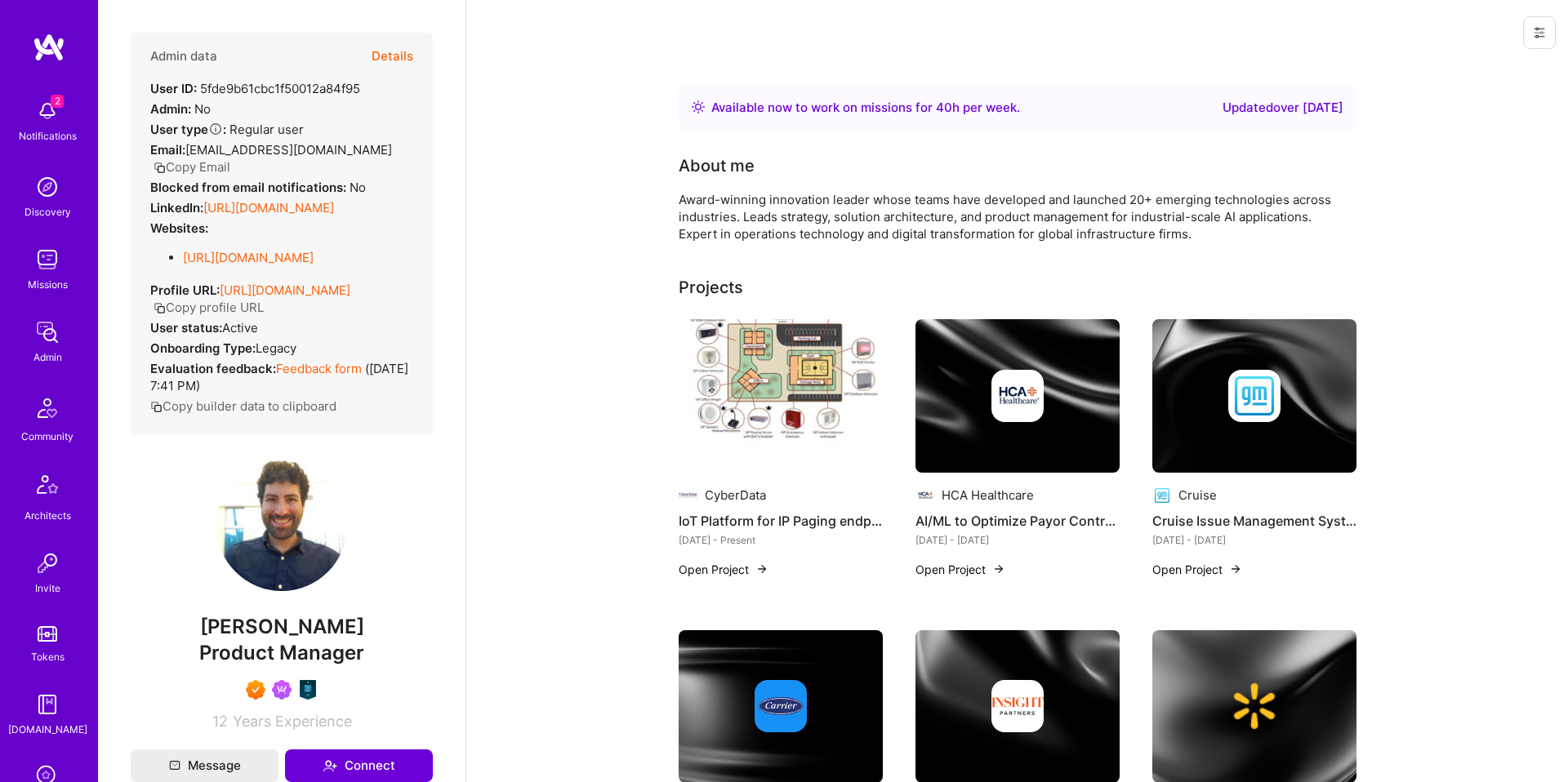
click at [410, 51] on button "Details" at bounding box center [392, 56] width 42 height 48
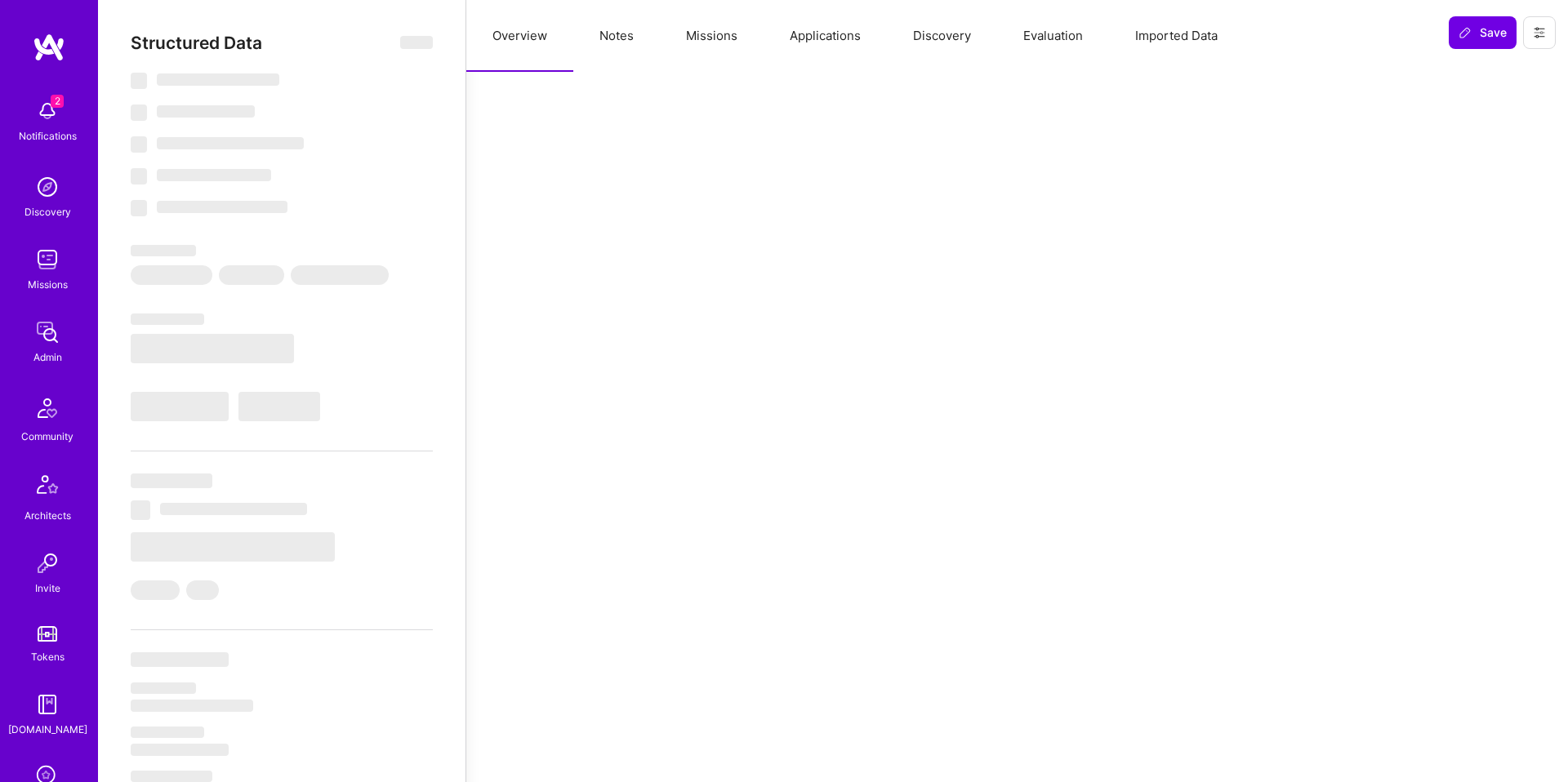
click at [622, 43] on button "Notes" at bounding box center [616, 36] width 87 height 72
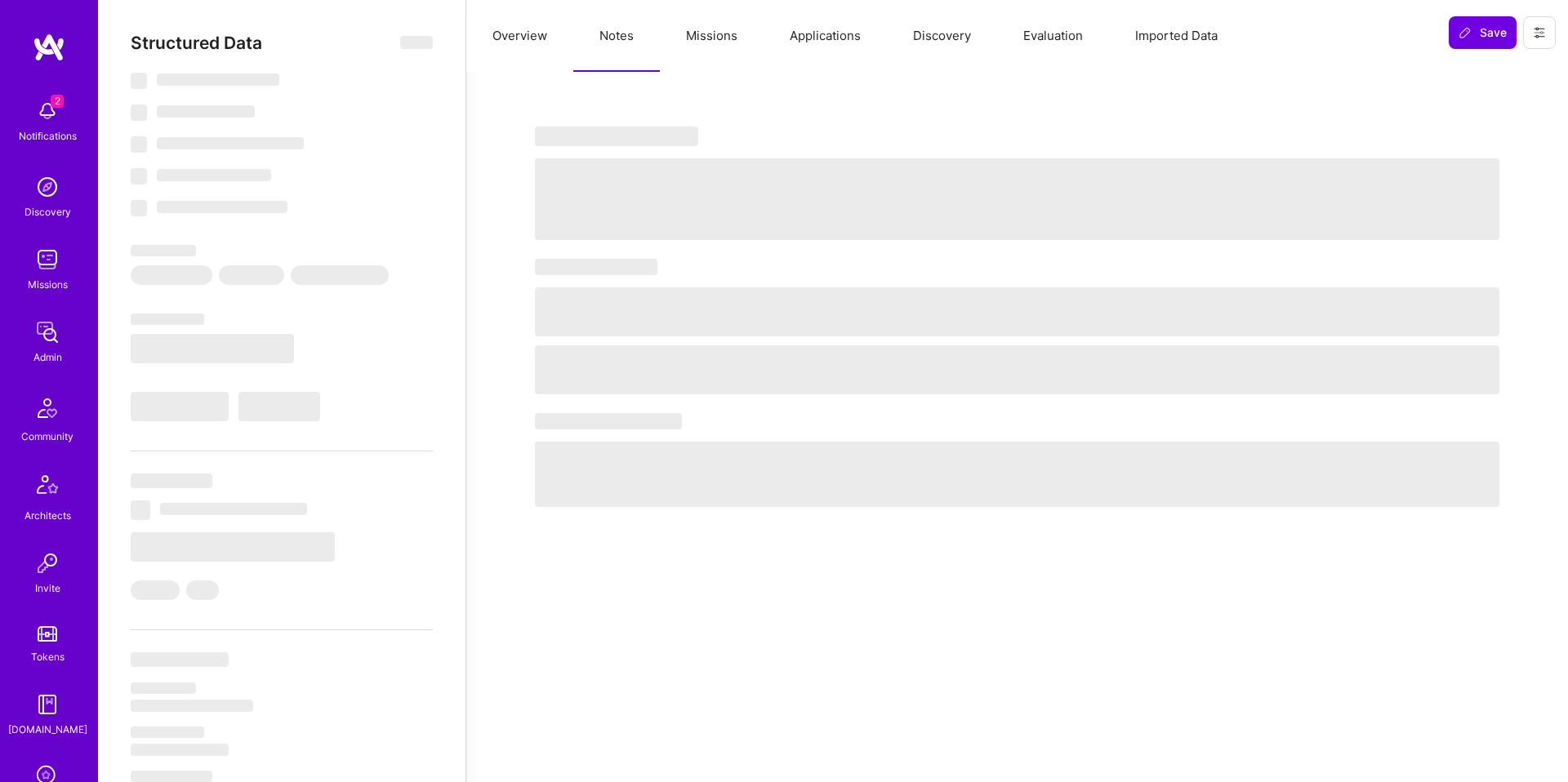
select select "Right Now"
select select "7"
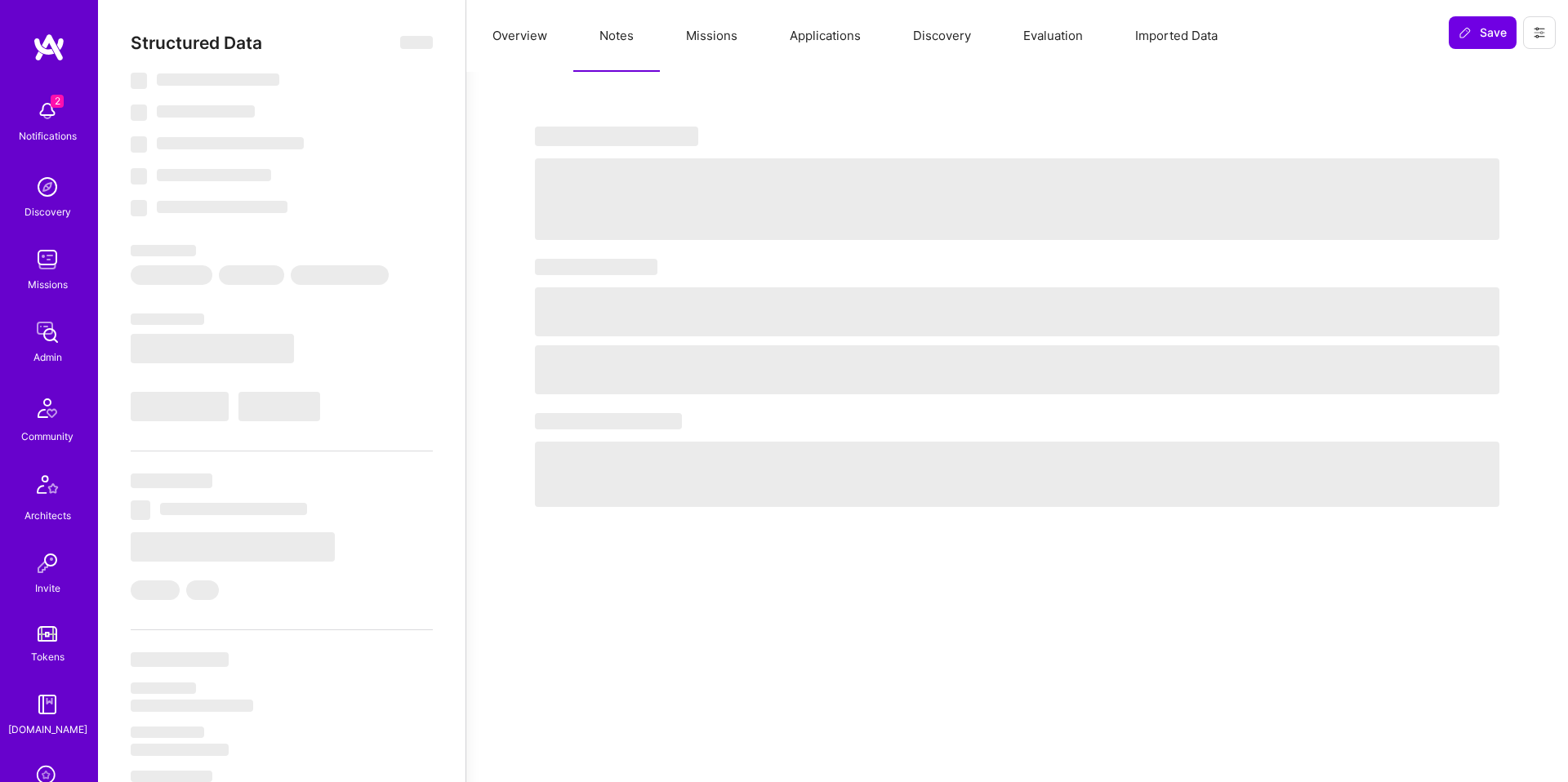
select select "US"
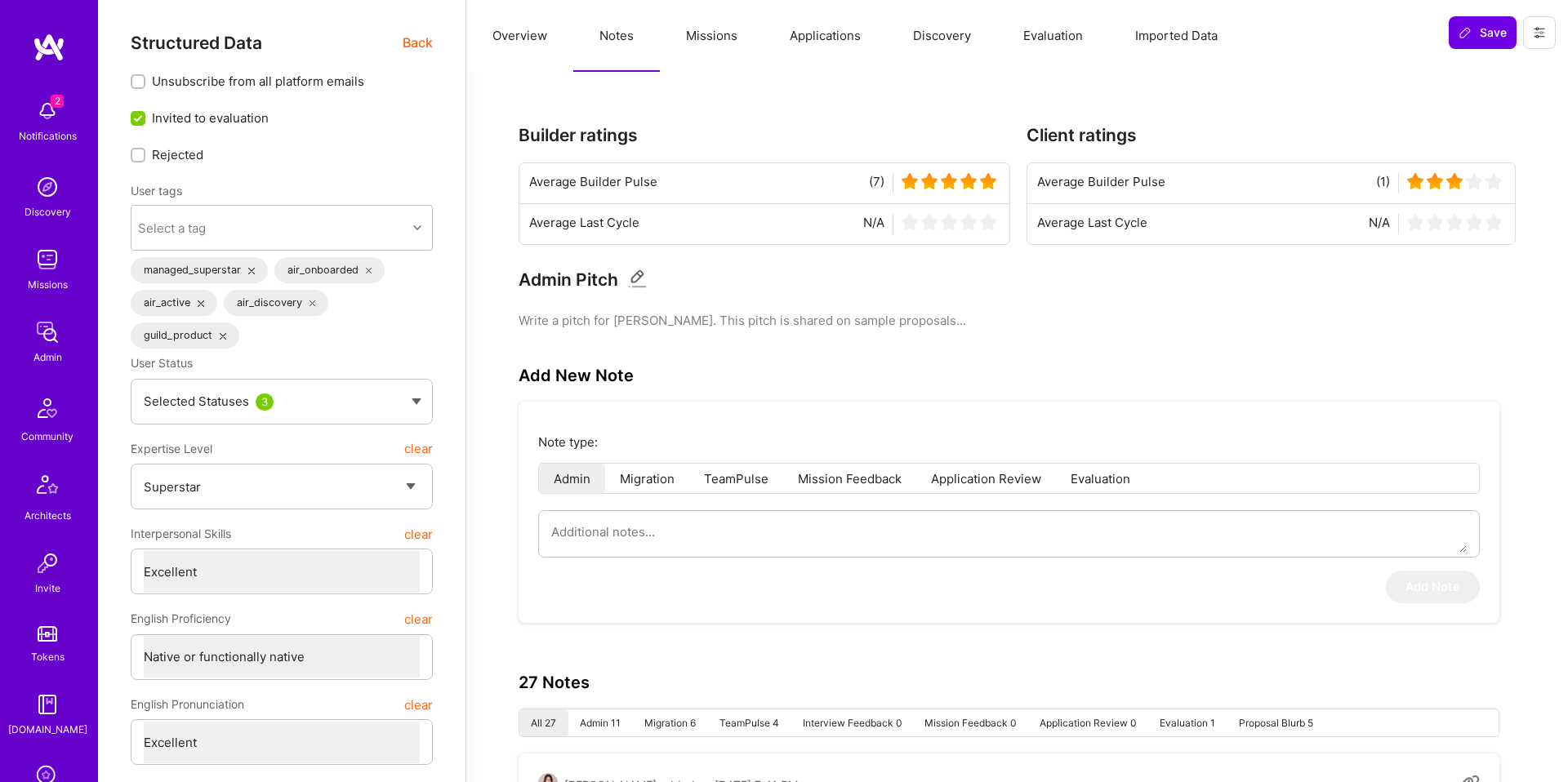
click at [705, 48] on button "Missions" at bounding box center [712, 36] width 103 height 72
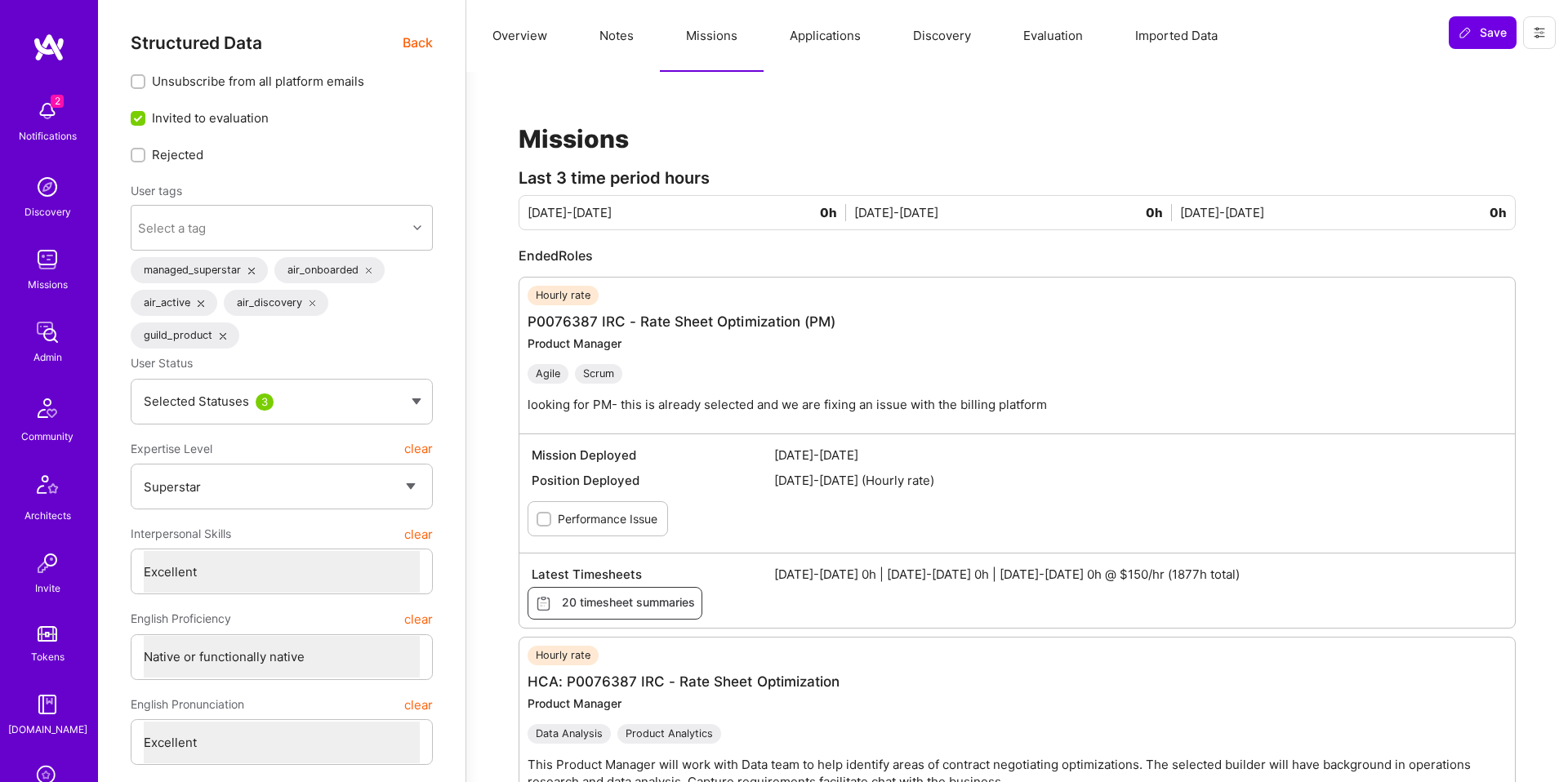
click at [855, 35] on button "Applications" at bounding box center [825, 36] width 123 height 72
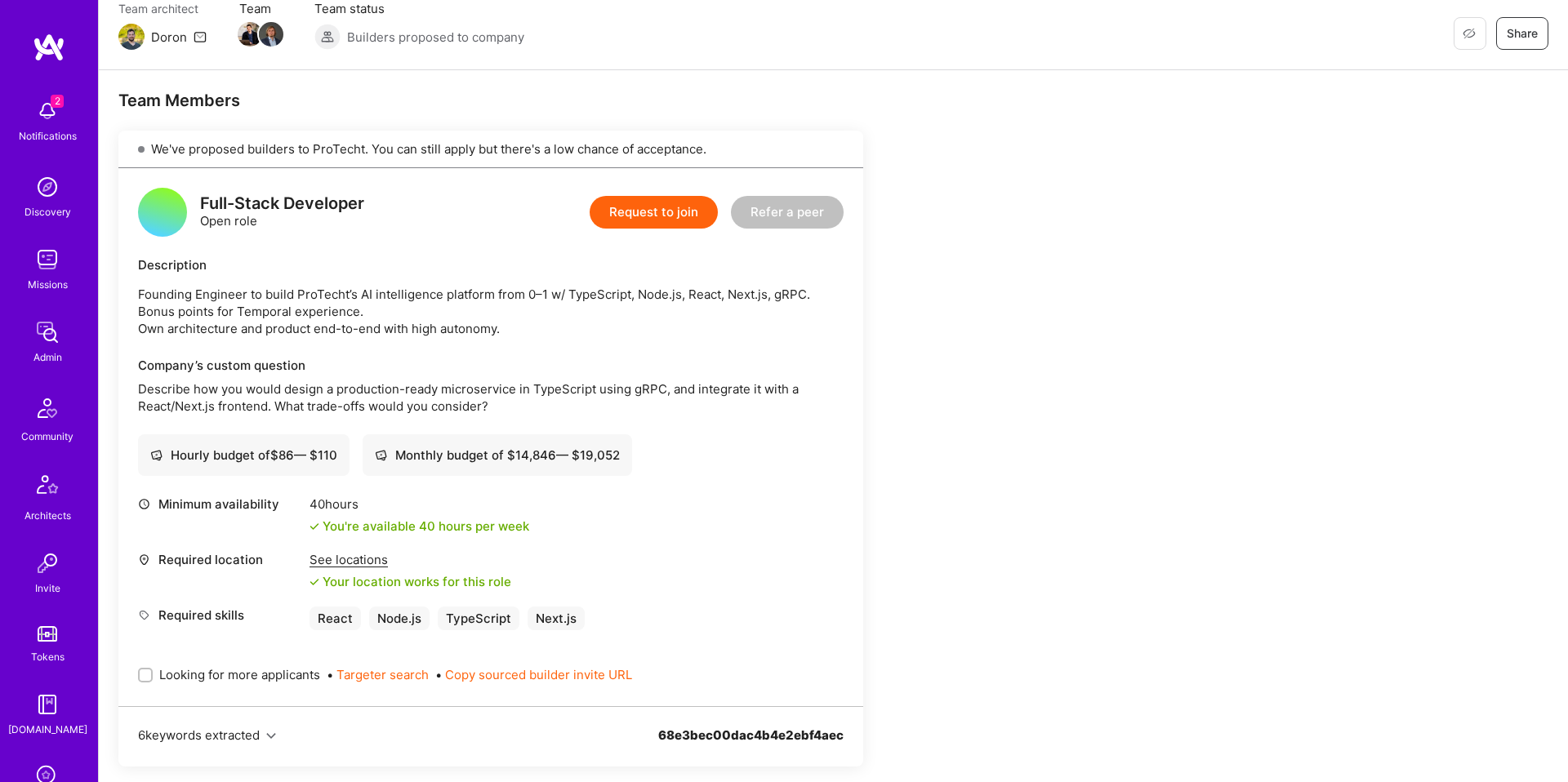
scroll to position [144, 0]
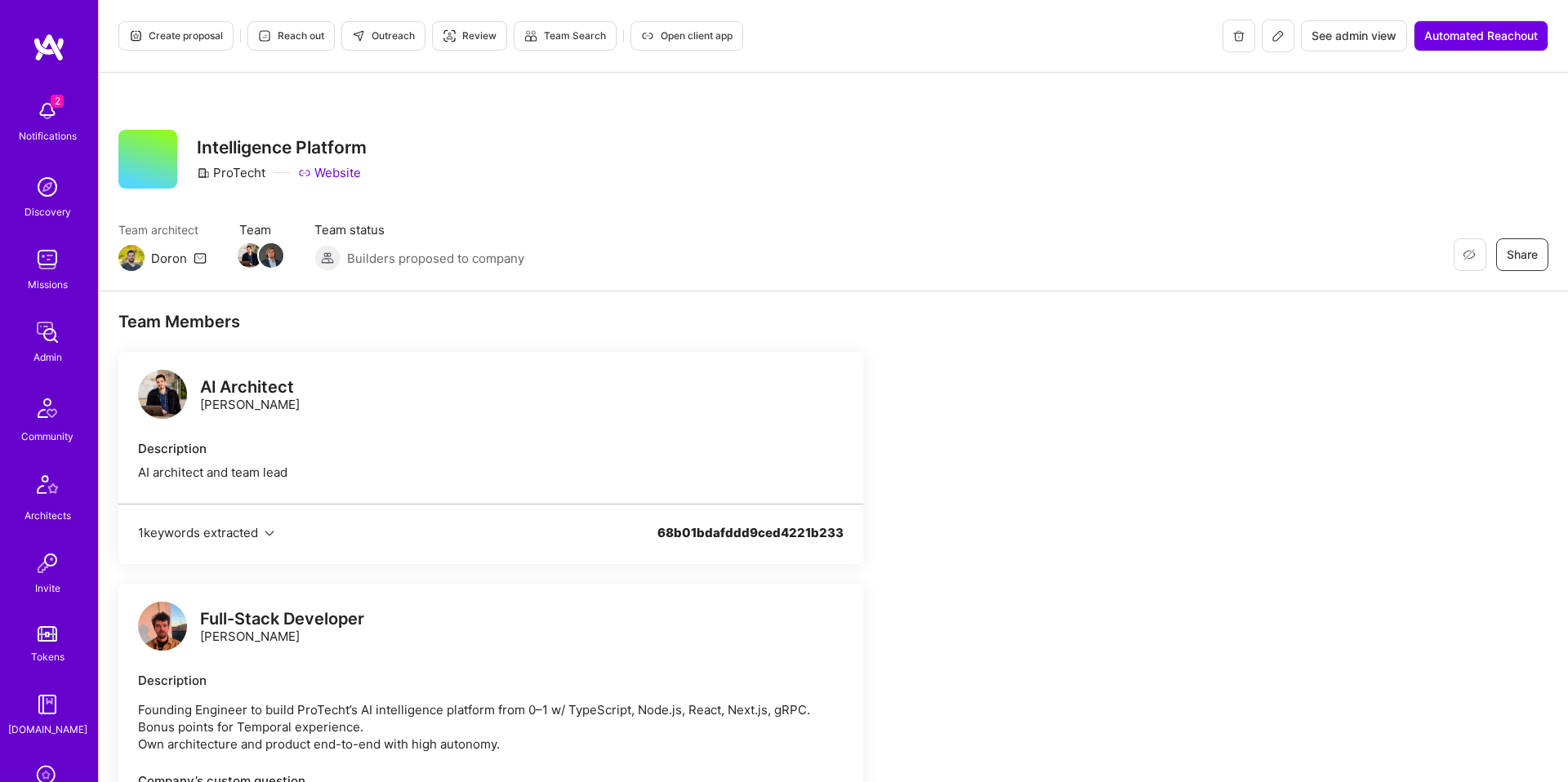
click at [1277, 43] on button at bounding box center [1277, 35] width 32 height 32
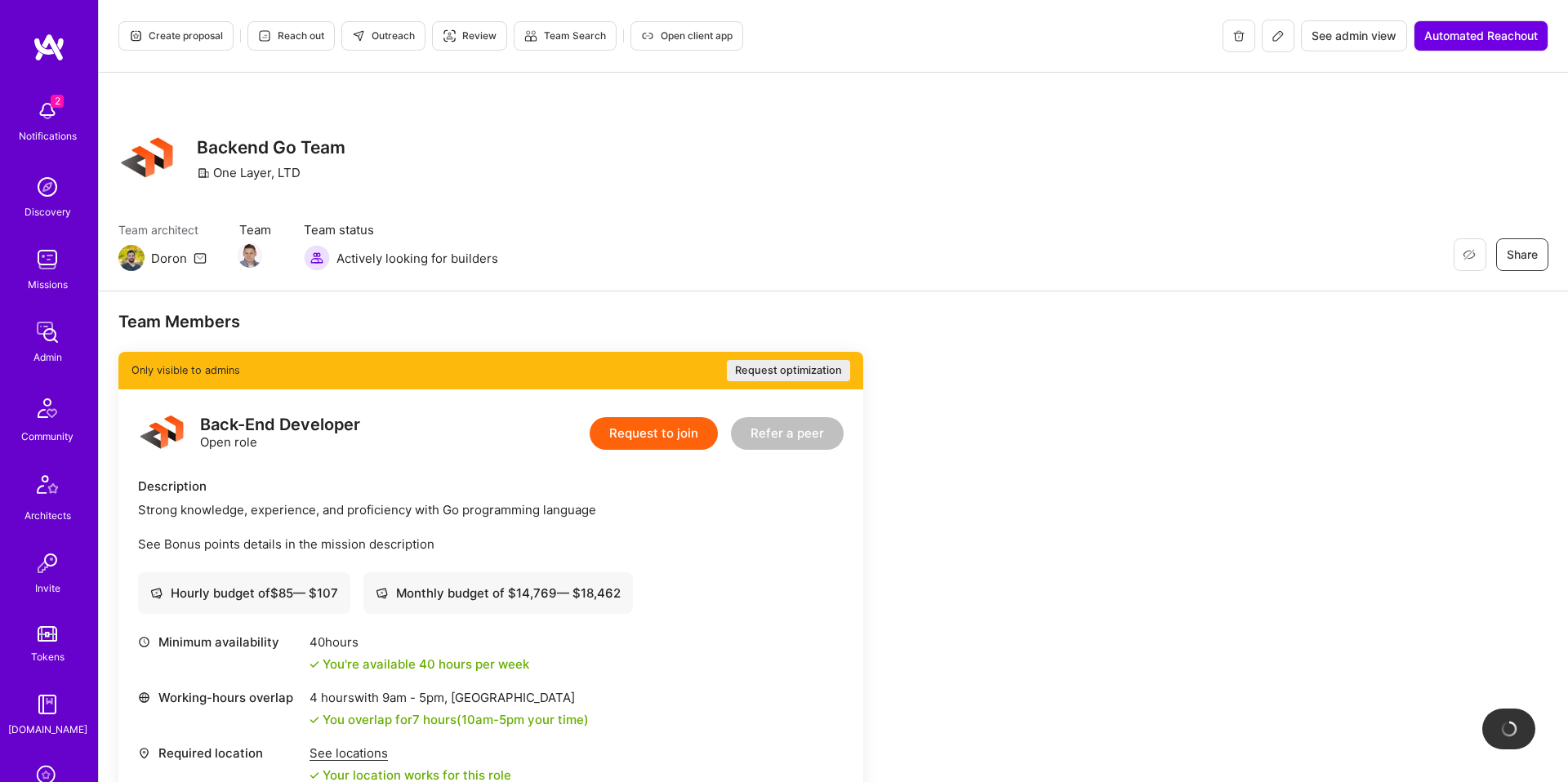
scroll to position [1655, 0]
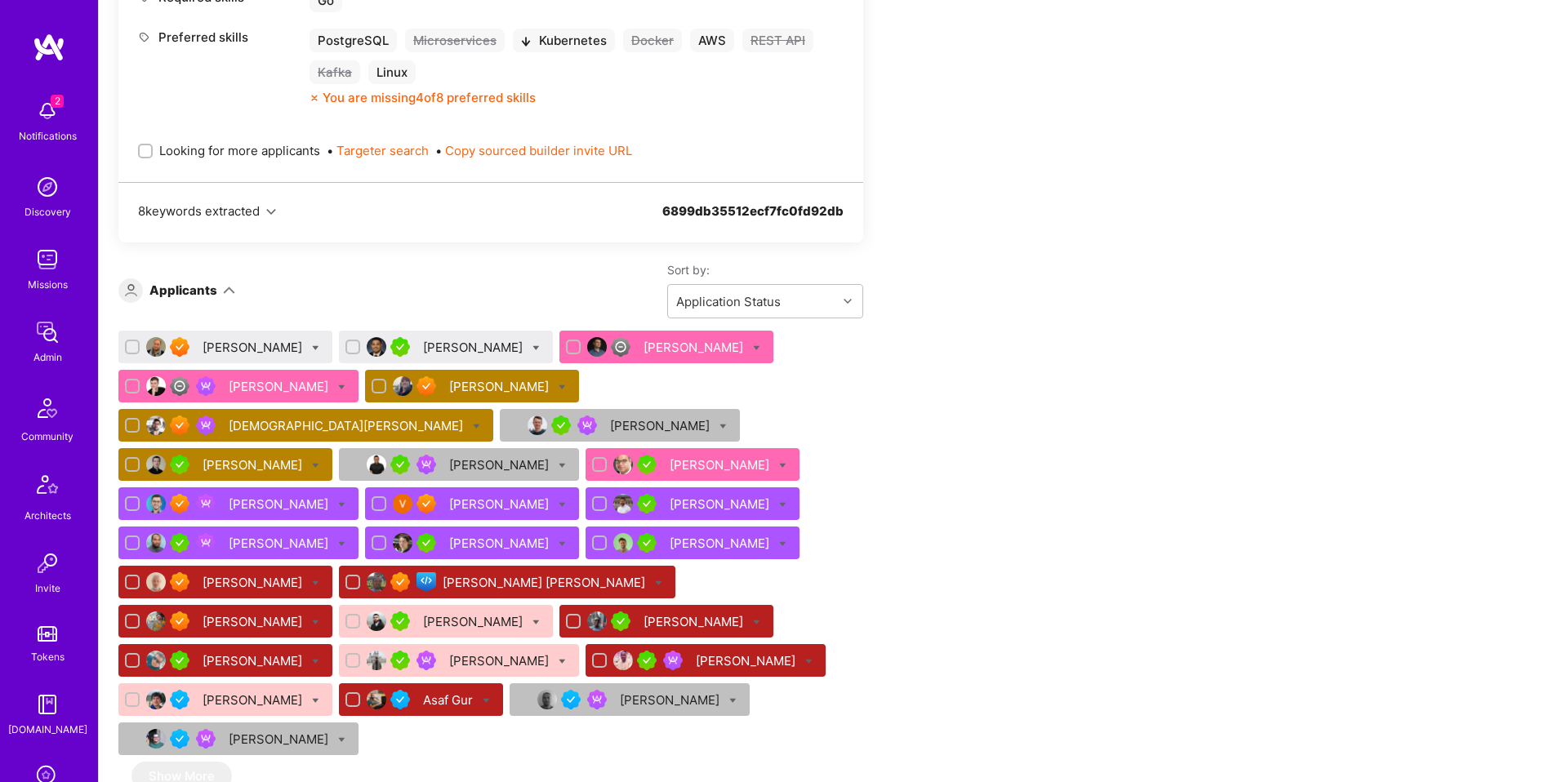
click at [260, 394] on div "[PERSON_NAME]" at bounding box center [279, 387] width 102 height 18
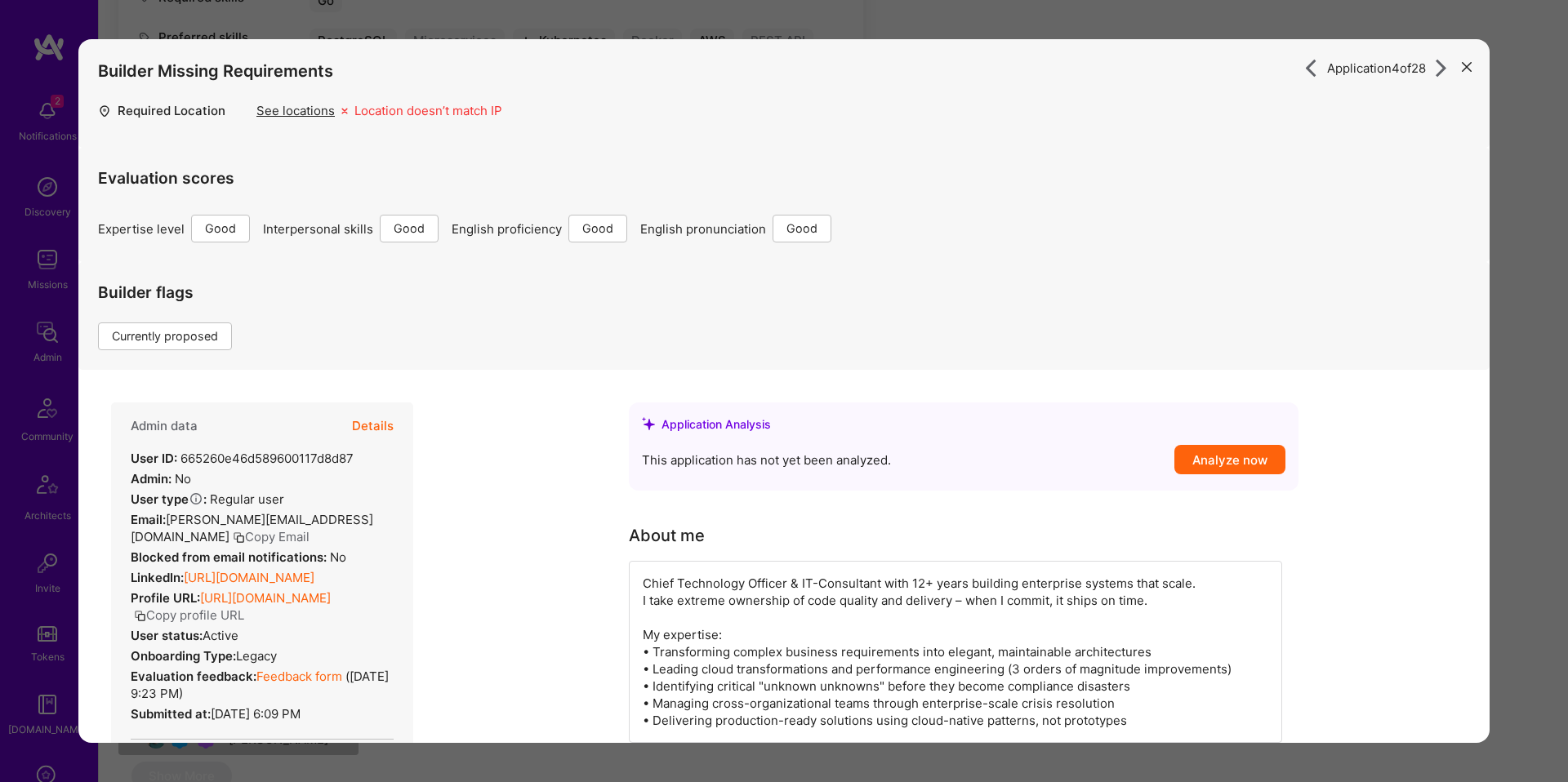
click at [459, 30] on div "Application 4 of 28 Builder Missing Requirements Required Location See location…" at bounding box center [784, 391] width 1568 height 782
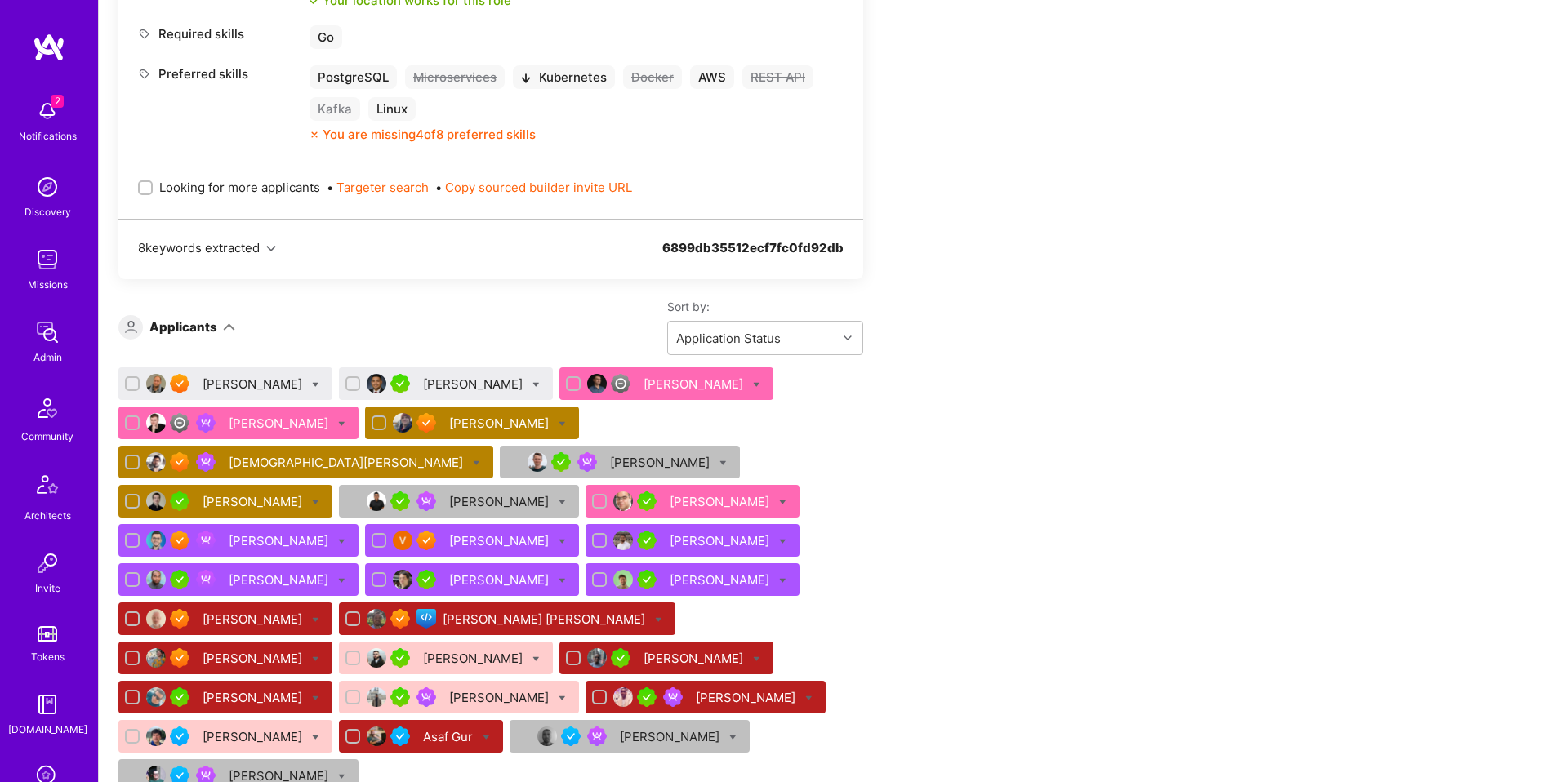
scroll to position [1606, 0]
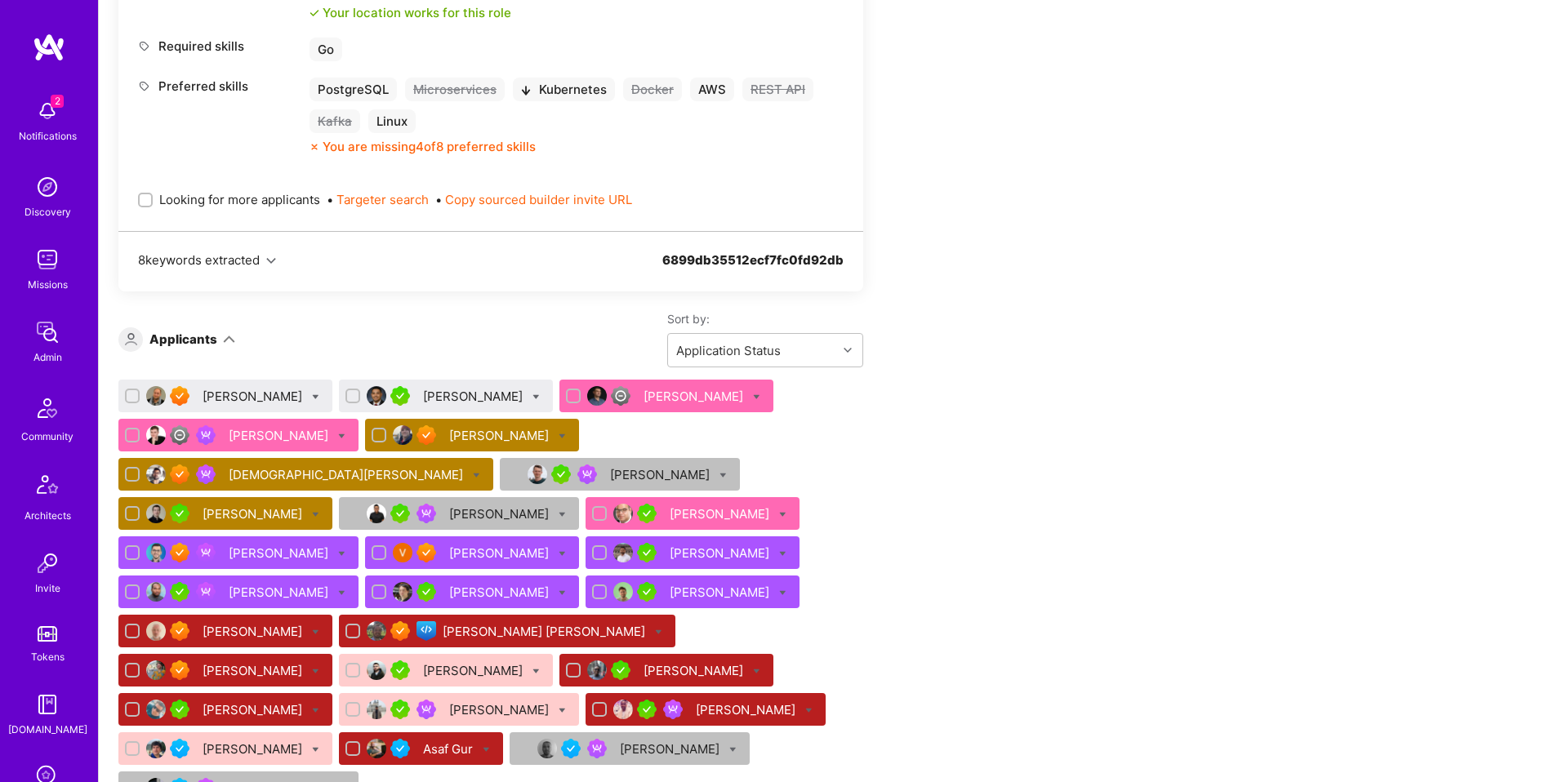
click at [263, 397] on div "[PERSON_NAME]" at bounding box center [254, 397] width 102 height 18
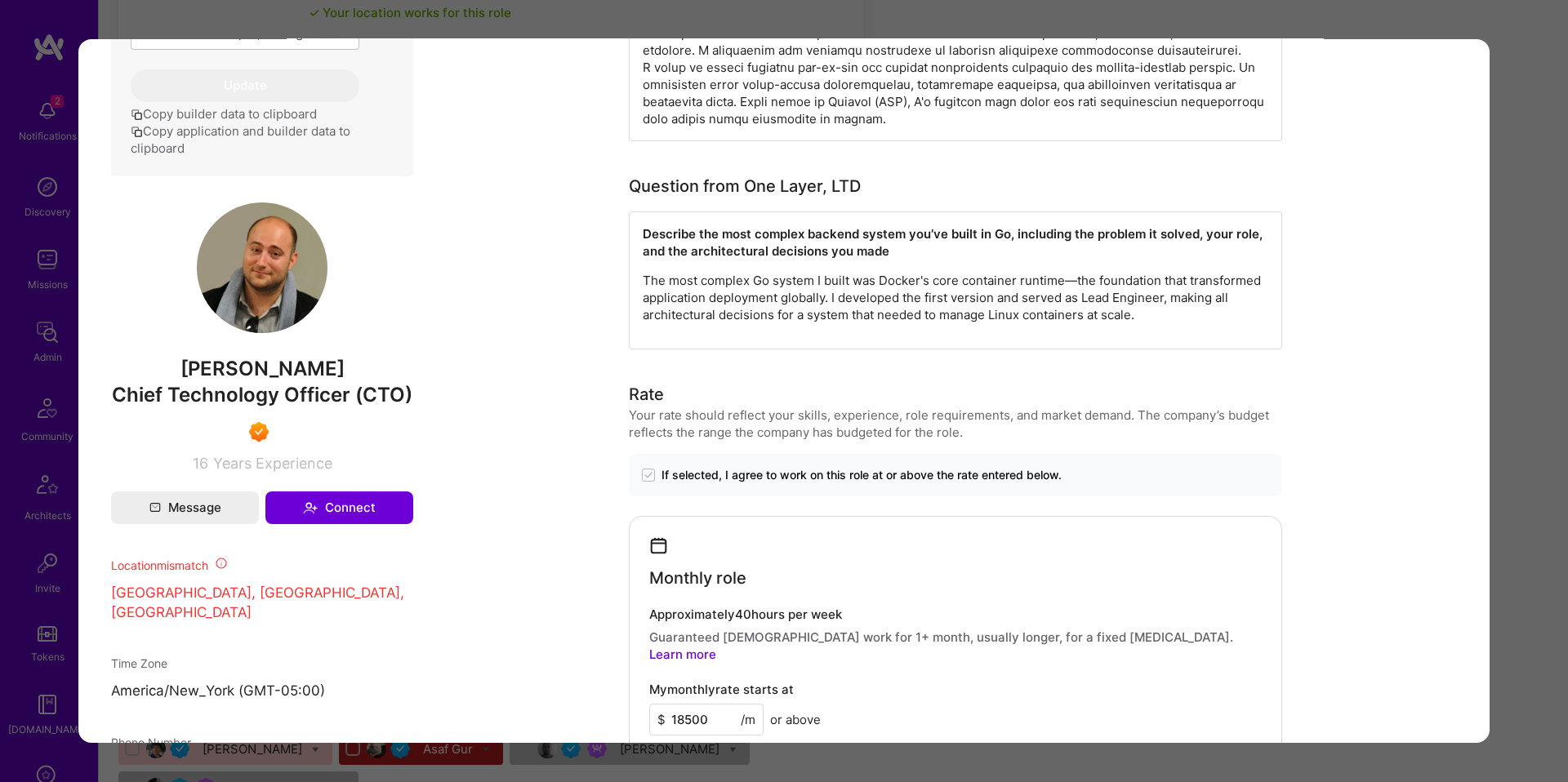
scroll to position [850, 0]
click at [30, 485] on div "Application 1 of 28 Builder Missing Requirements Required Location See location…" at bounding box center [784, 391] width 1568 height 782
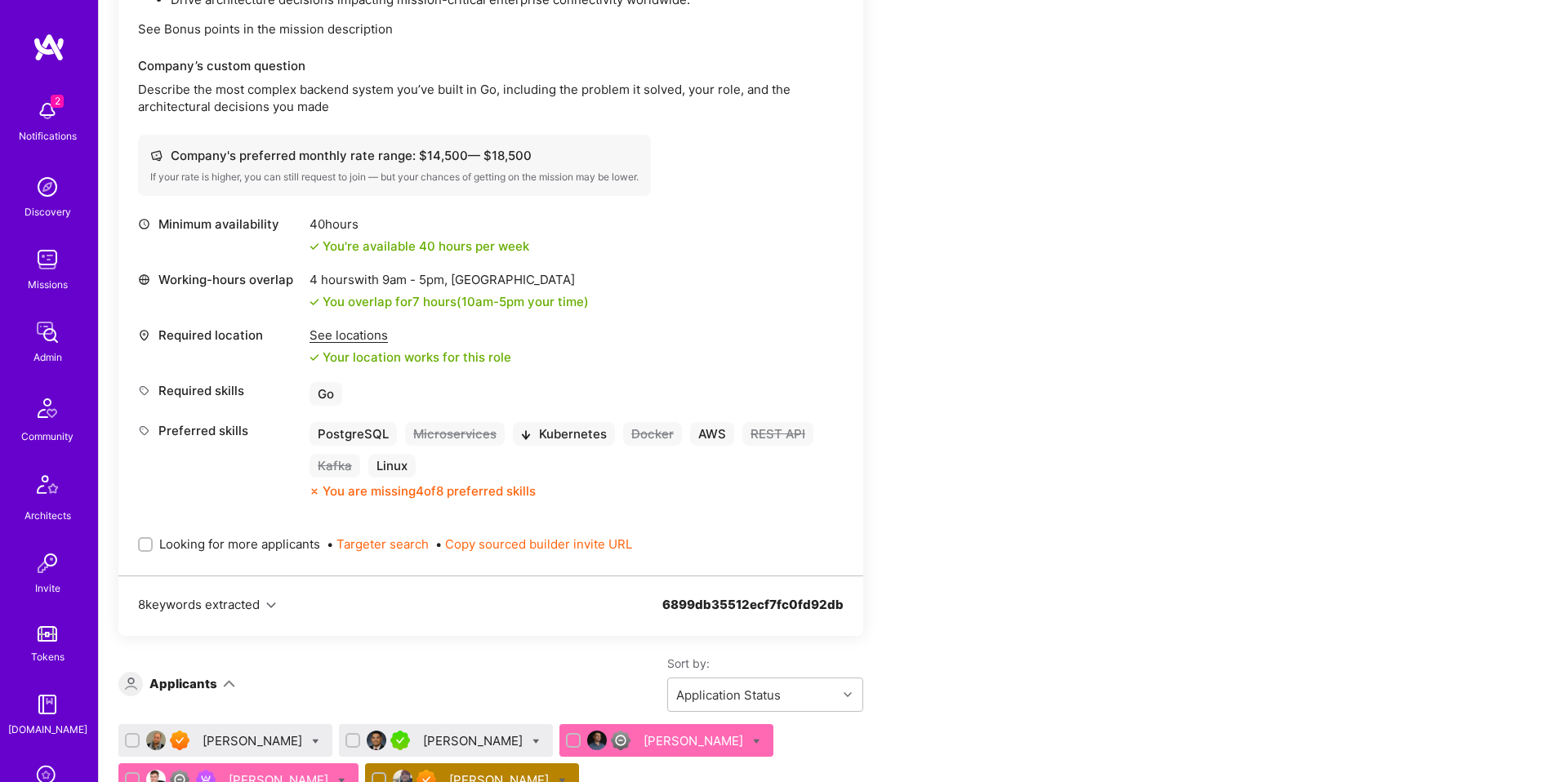
scroll to position [1246, 0]
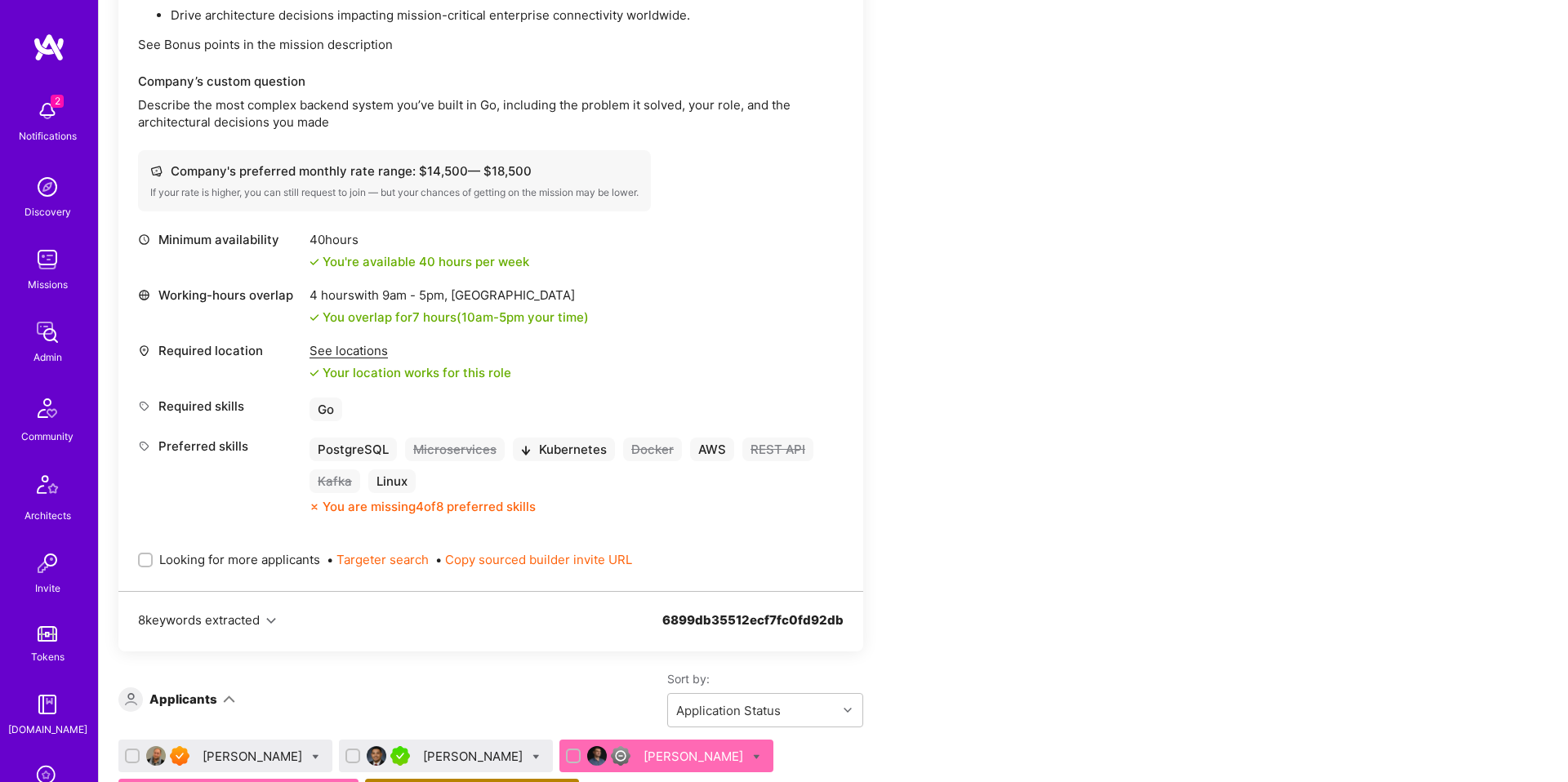
click at [373, 349] on div "See locations" at bounding box center [410, 351] width 202 height 18
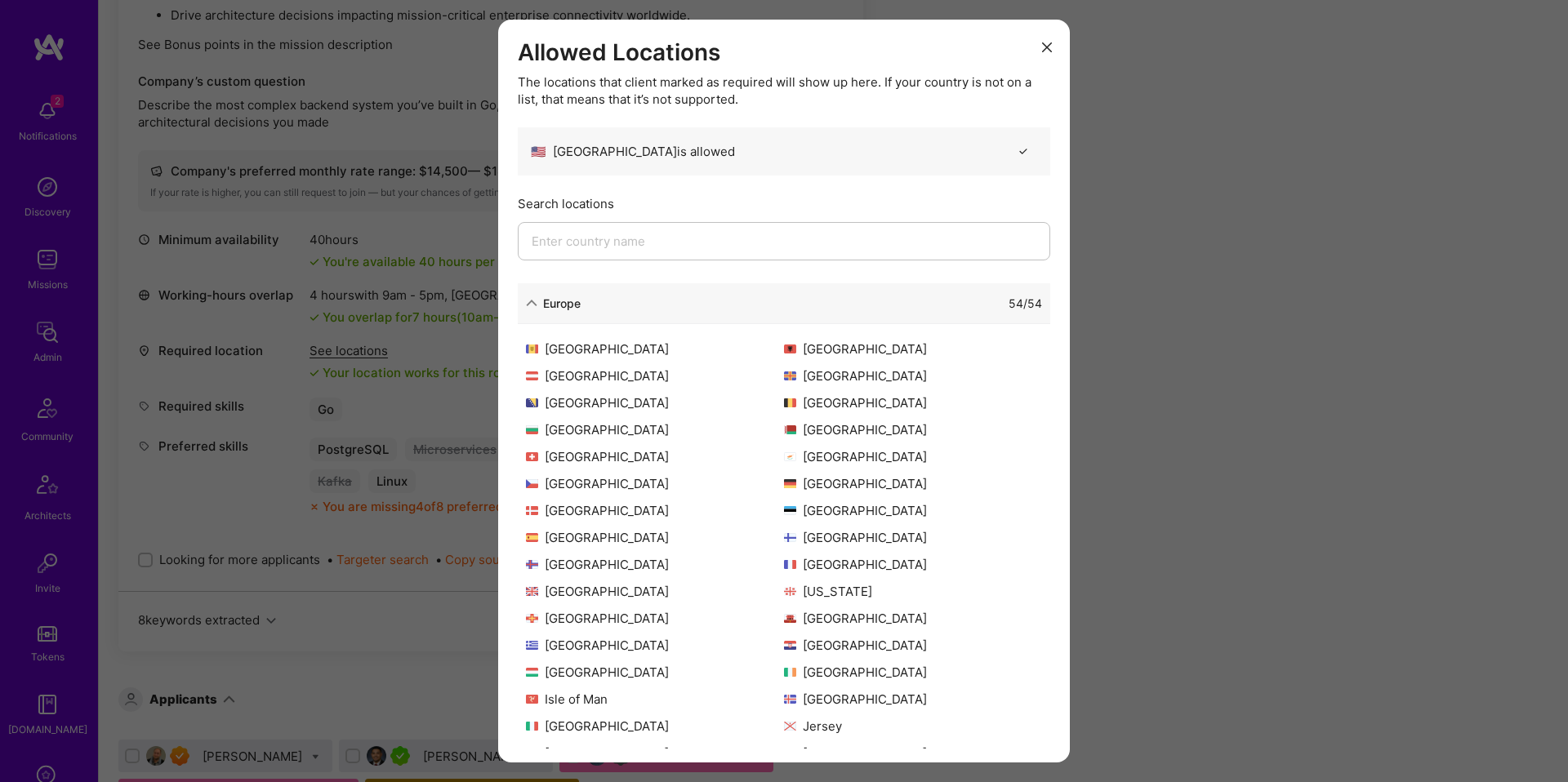
click at [608, 299] on div "54 / 54" at bounding box center [810, 303] width 461 height 18
click at [223, 434] on div "Allowed Locations The locations that client marked as required will show up her…" at bounding box center [784, 391] width 1568 height 782
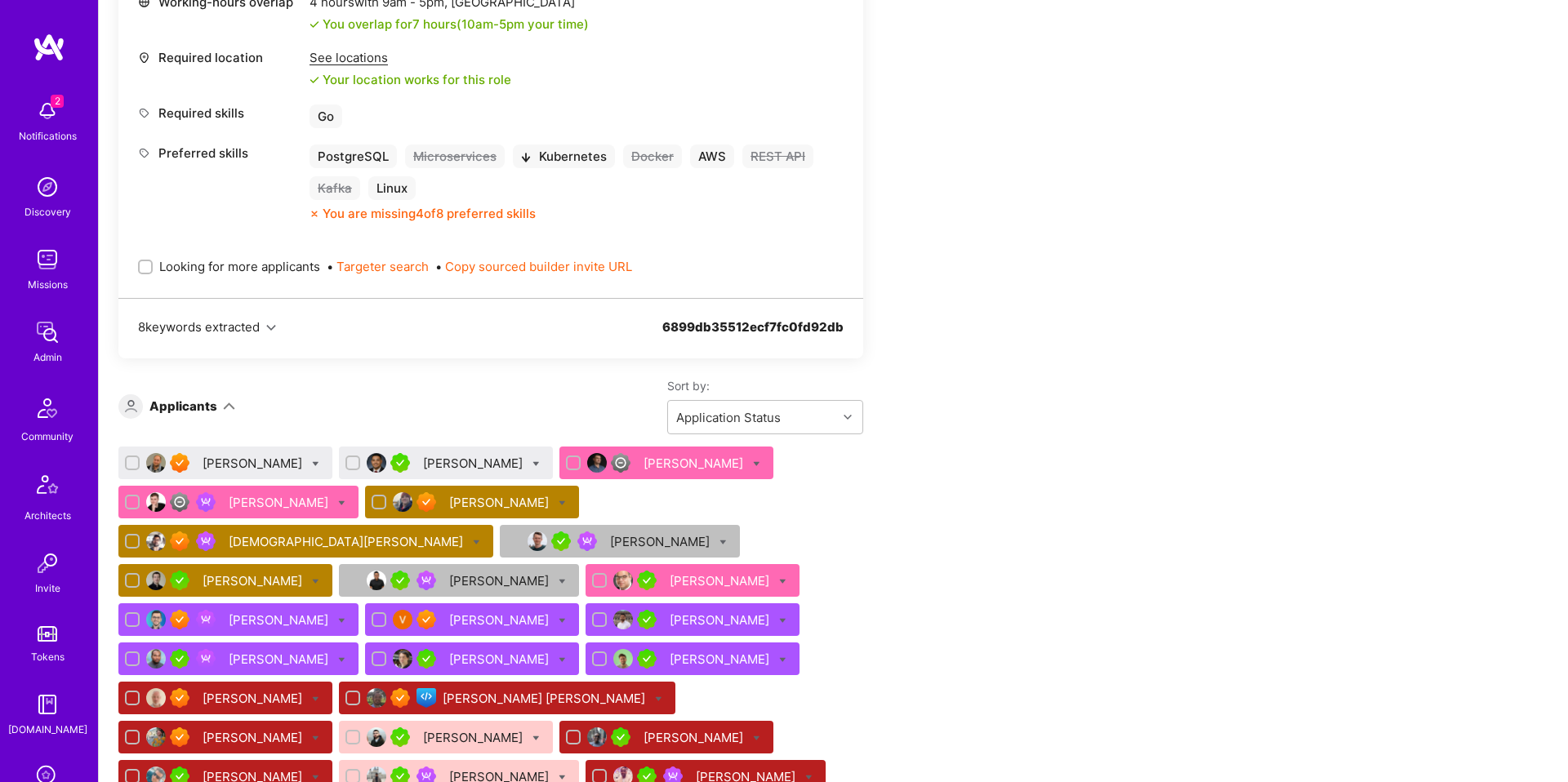
scroll to position [1533, 0]
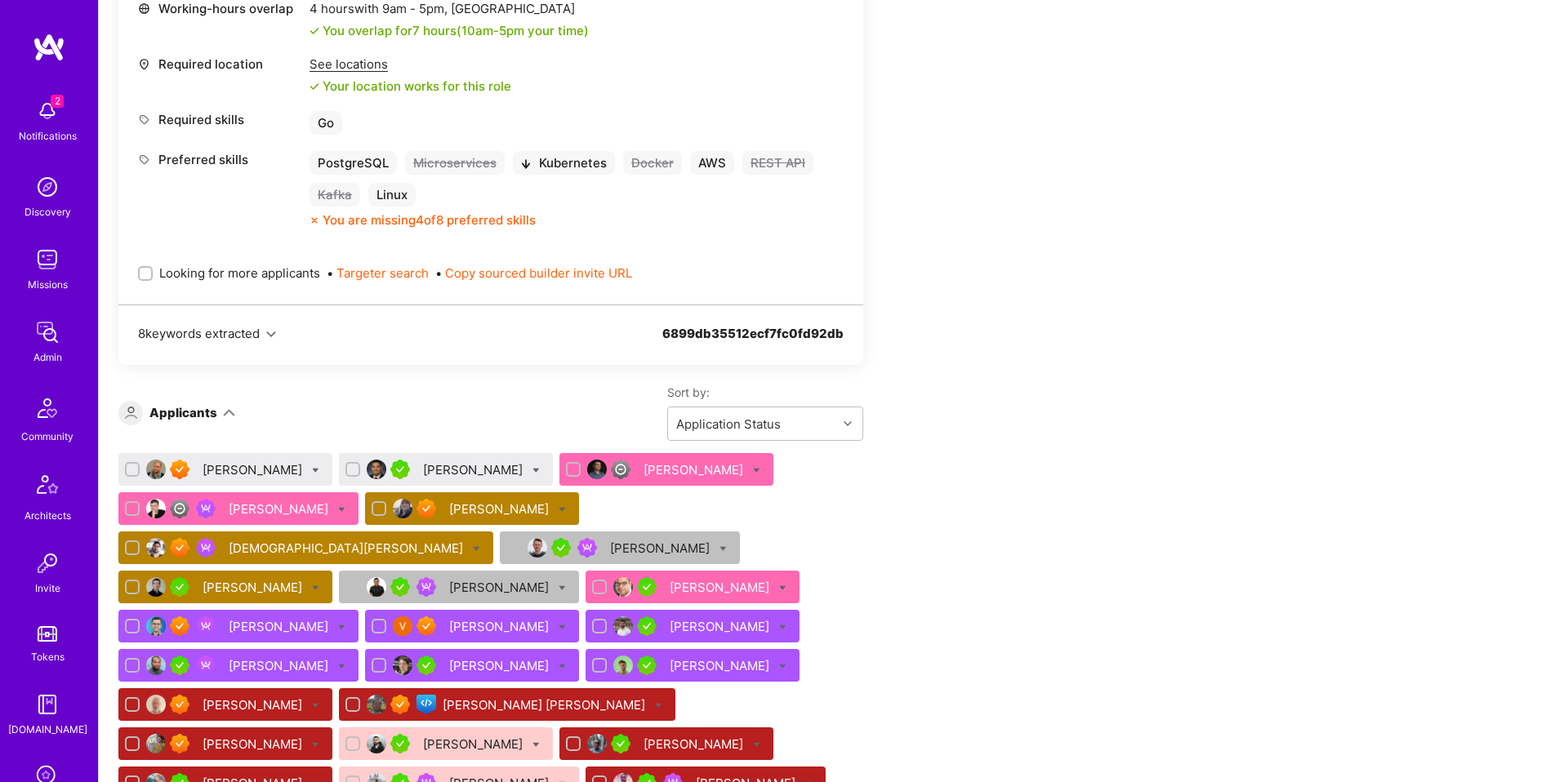
click at [475, 418] on div "Sort by: Application Status" at bounding box center [549, 412] width 628 height 57
click at [473, 464] on div "[PERSON_NAME]" at bounding box center [474, 470] width 102 height 18
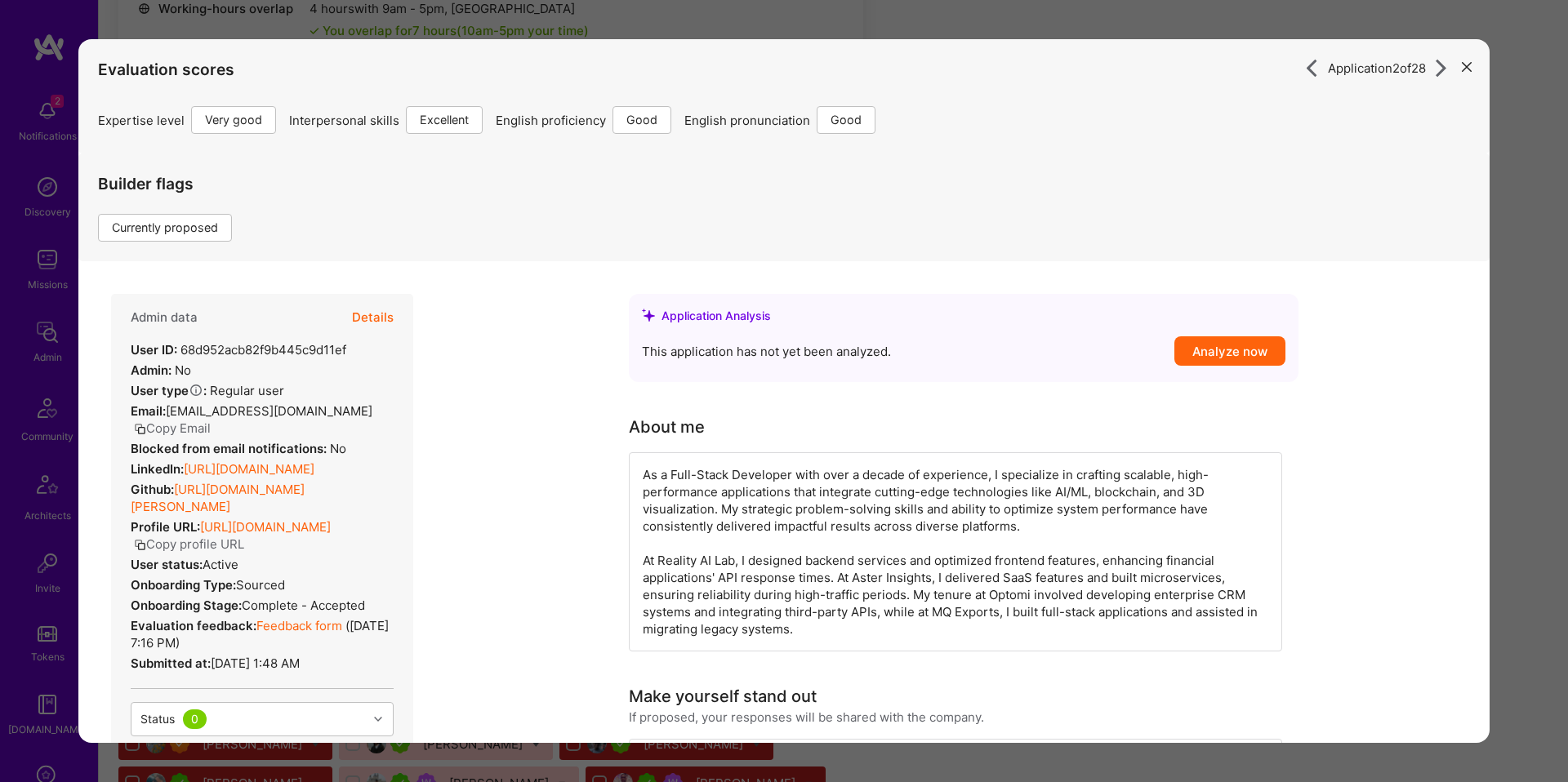
click at [871, 449] on div "About me As a Full-Stack Developer with over a decade of experience, I speciali…" at bounding box center [956, 532] width 653 height 237
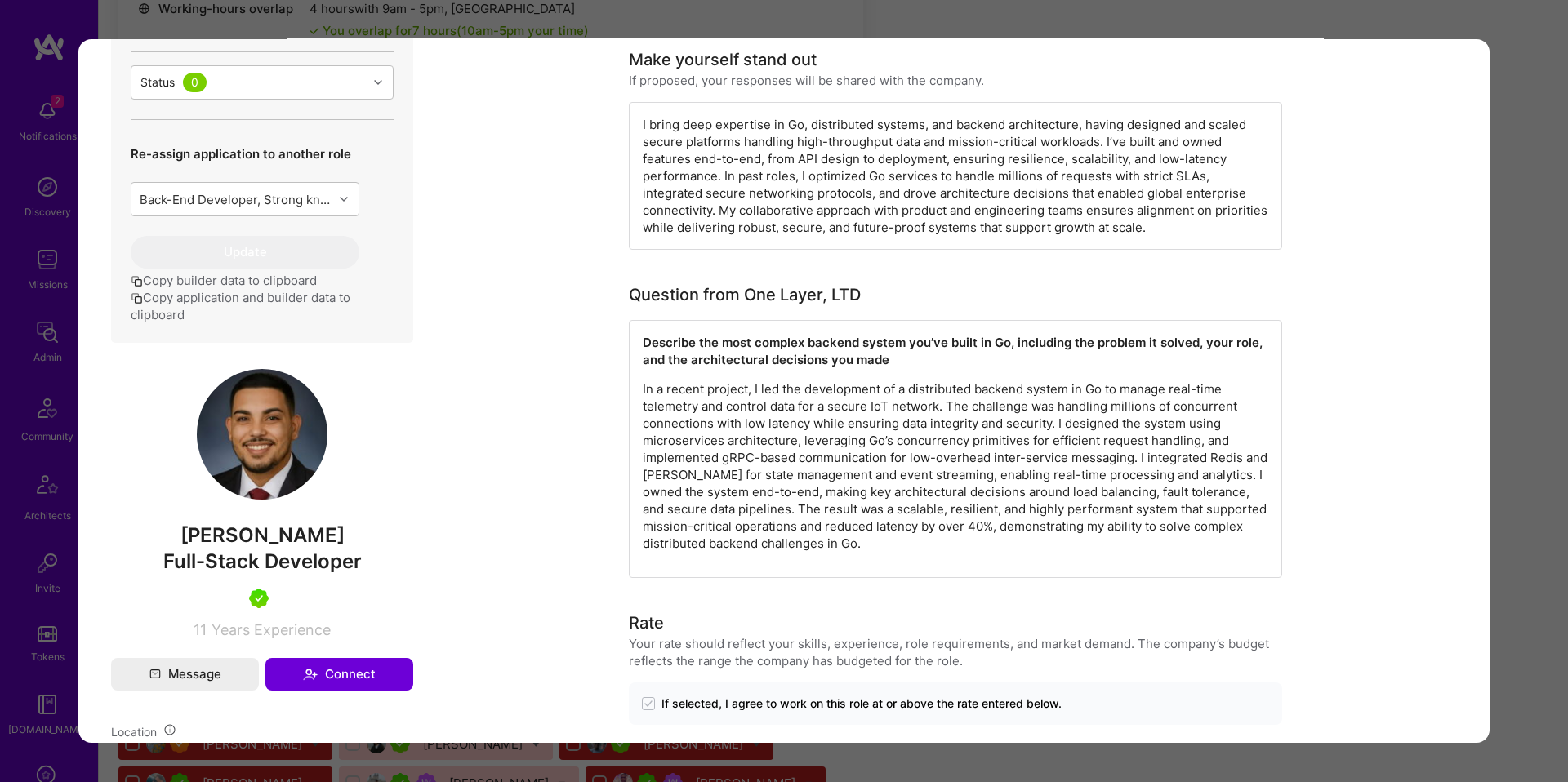
scroll to position [639, 0]
click at [870, 449] on p "In a recent project, I led the development of a distributed backend system in G…" at bounding box center [955, 465] width 625 height 172
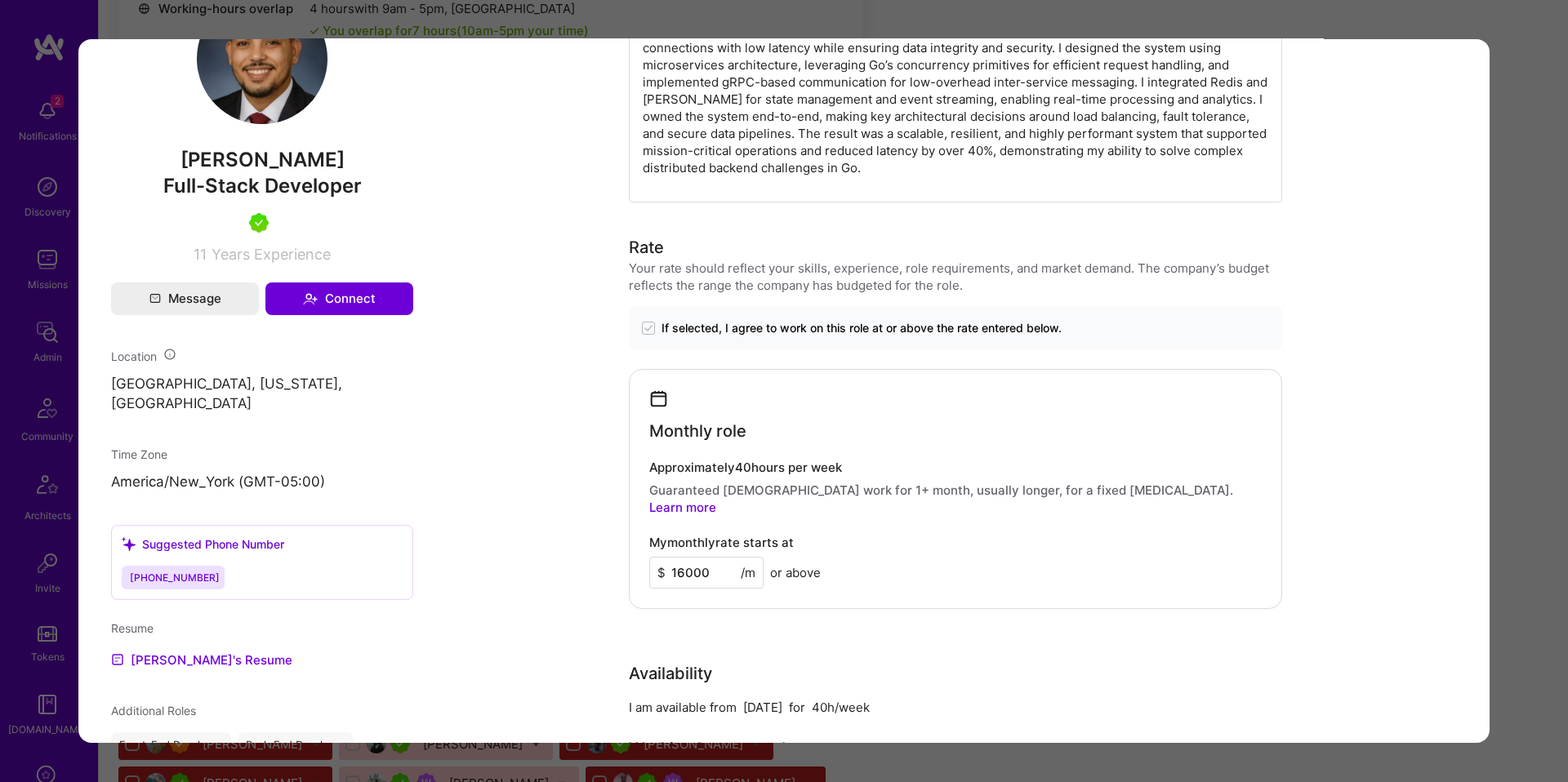
scroll to position [1326, 0]
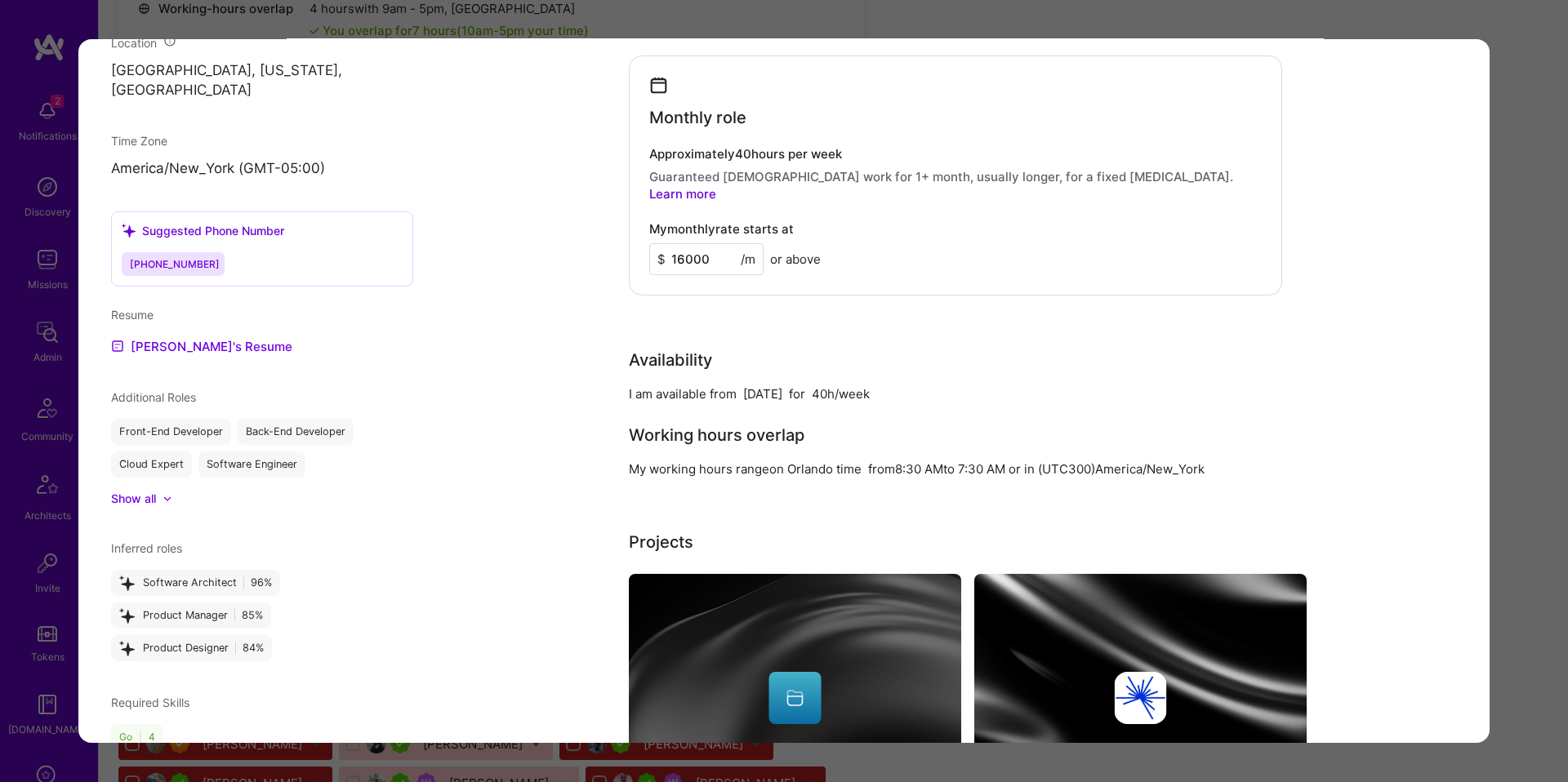
click at [1518, 429] on div "Application 2 of 28 Evaluation scores Expertise level Very good Interpersonal s…" at bounding box center [784, 391] width 1568 height 782
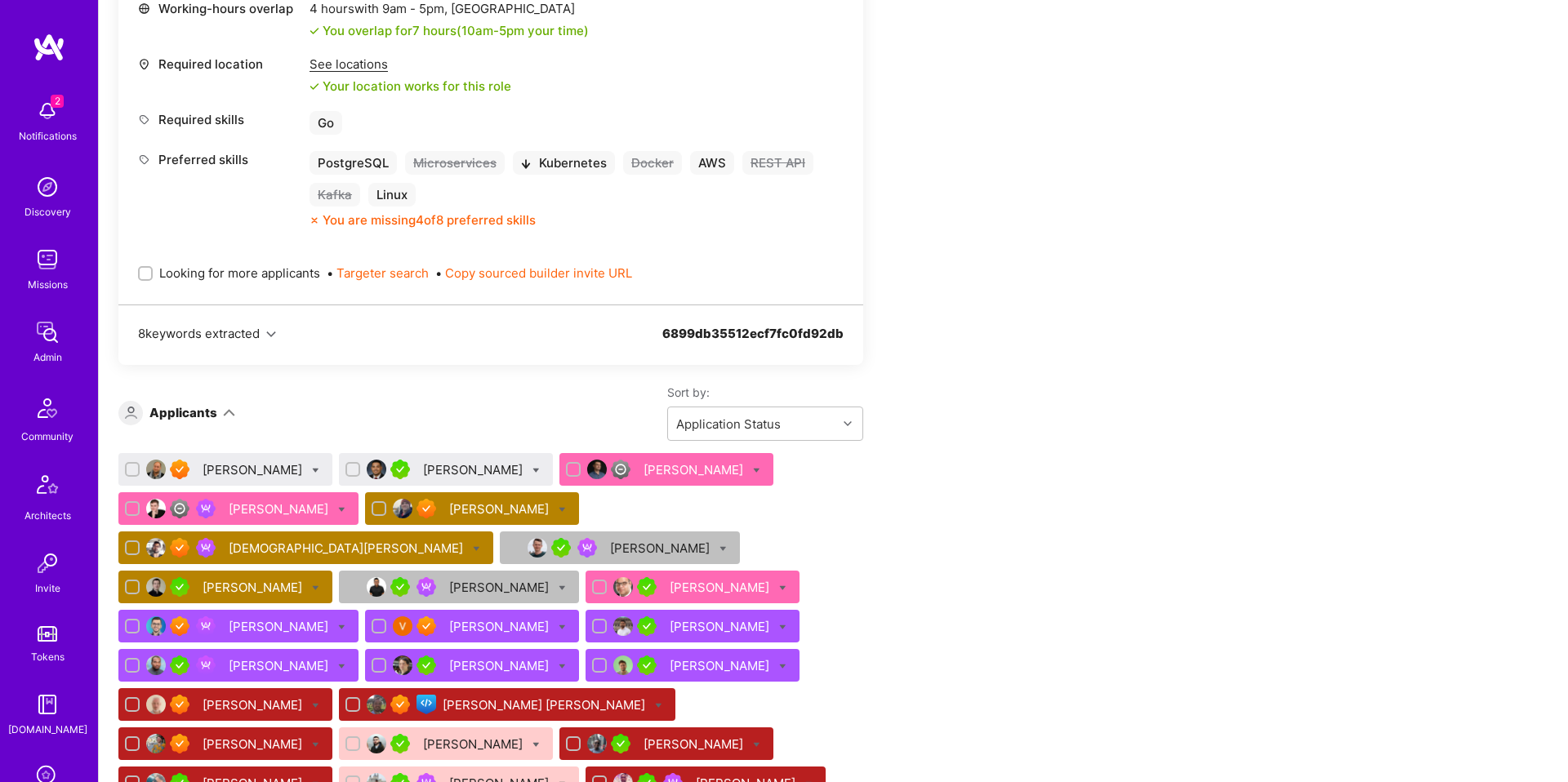
click at [1054, 469] on div "Team Members Only visible to admins Request optimization Back-End Developer Ope…" at bounding box center [608, 507] width 980 height 3459
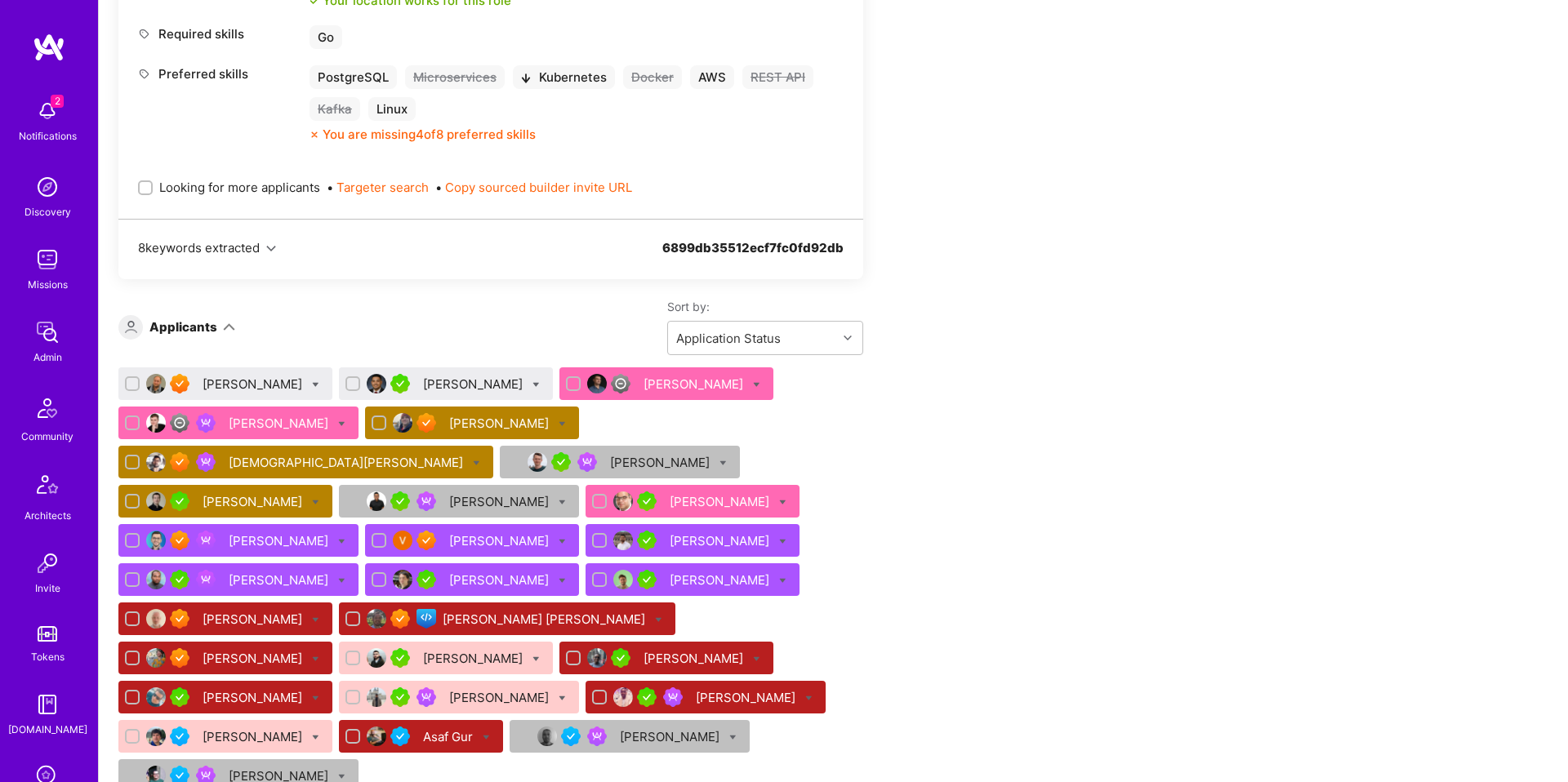
scroll to position [1619, 0]
click at [1007, 486] on div "Team Members Only visible to admins Request optimization Back-End Developer Ope…" at bounding box center [608, 421] width 980 height 3459
click at [253, 189] on span "Looking for more applicants" at bounding box center [239, 187] width 161 height 18
click at [153, 189] on input "Looking for more applicants" at bounding box center [147, 188] width 12 height 12
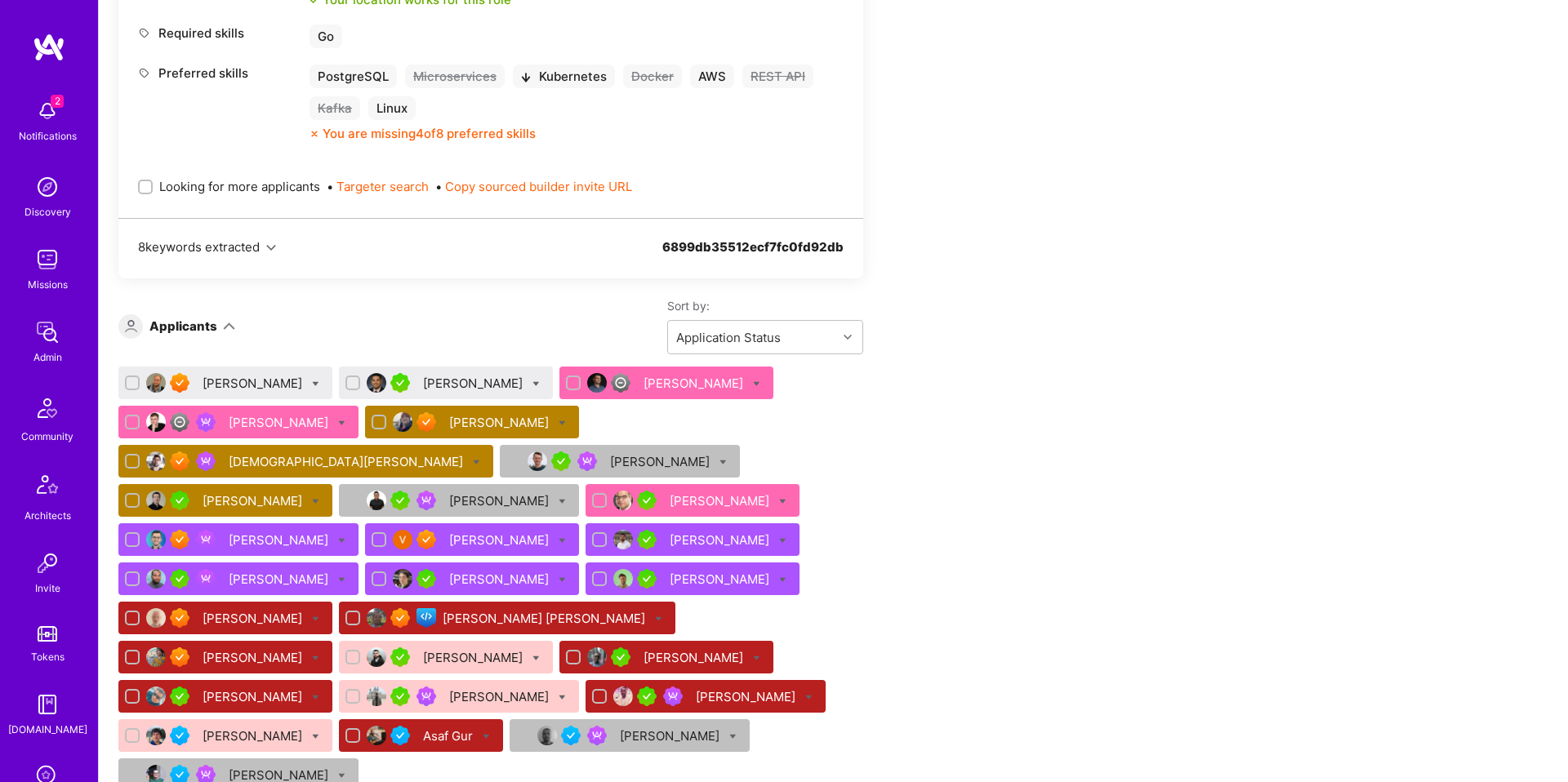
checkbox input "true"
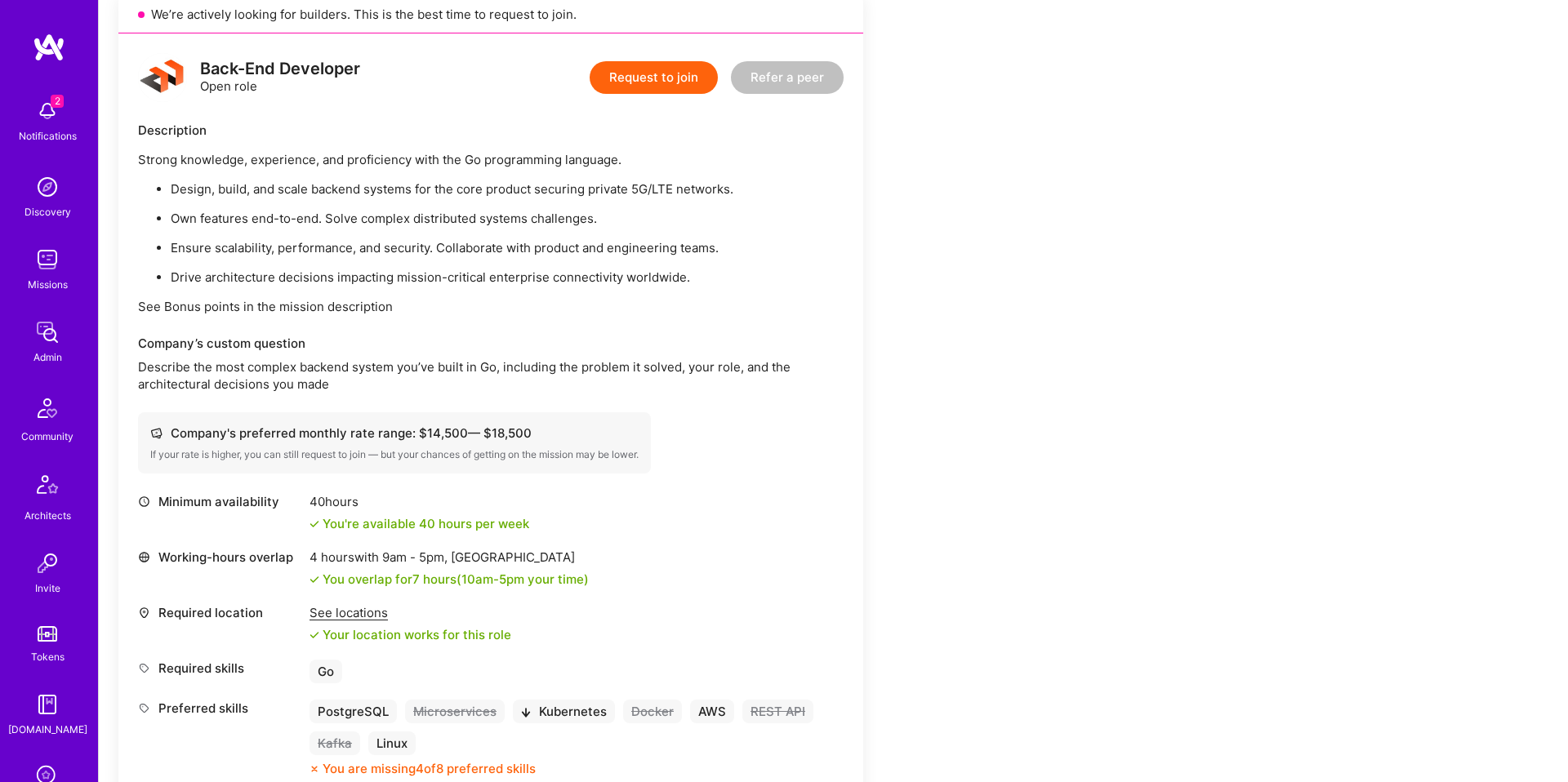
scroll to position [977, 0]
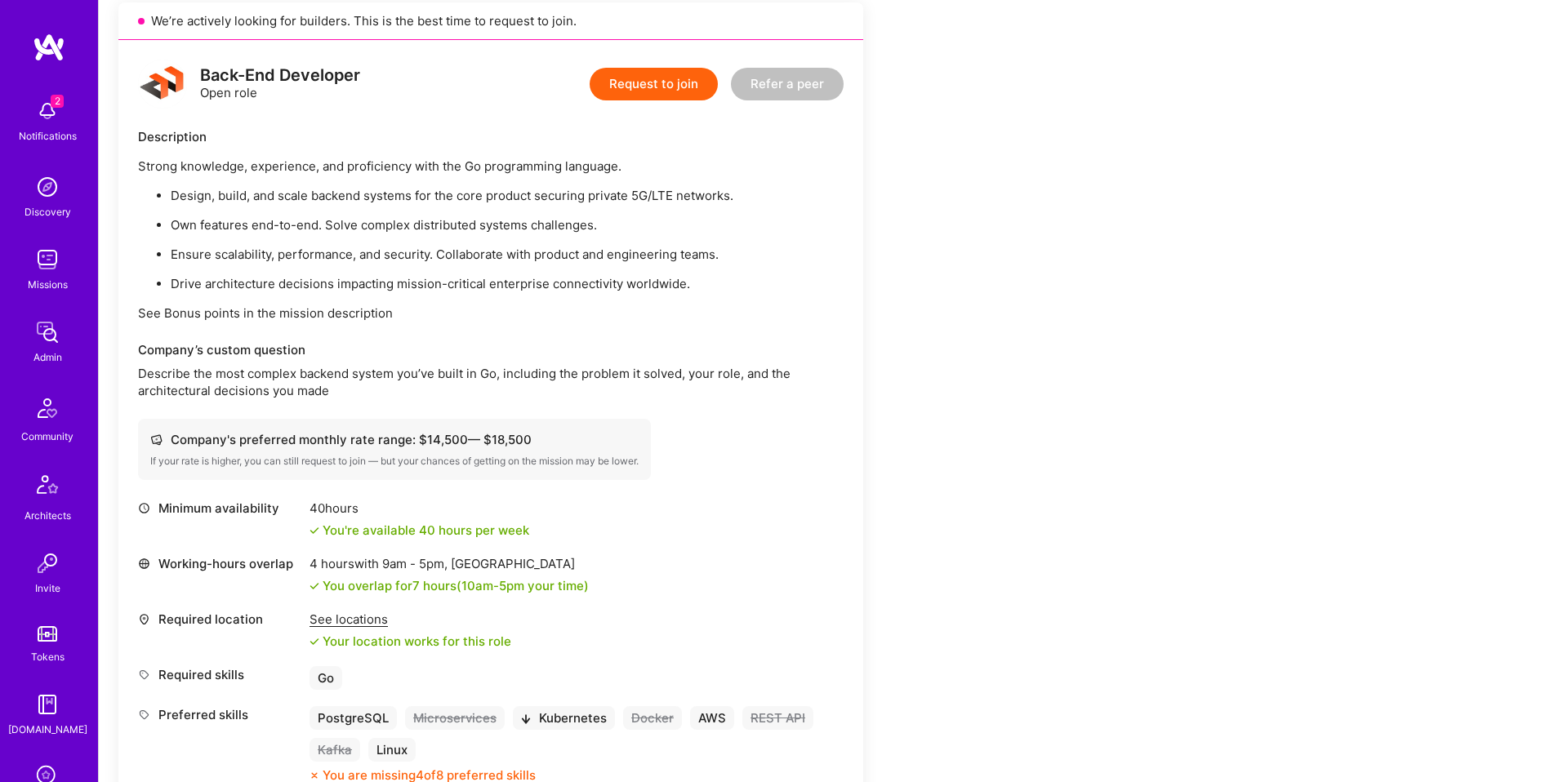
click at [423, 384] on p "Describe the most complex backend system you’ve built in Go, including the prob…" at bounding box center [490, 381] width 705 height 34
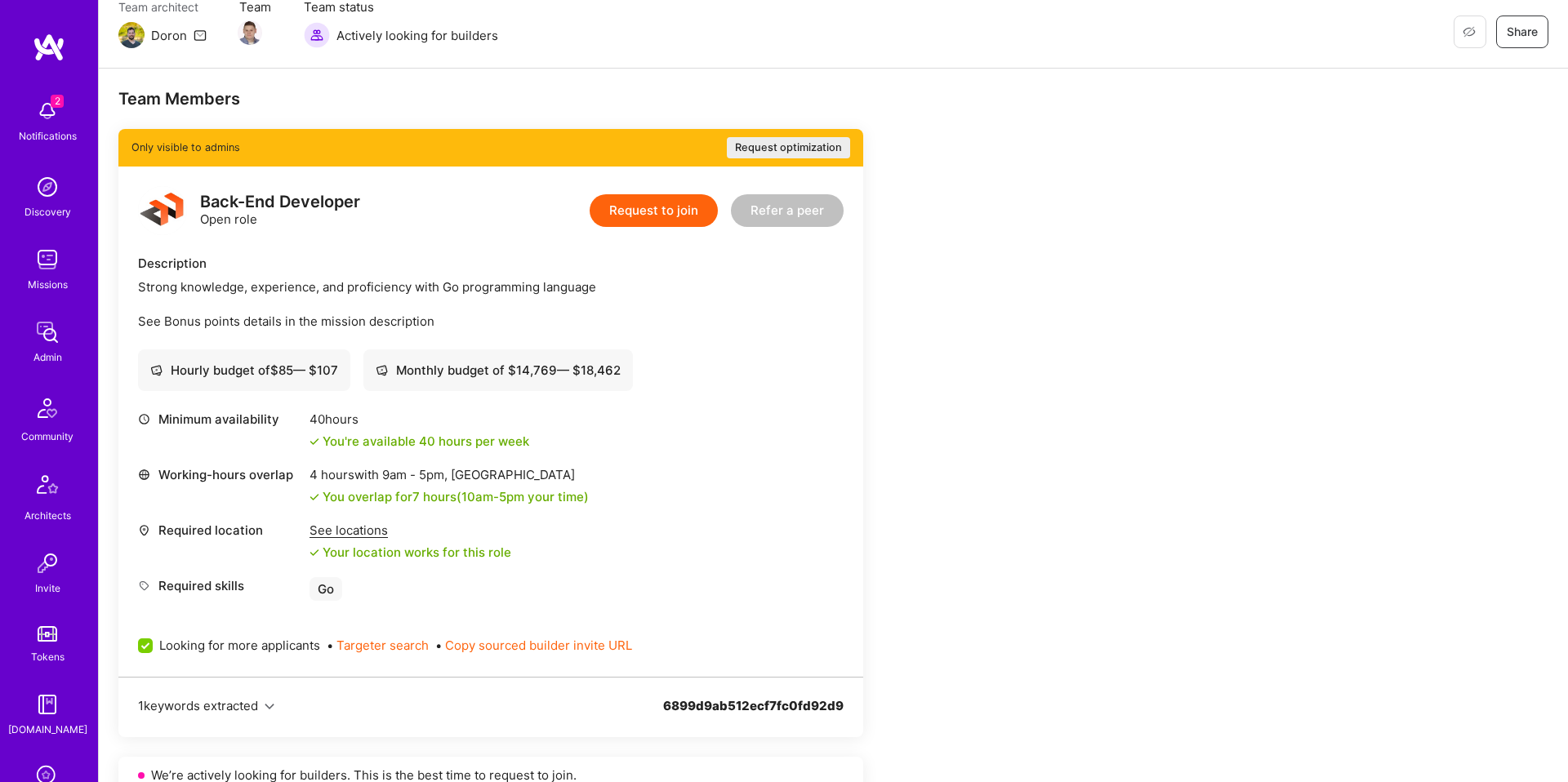
scroll to position [0, 0]
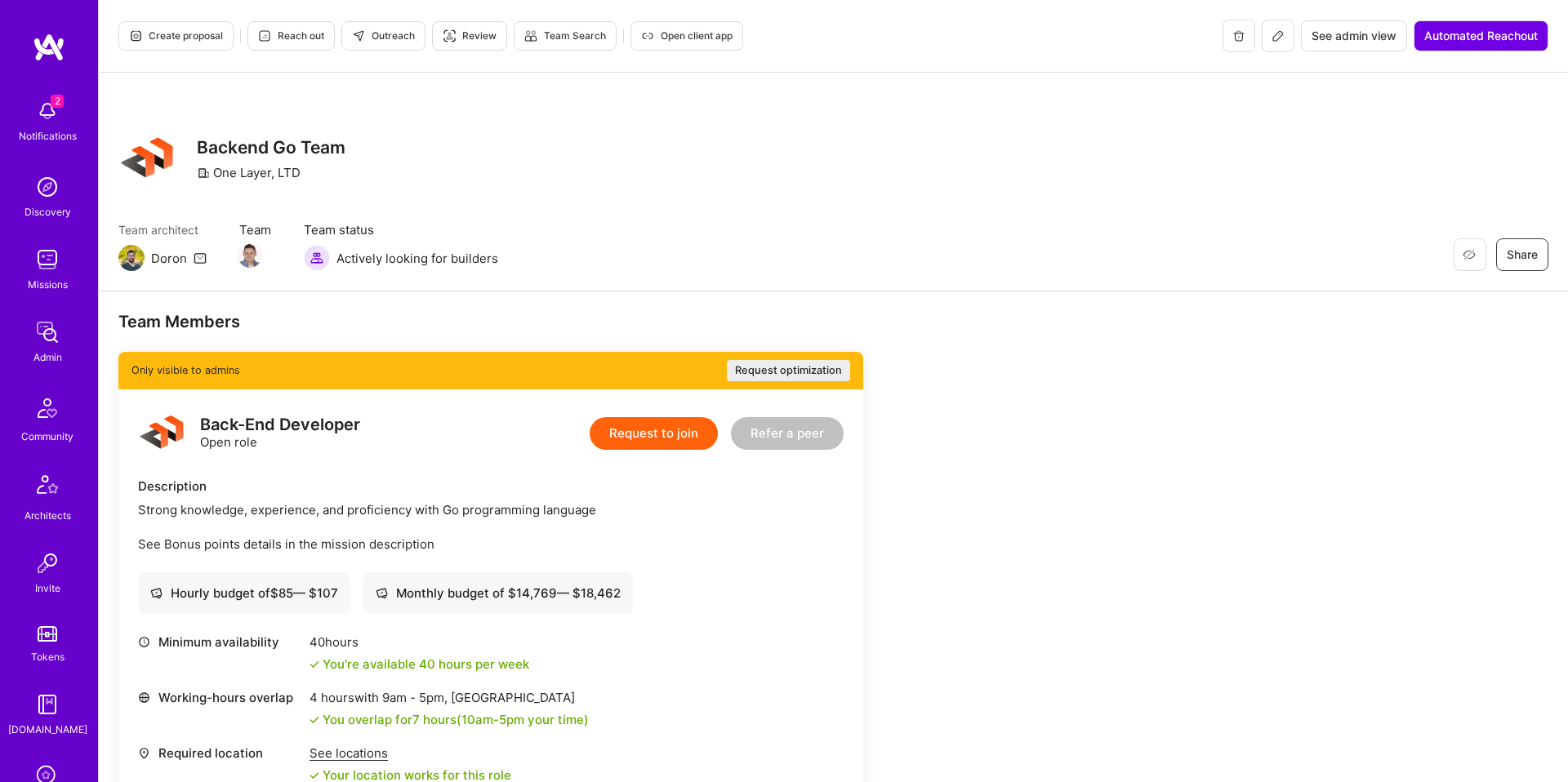
click at [410, 29] on span "Outreach" at bounding box center [383, 35] width 62 height 15
click at [478, 36] on span "Review" at bounding box center [469, 35] width 54 height 15
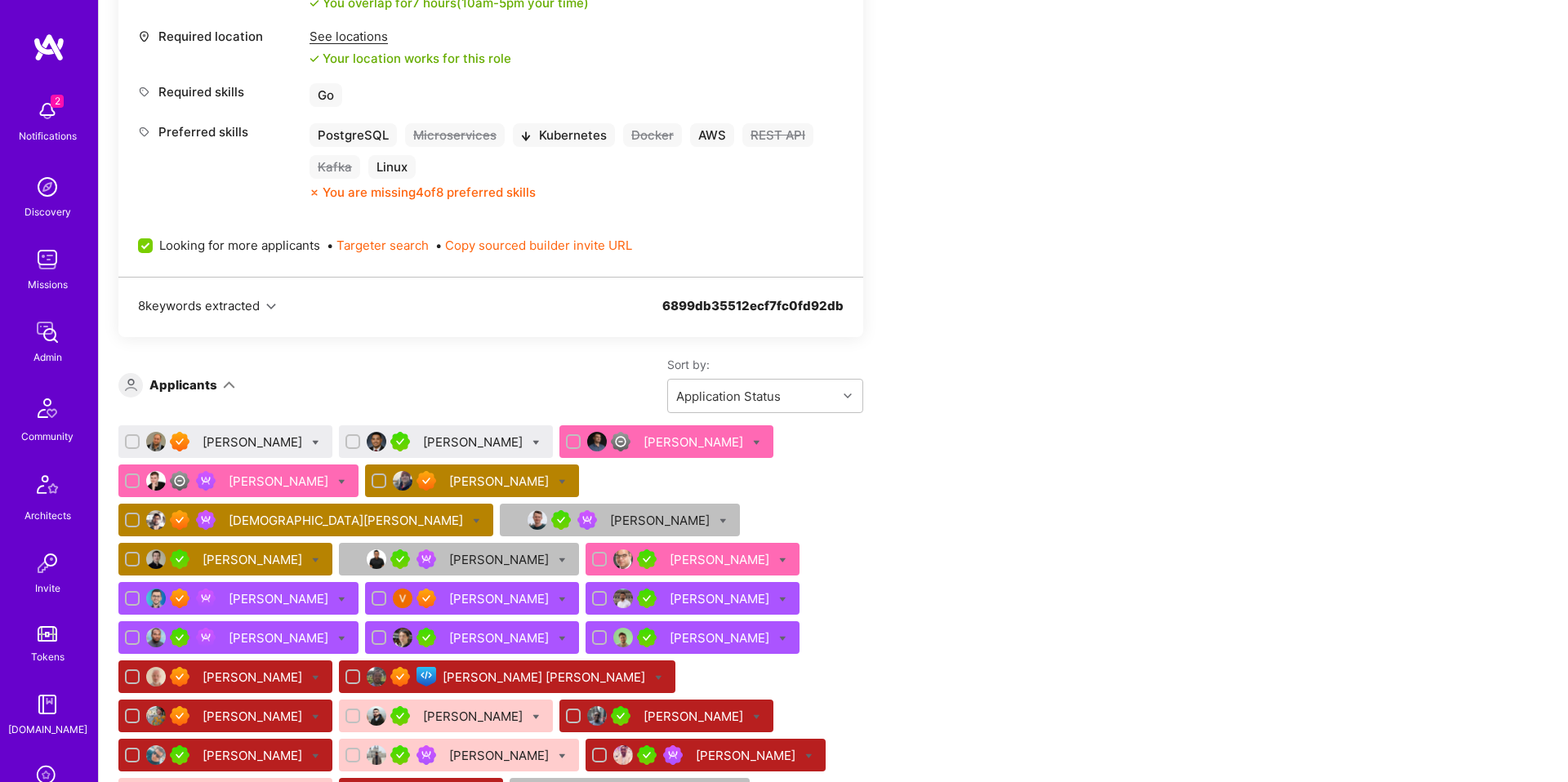
scroll to position [1562, 0]
